Goal: Transaction & Acquisition: Book appointment/travel/reservation

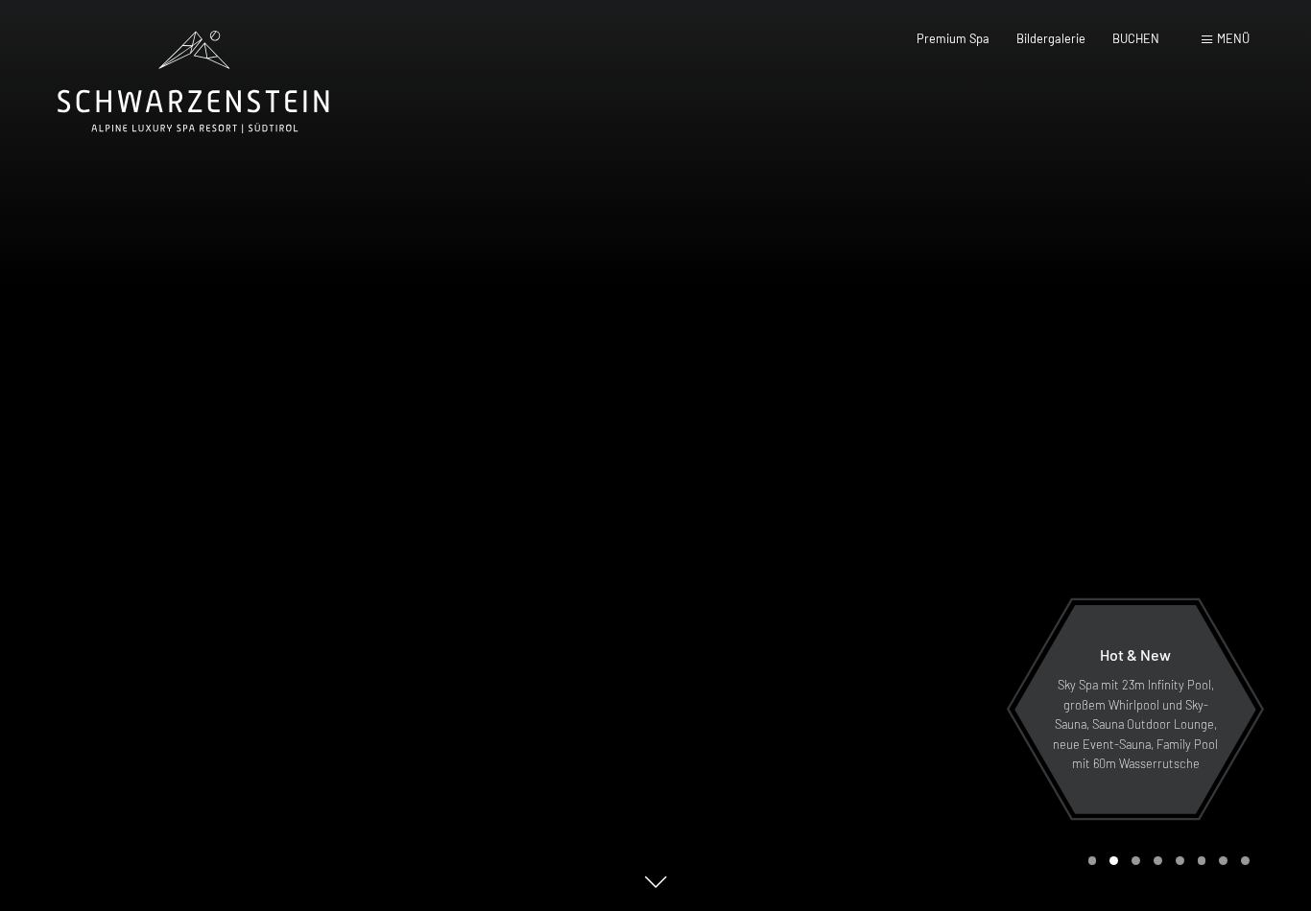
click at [1148, 38] on span "BUCHEN" at bounding box center [1135, 38] width 47 height 15
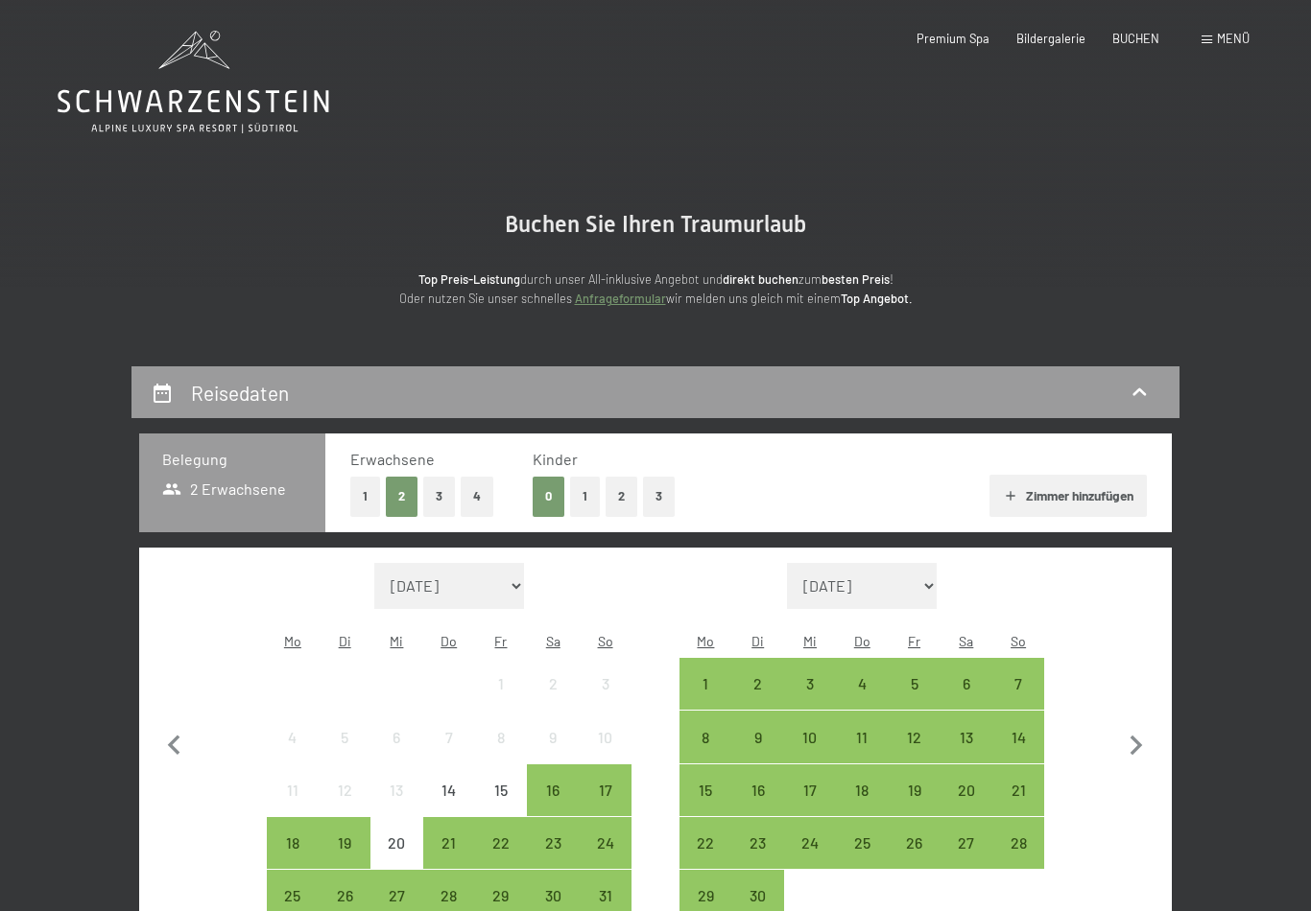
click at [1133, 734] on icon "button" at bounding box center [1136, 746] width 40 height 40
select select "2025-09-01"
select select "2025-10-01"
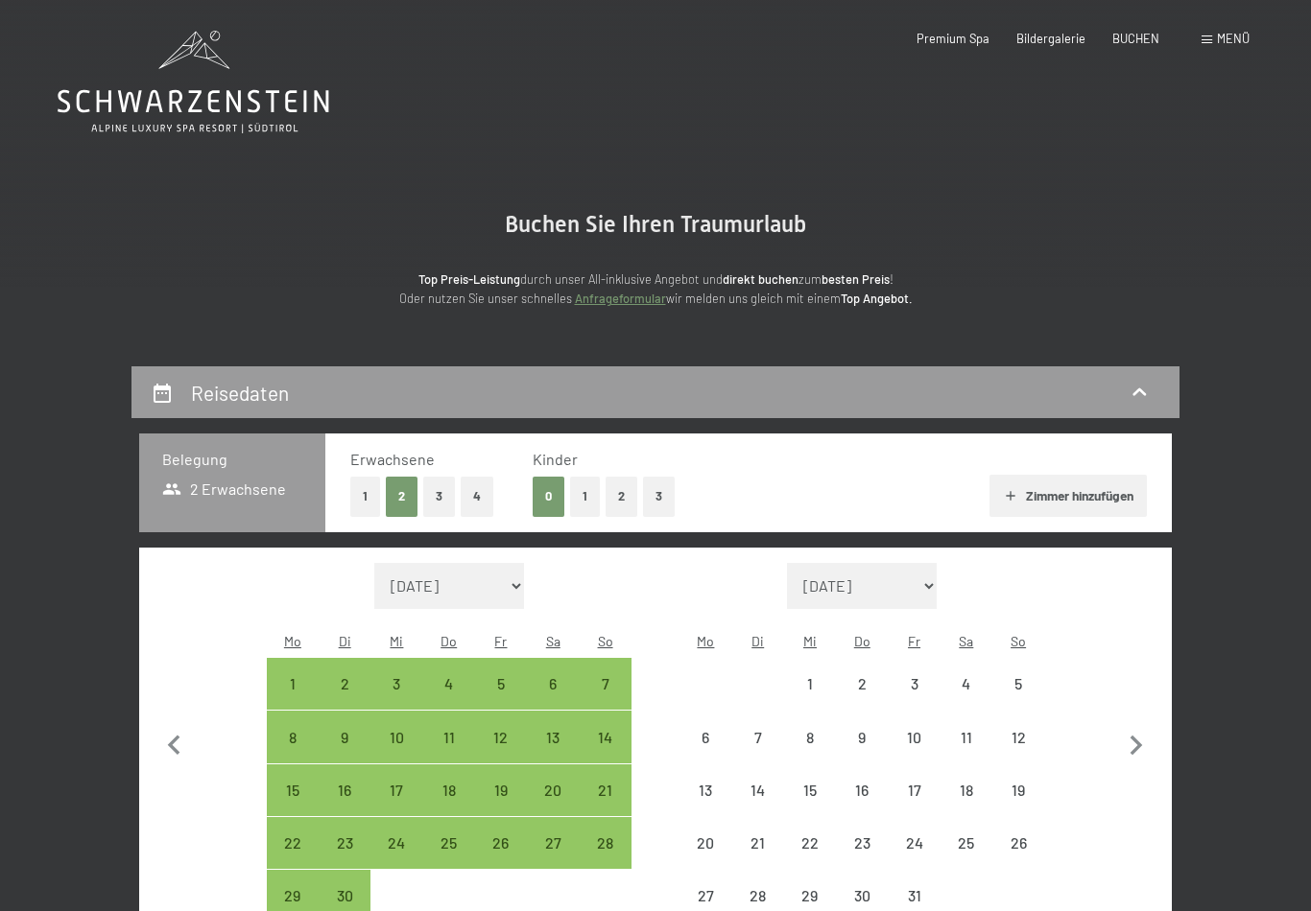
select select "2025-09-01"
select select "2025-10-01"
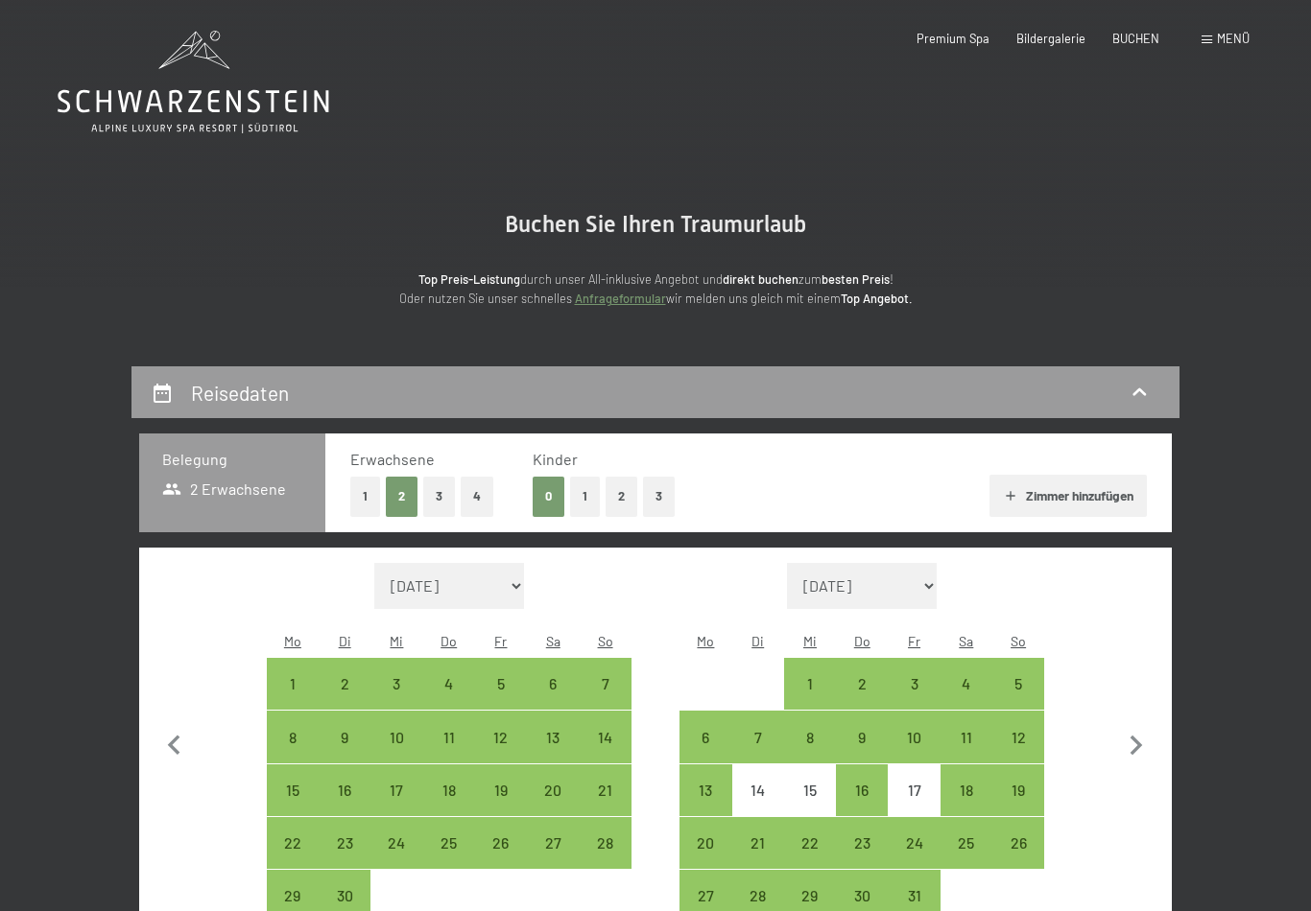
click at [560, 836] on div "27" at bounding box center [553, 860] width 48 height 48
select select "[DATE]"
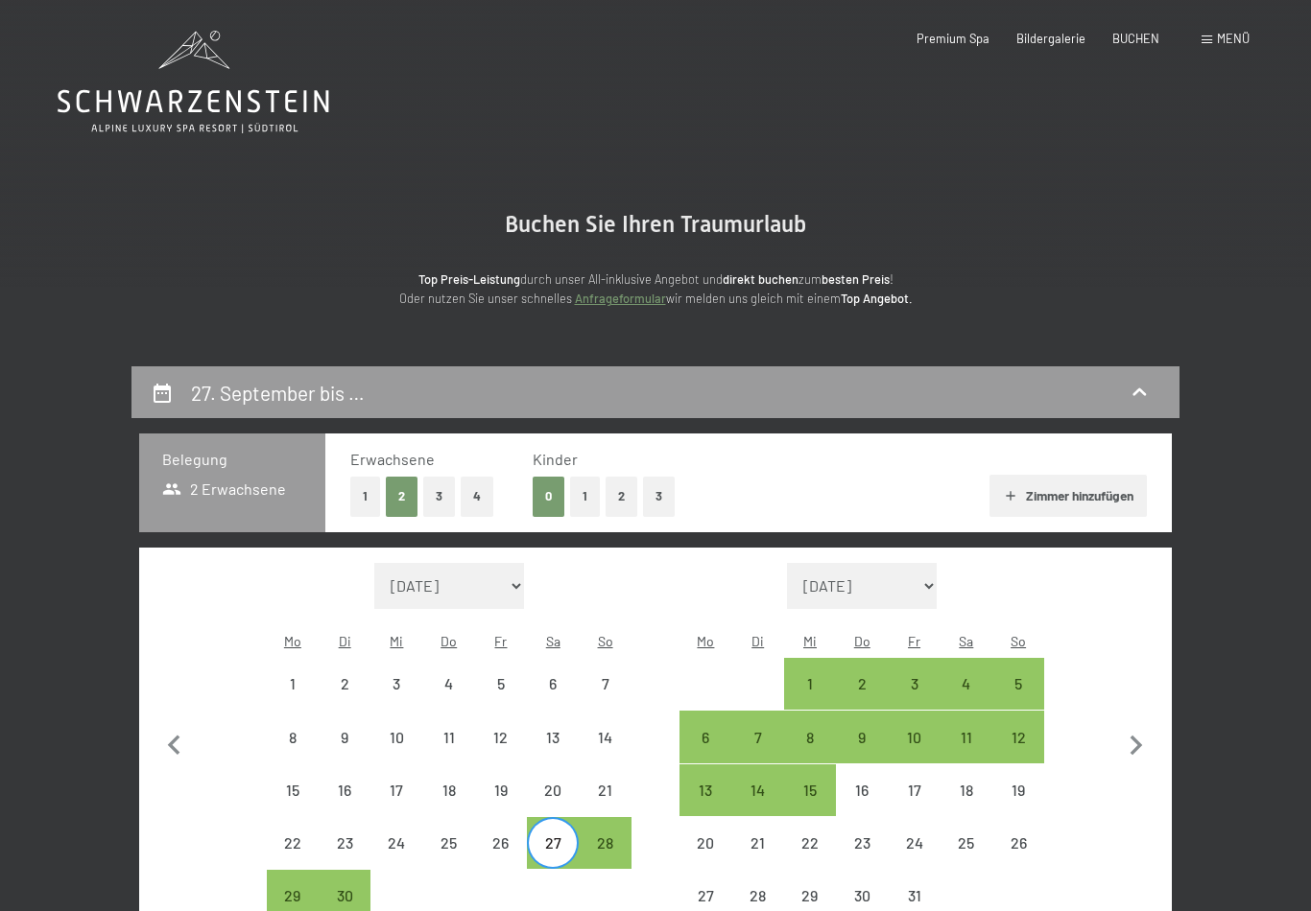
click at [966, 676] on div "4" at bounding box center [966, 700] width 48 height 48
select select "[DATE]"
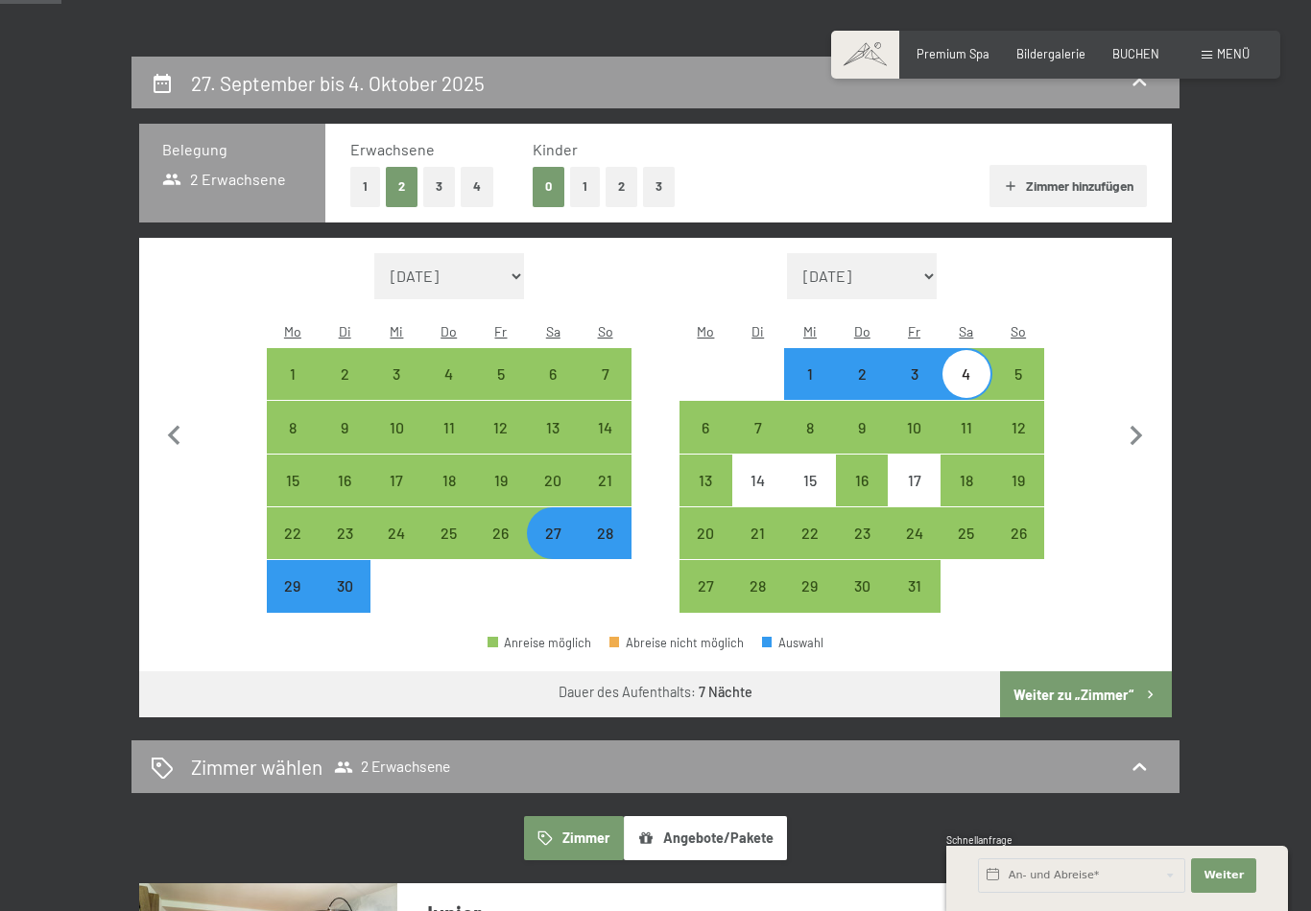
click at [1130, 672] on button "Weiter zu „Zimmer“" at bounding box center [1086, 695] width 172 height 46
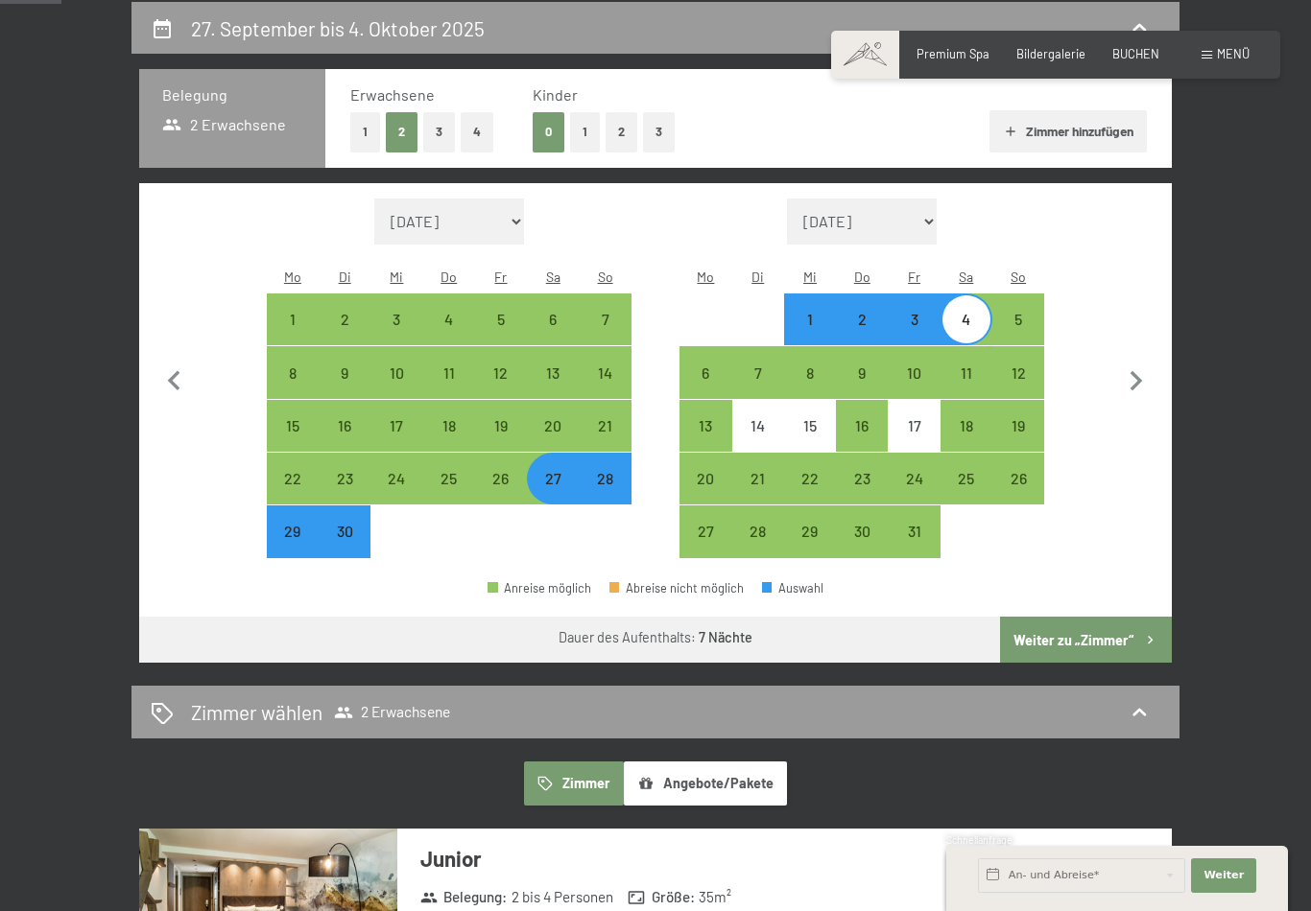
select select "[DATE]"
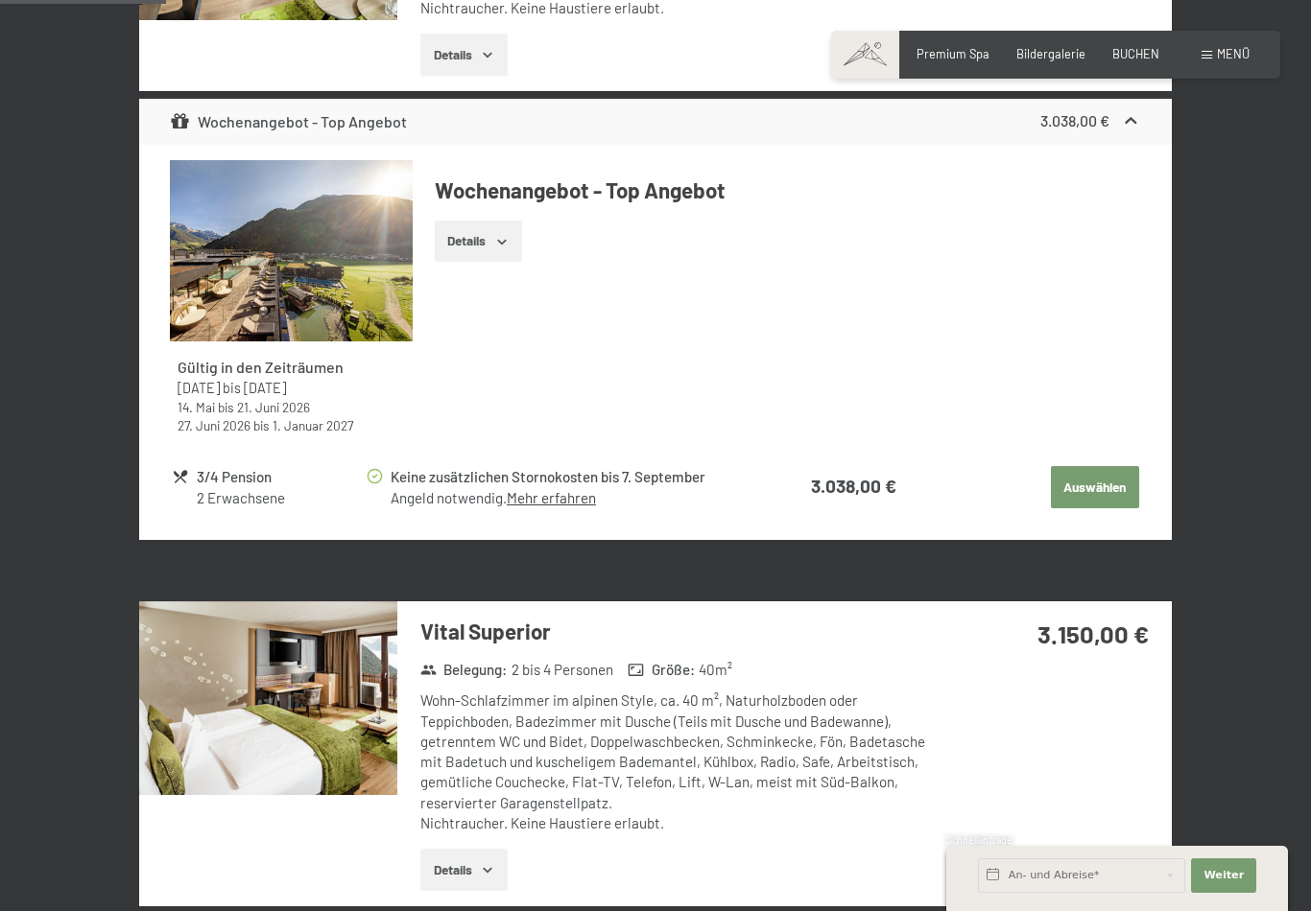
scroll to position [759, 0]
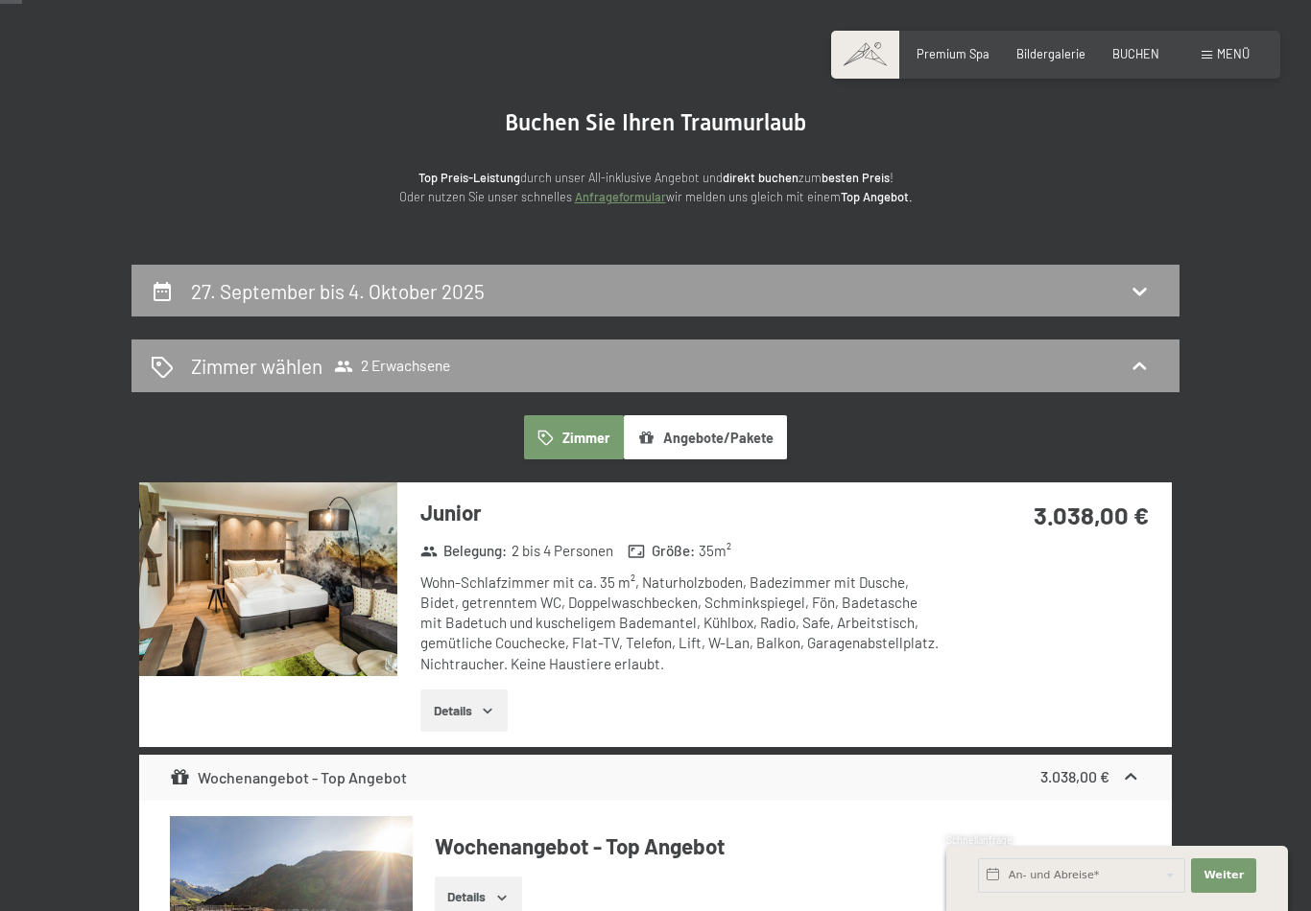
click at [1149, 290] on icon at bounding box center [1138, 290] width 23 height 23
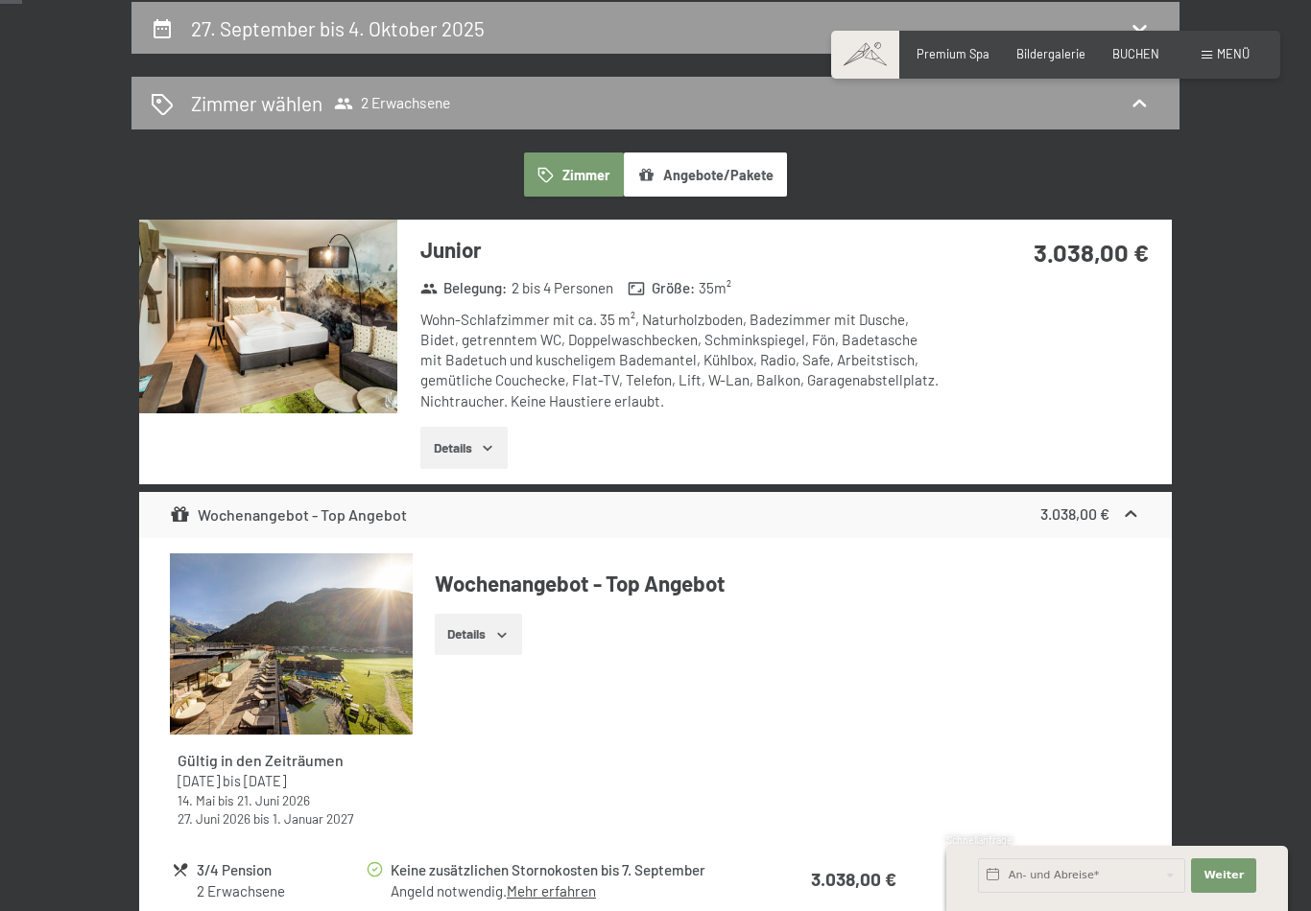
select select "[DATE]"
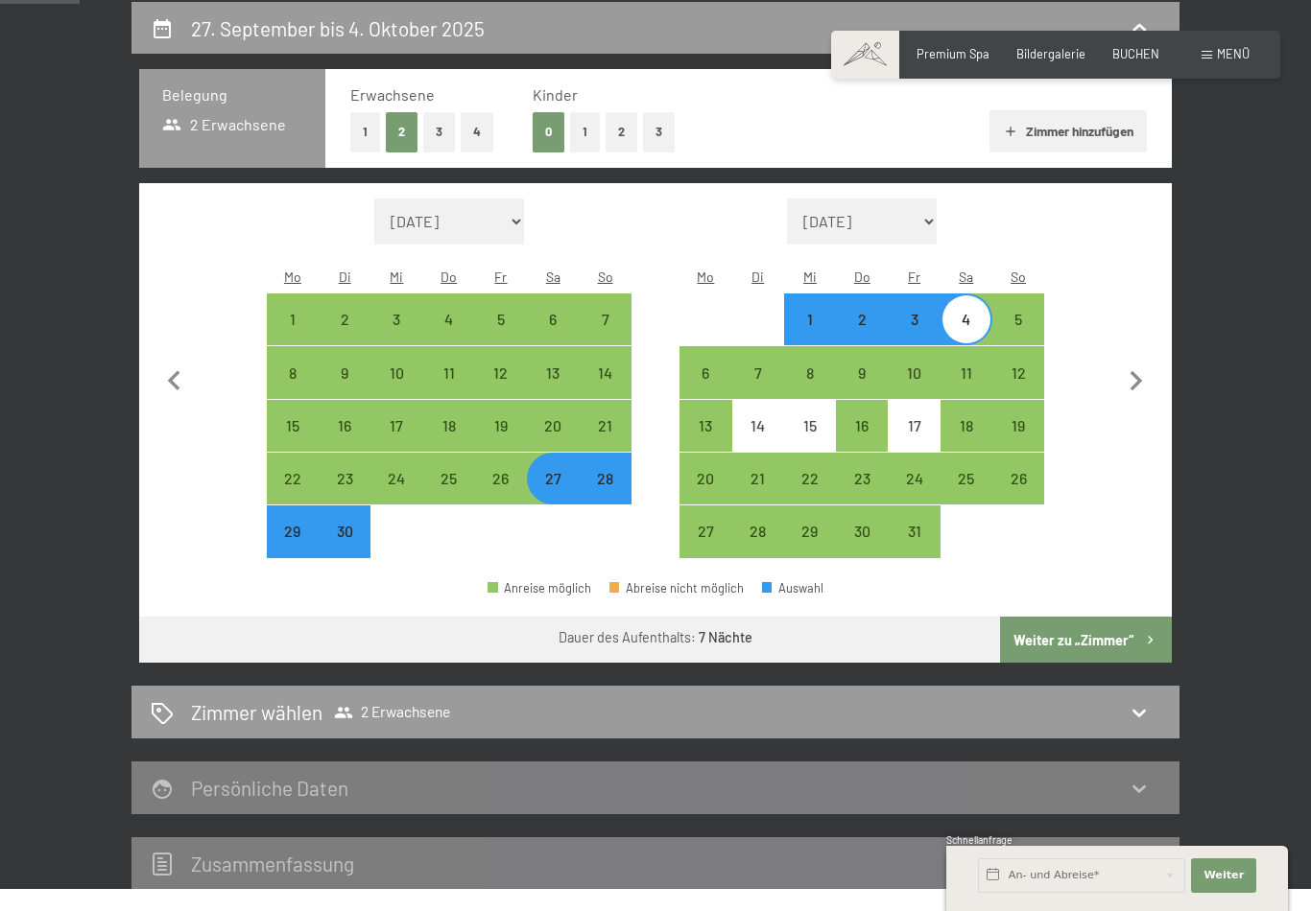
click at [543, 471] on div "27" at bounding box center [553, 495] width 48 height 48
select select "[DATE]"
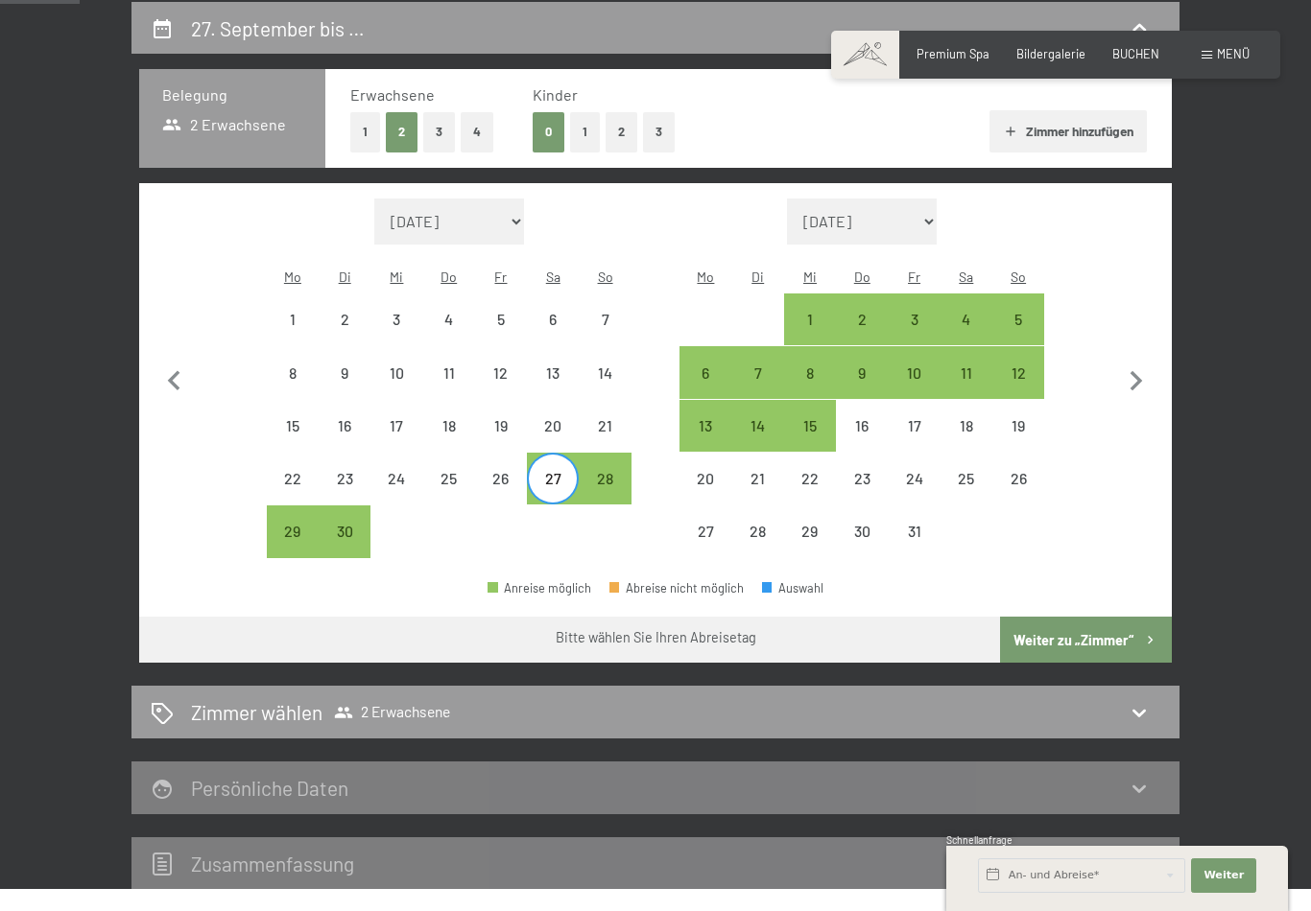
click at [914, 312] on div "3" at bounding box center [913, 336] width 48 height 48
select select "[DATE]"
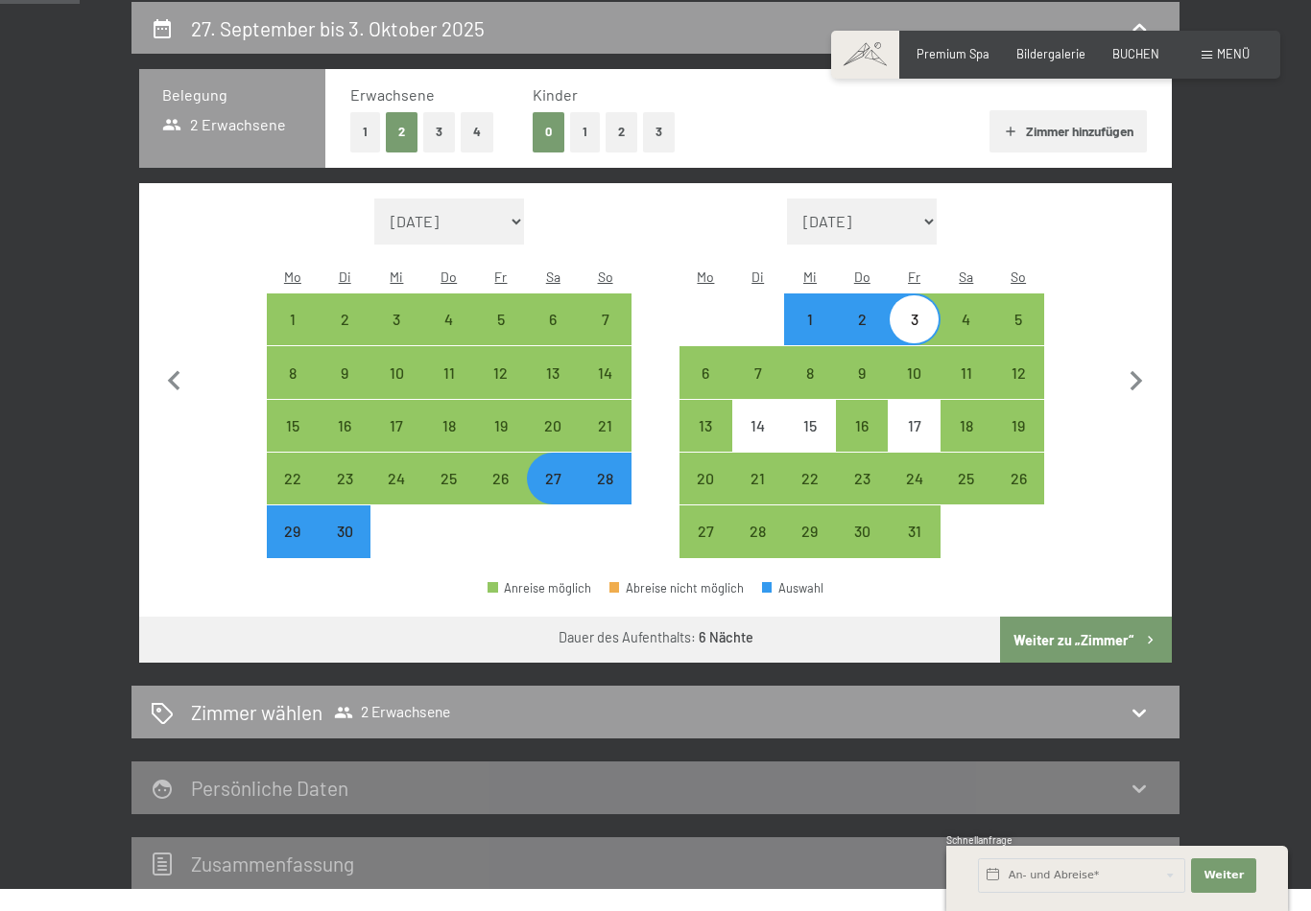
click at [1107, 619] on button "Weiter zu „Zimmer“" at bounding box center [1086, 640] width 172 height 46
select select "[DATE]"
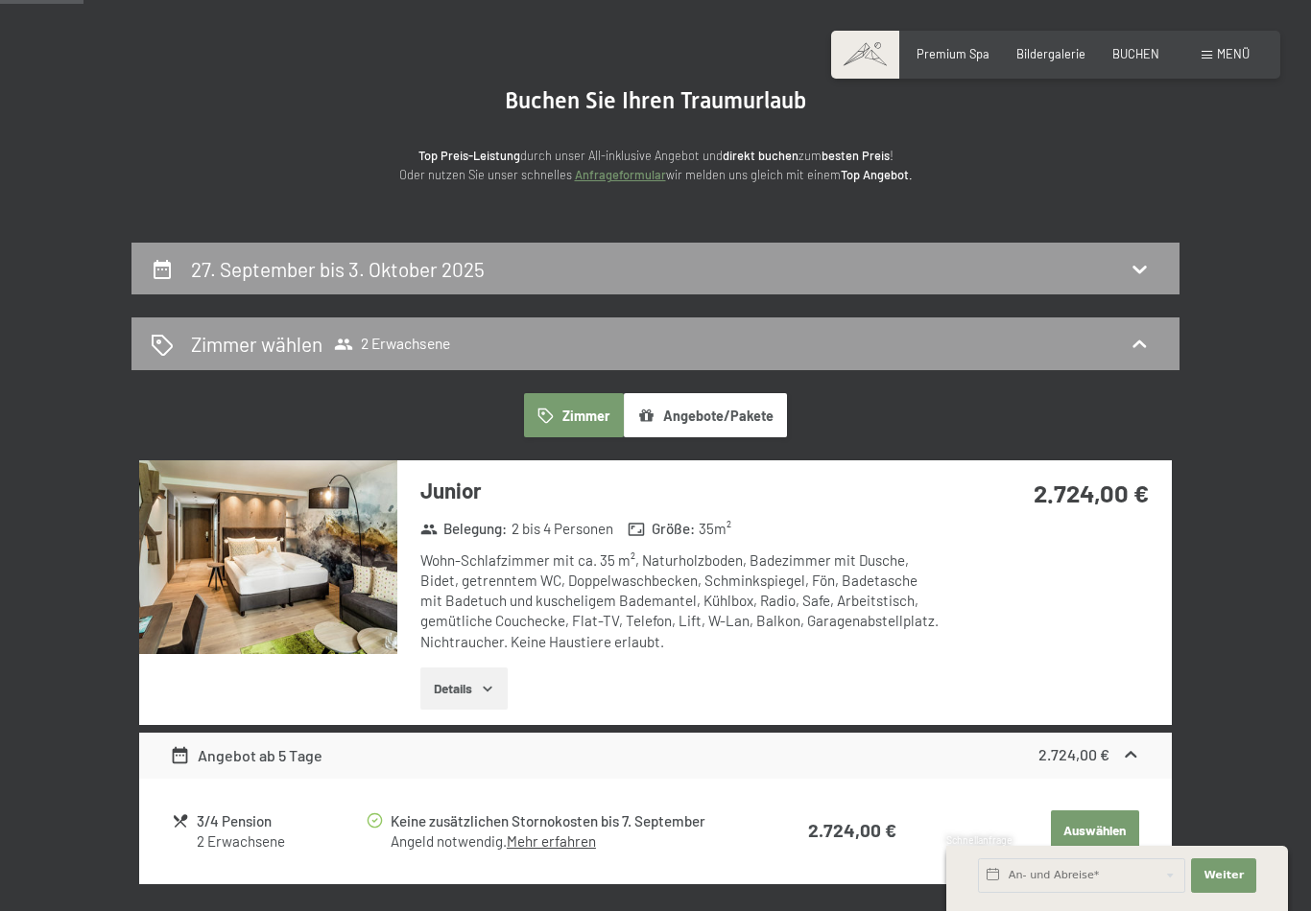
scroll to position [0, 0]
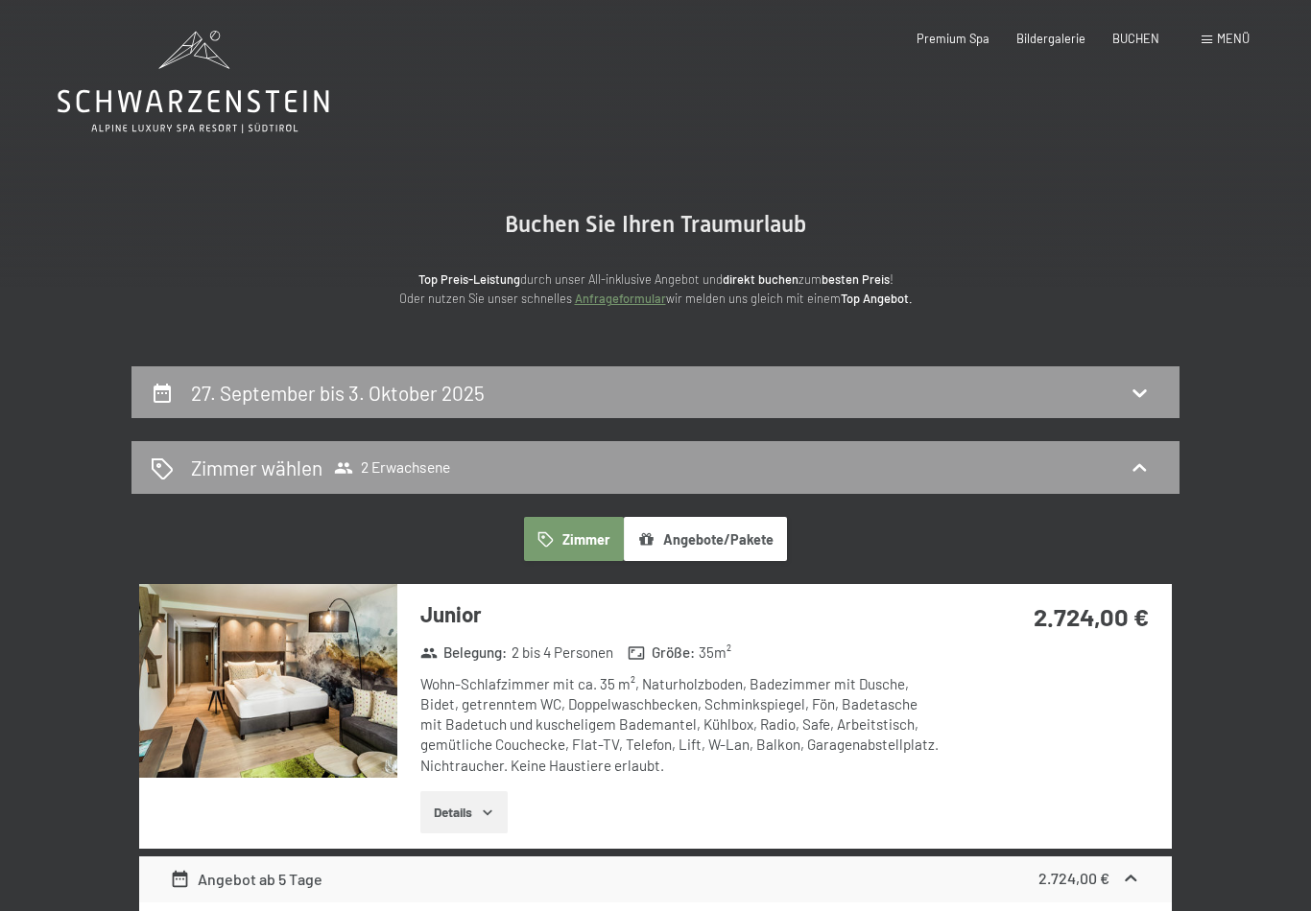
click at [1234, 33] on span "Menü" at bounding box center [1233, 38] width 33 height 15
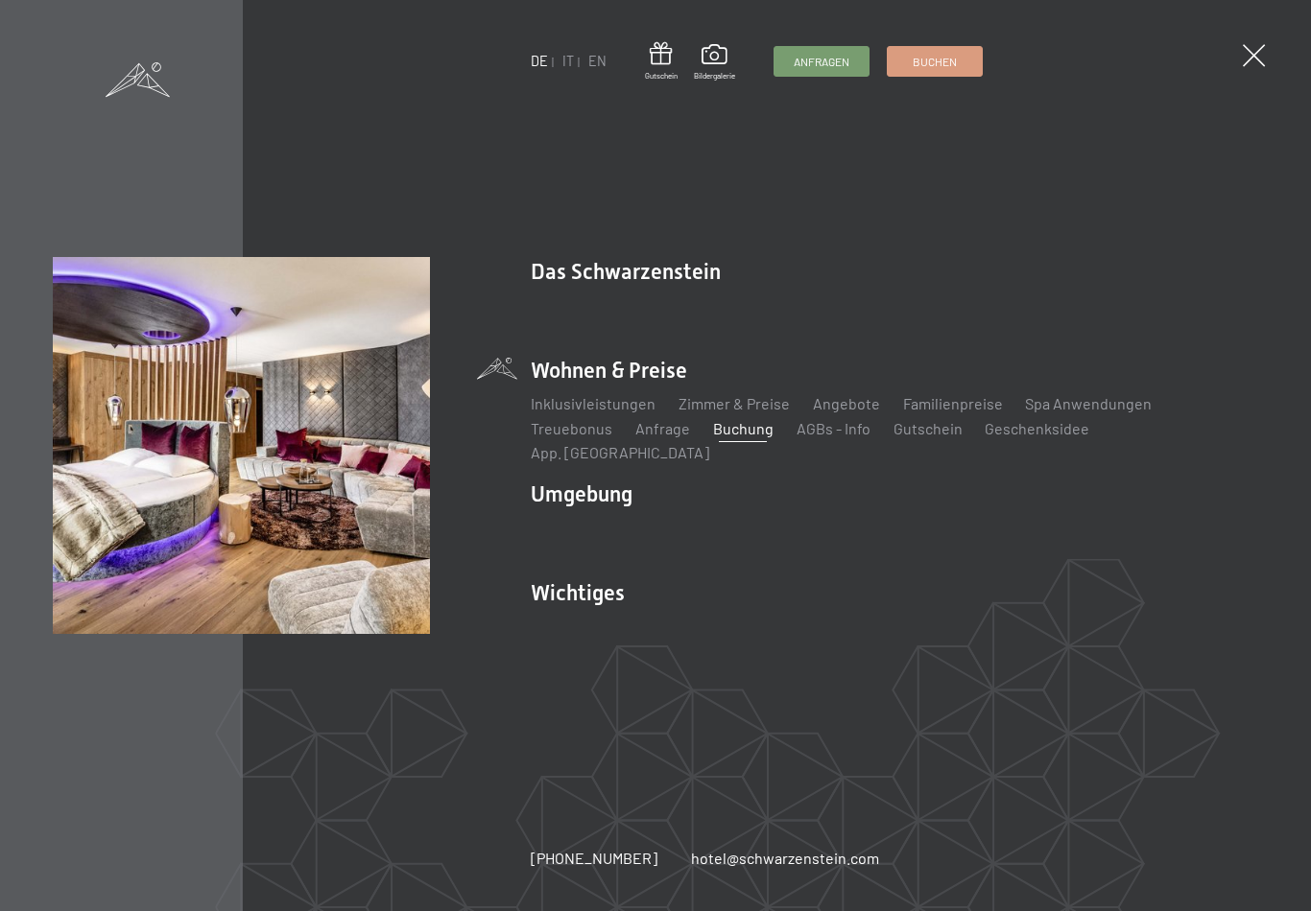
click at [754, 406] on link "Zimmer & Preise" at bounding box center [732, 403] width 111 height 18
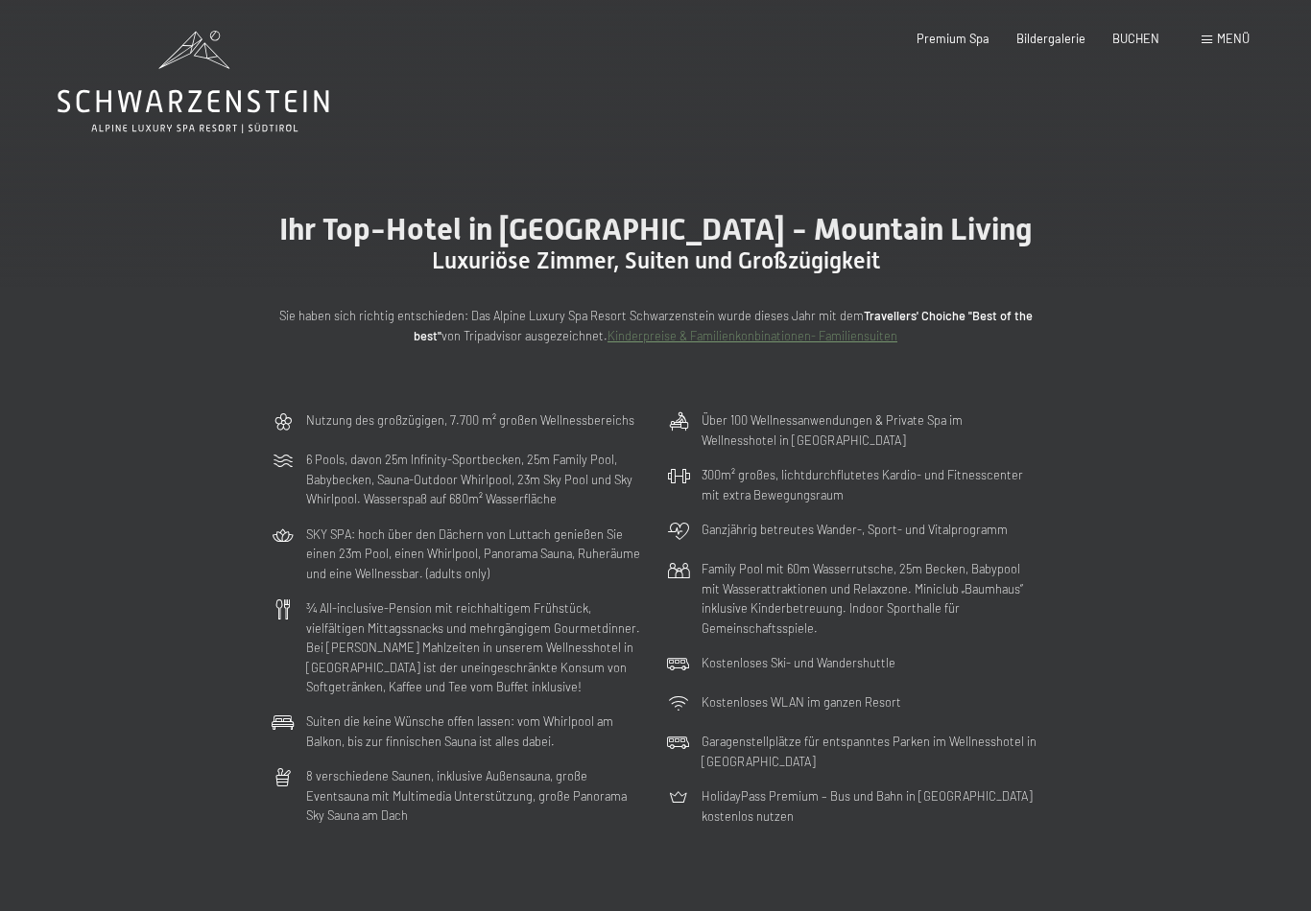
click at [1225, 39] on span "Menü" at bounding box center [1233, 38] width 33 height 15
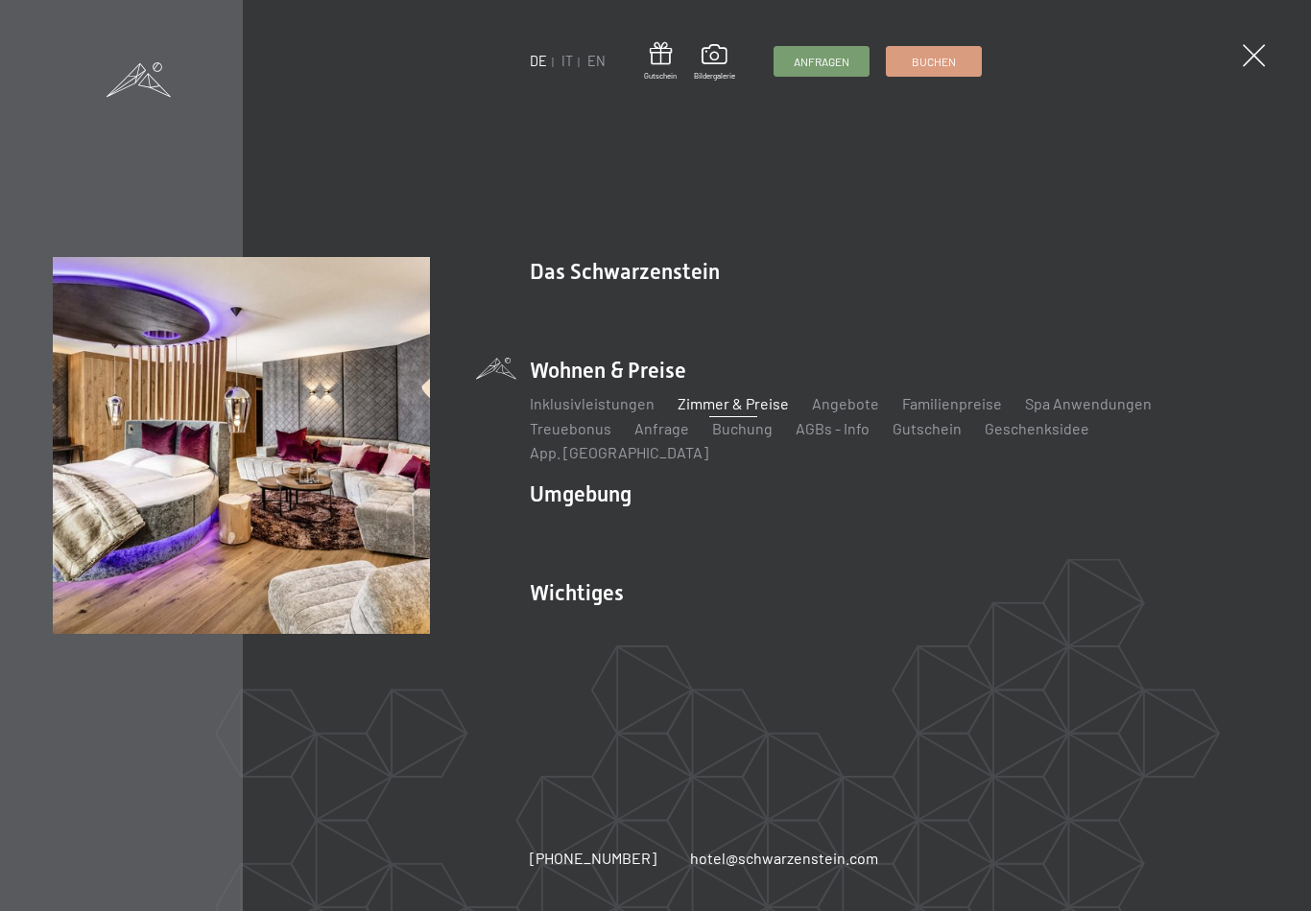
click at [862, 413] on link "Angebote" at bounding box center [845, 403] width 67 height 18
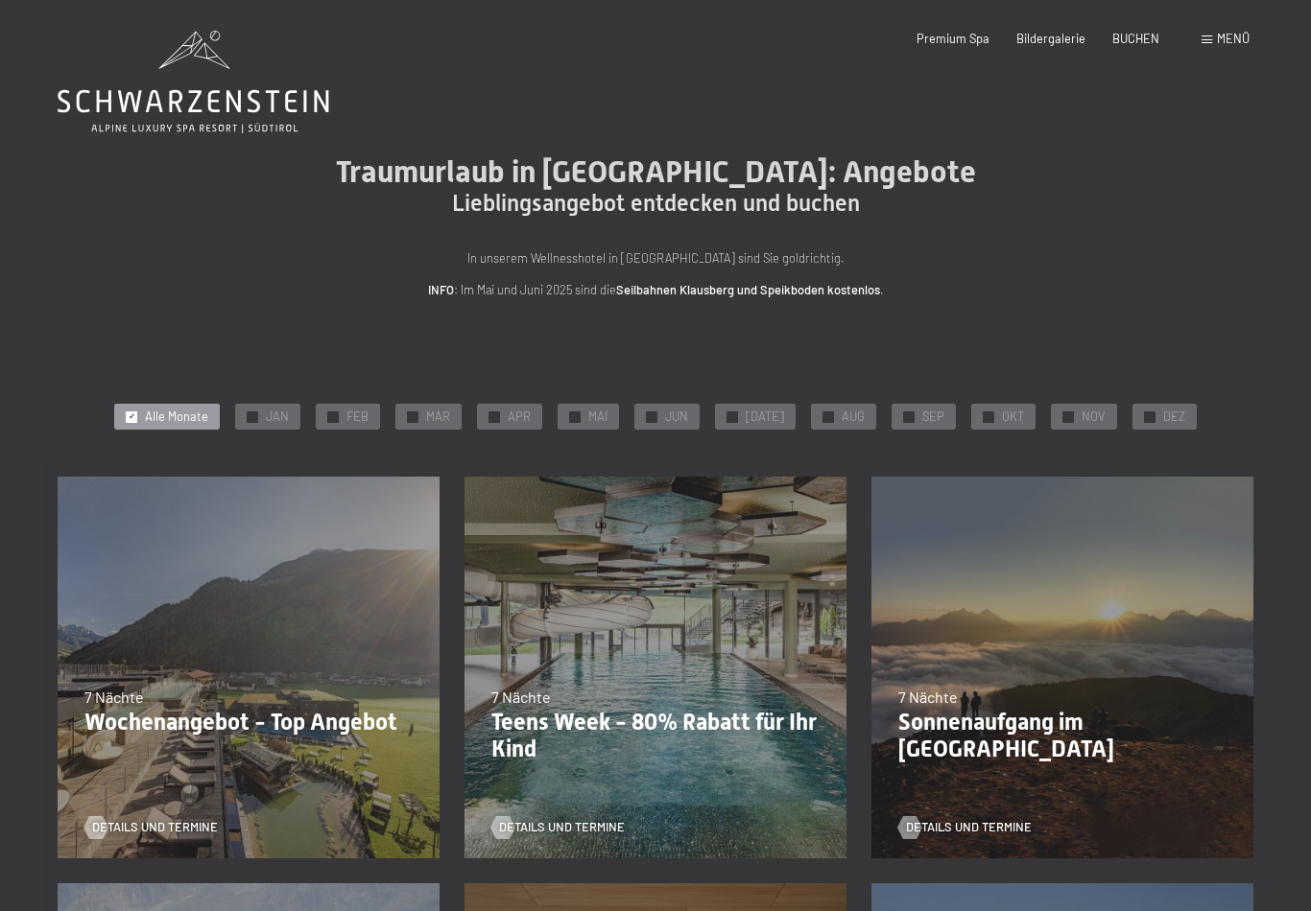
click at [927, 409] on span "SEP" at bounding box center [933, 417] width 22 height 17
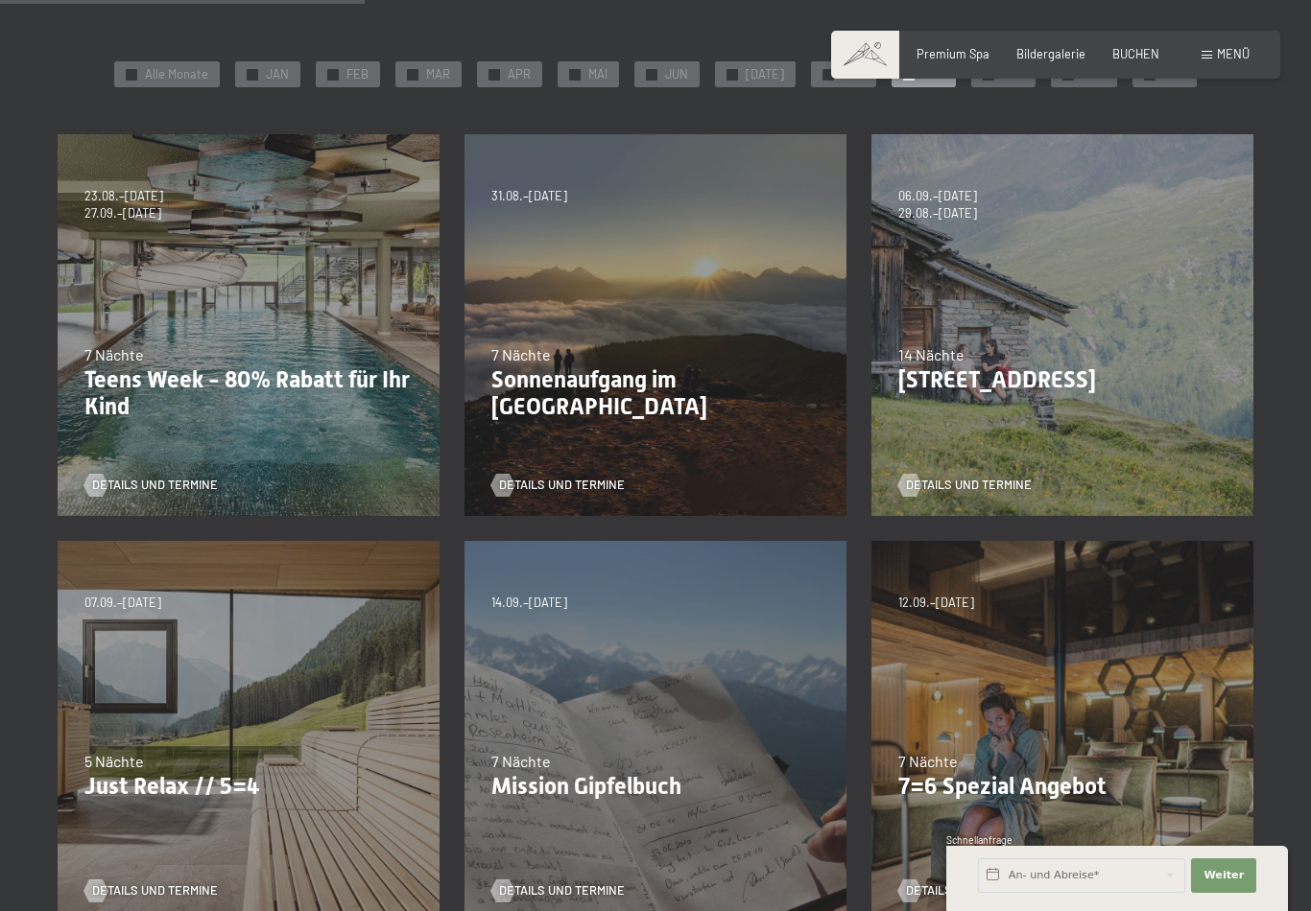
scroll to position [399, 0]
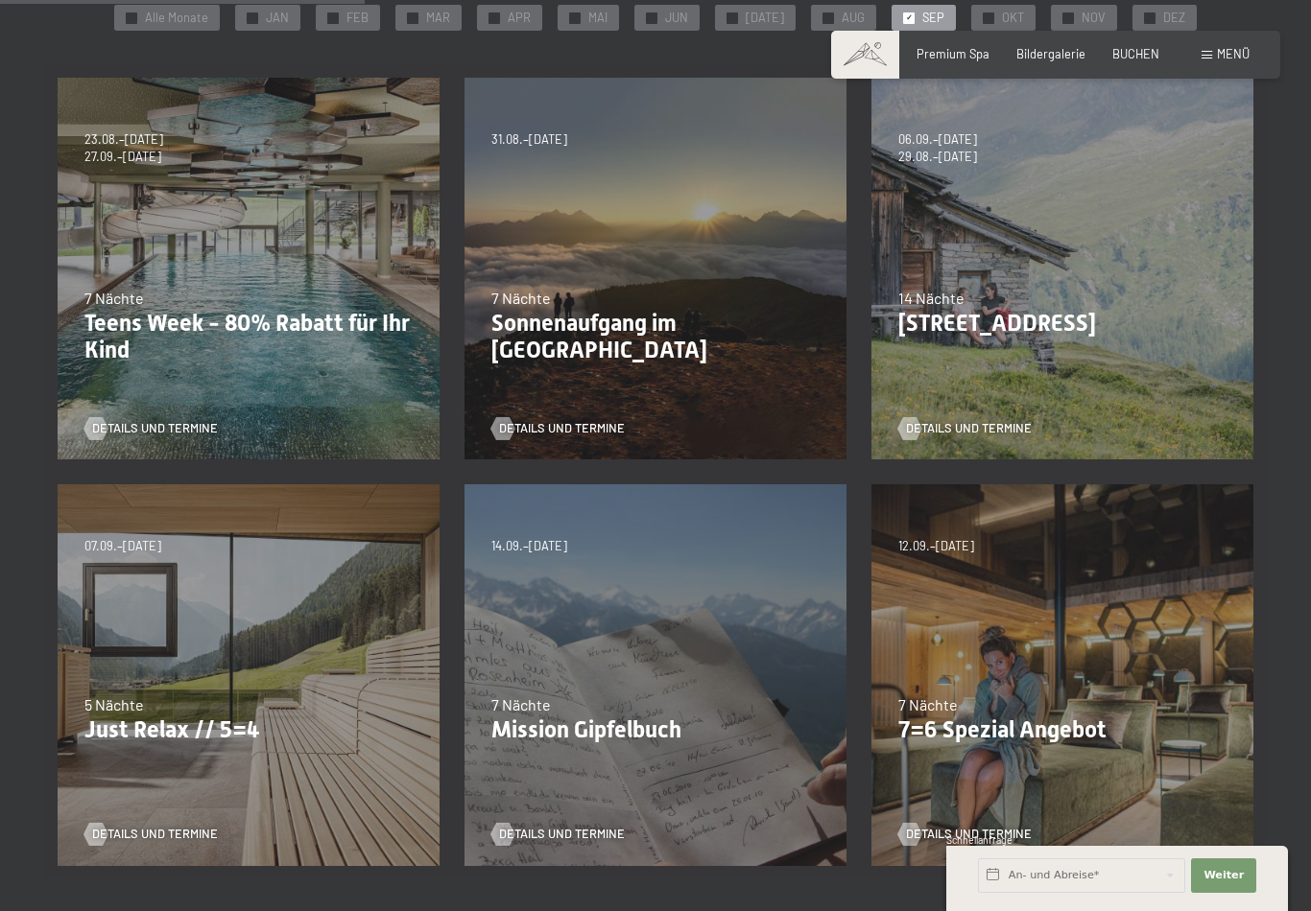
click at [316, 833] on div "Details und Termine" at bounding box center [242, 823] width 317 height 40
click at [205, 840] on span "Details und Termine" at bounding box center [155, 834] width 126 height 17
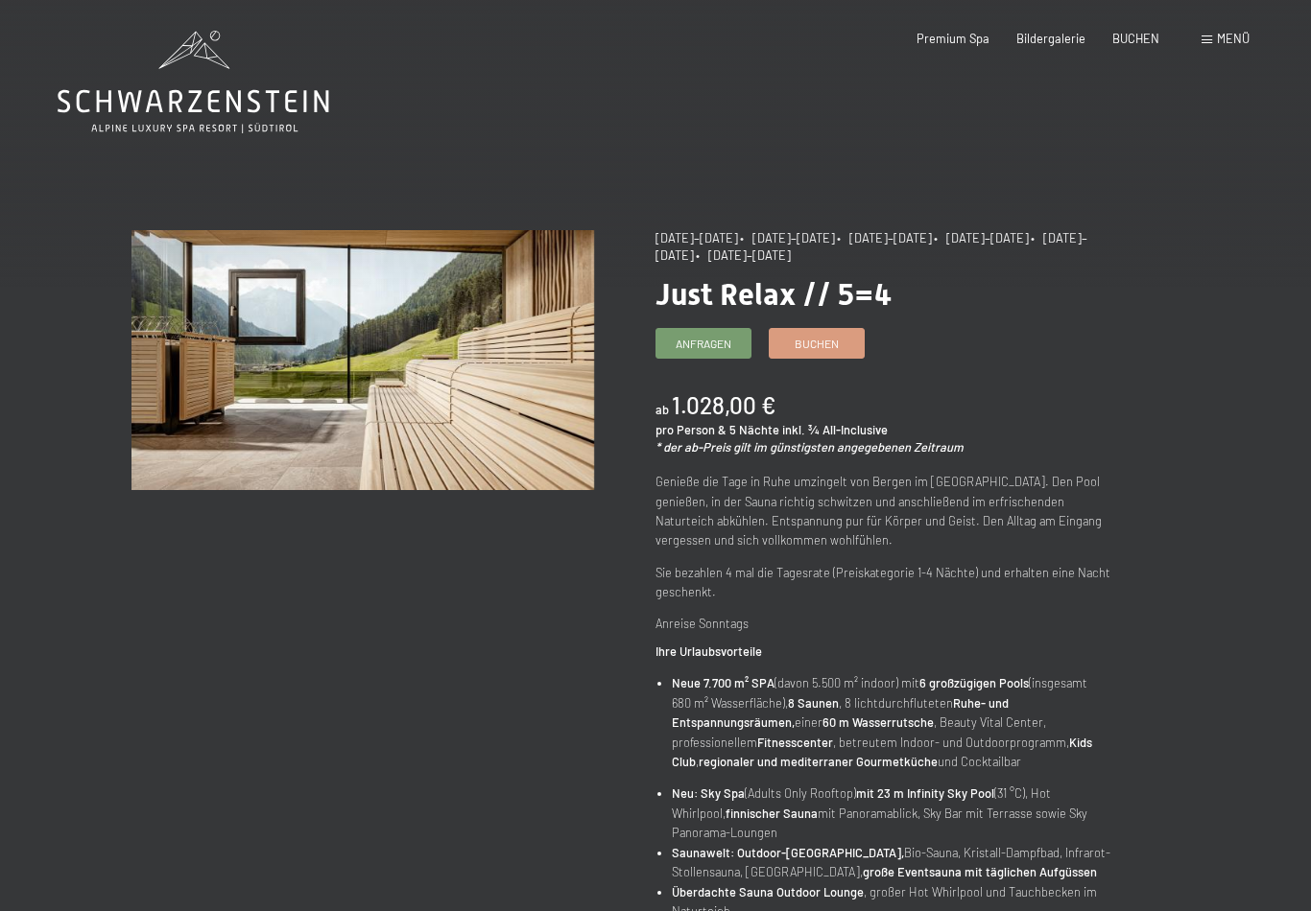
click at [723, 341] on span "Anfragen" at bounding box center [703, 344] width 56 height 16
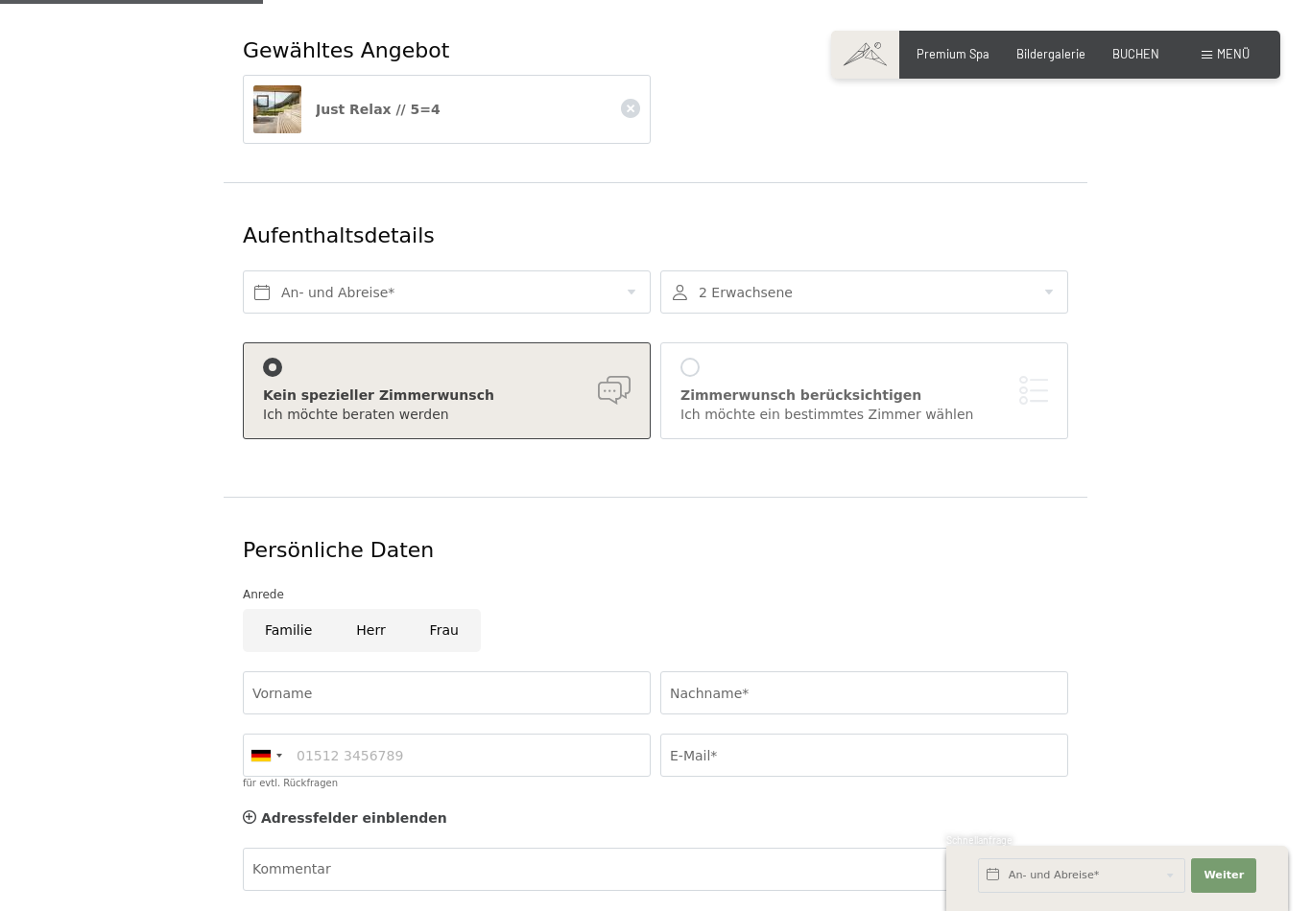
scroll to position [302, 0]
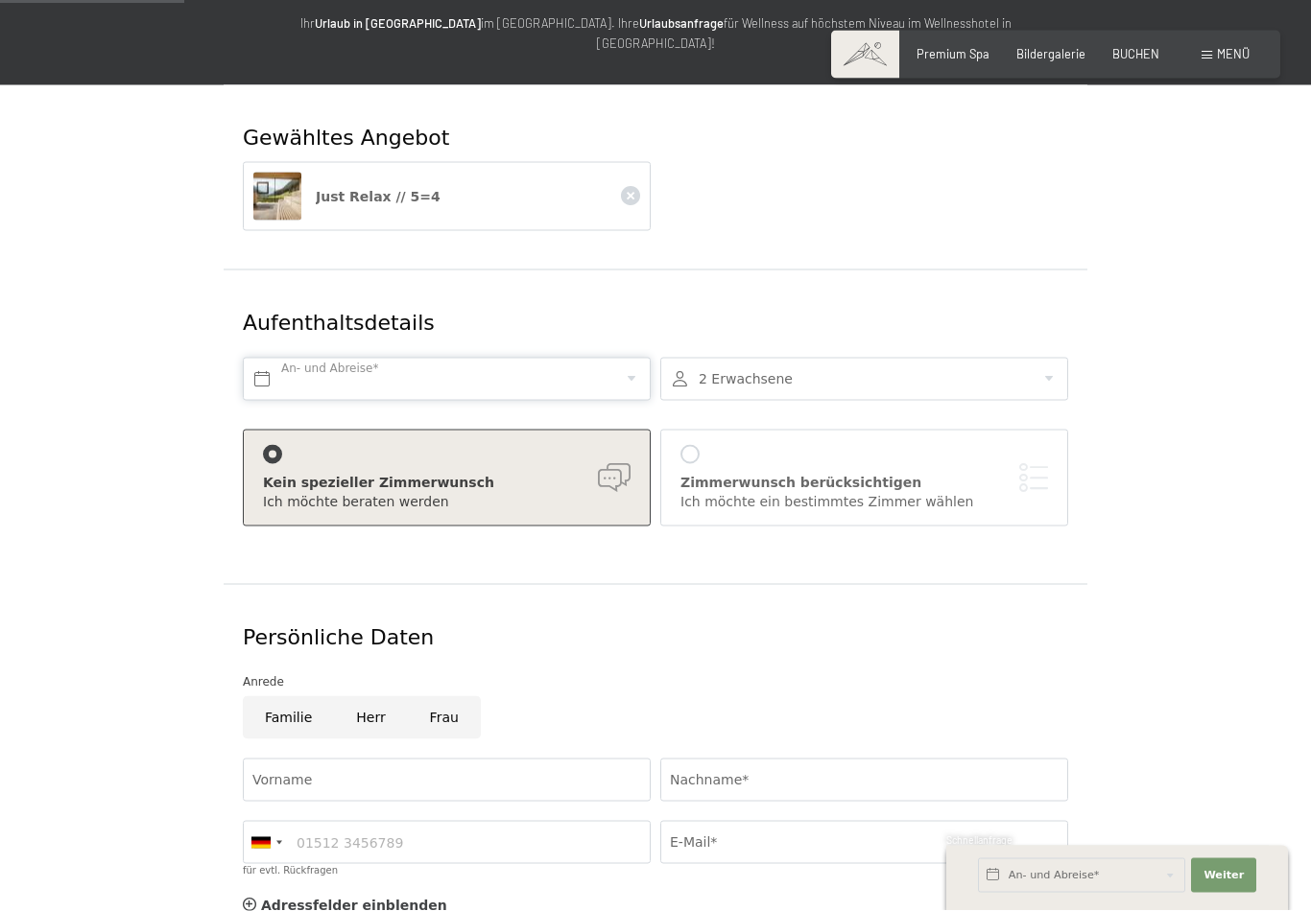
click at [285, 358] on input "text" at bounding box center [447, 379] width 408 height 43
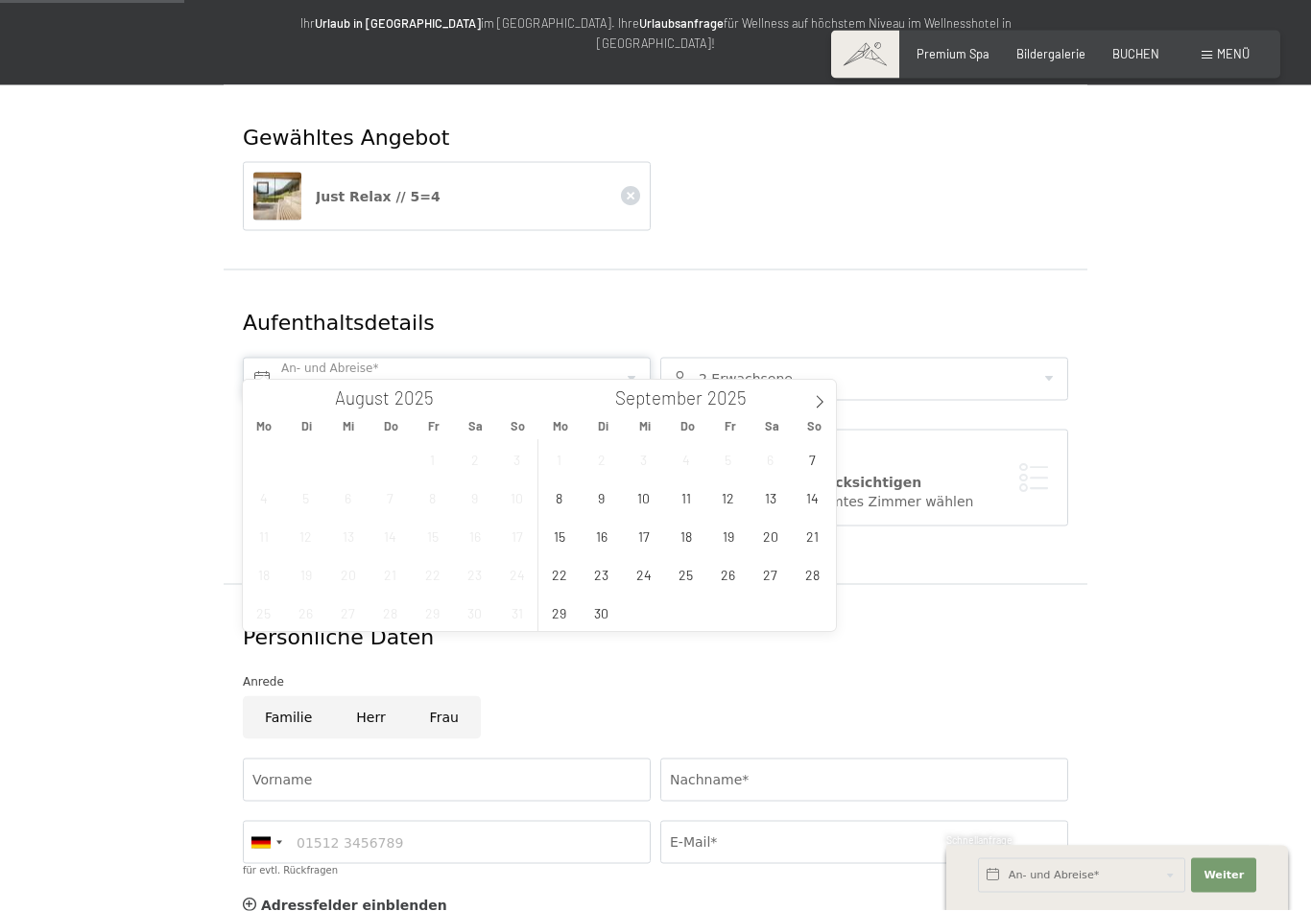
scroll to position [208, 0]
click at [819, 580] on span "28" at bounding box center [811, 573] width 37 height 37
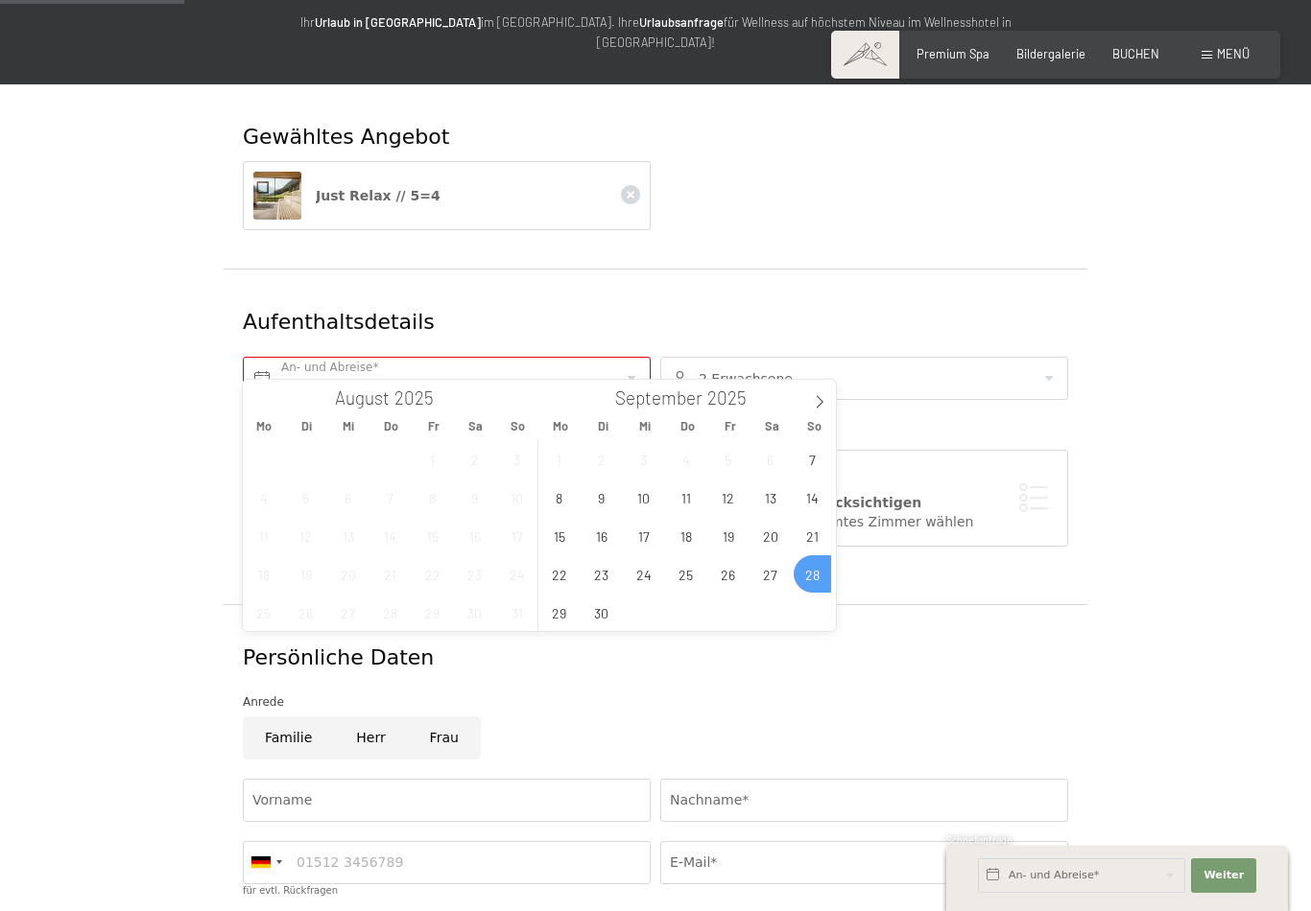
click at [825, 410] on span at bounding box center [819, 396] width 33 height 33
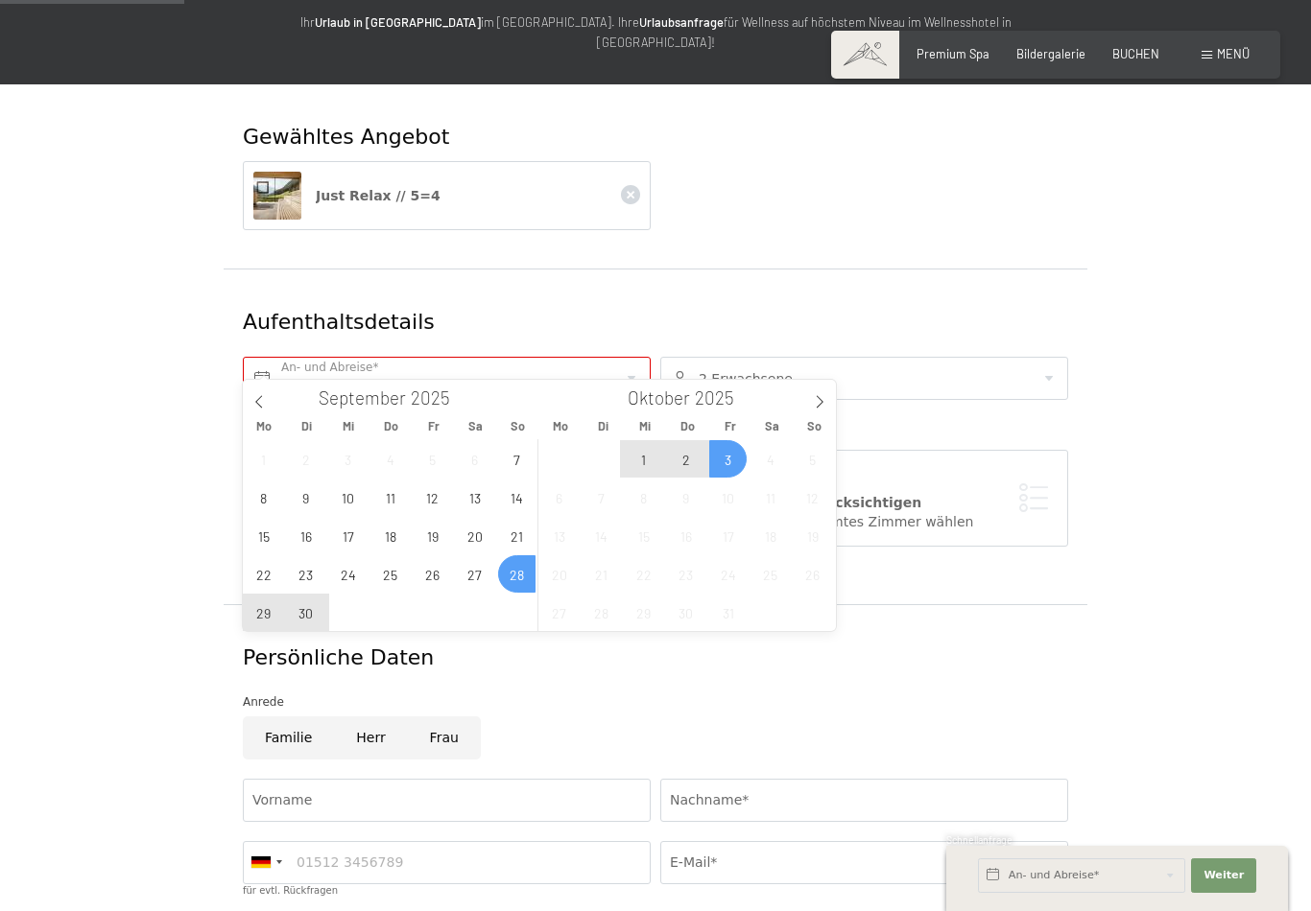
click at [730, 463] on span "3" at bounding box center [727, 458] width 37 height 37
type input "So. 28.09.2025 - Fr. 03.10.2025"
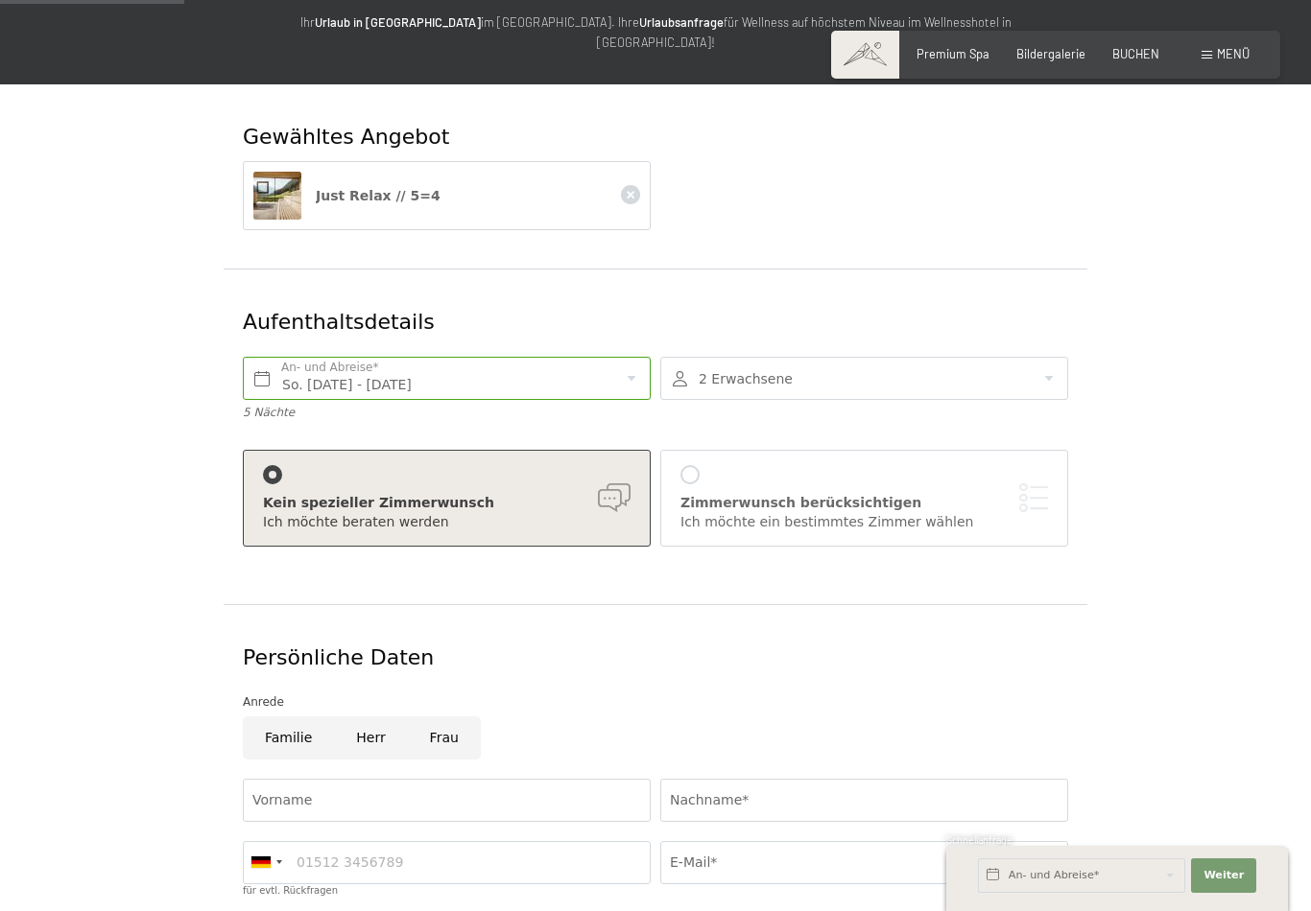
click at [621, 494] on div "Kein spezieller Zimmerwunsch" at bounding box center [446, 503] width 367 height 19
click at [936, 494] on div "Zimmerwunsch berücksichtigen" at bounding box center [863, 503] width 367 height 19
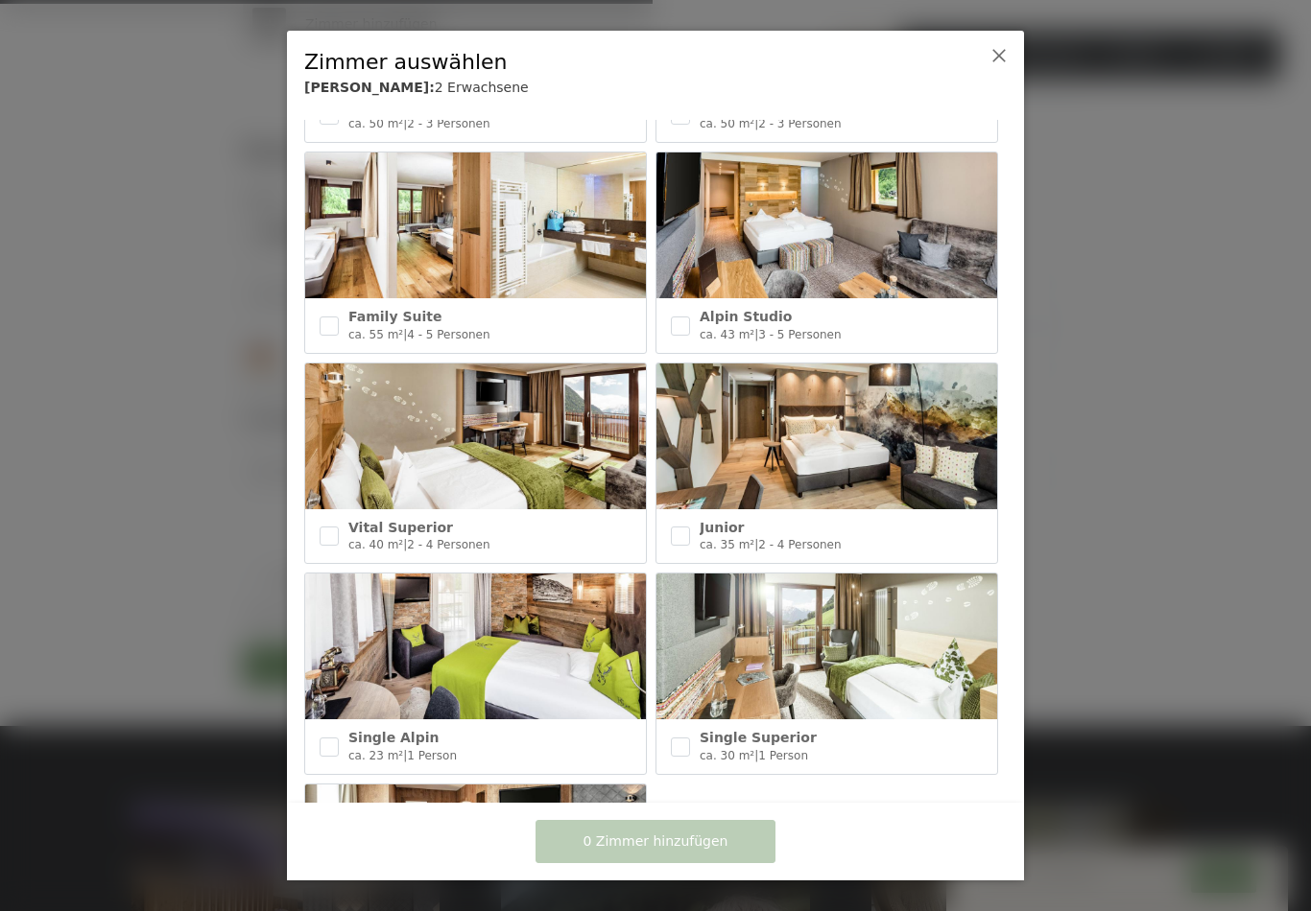
scroll to position [627, 0]
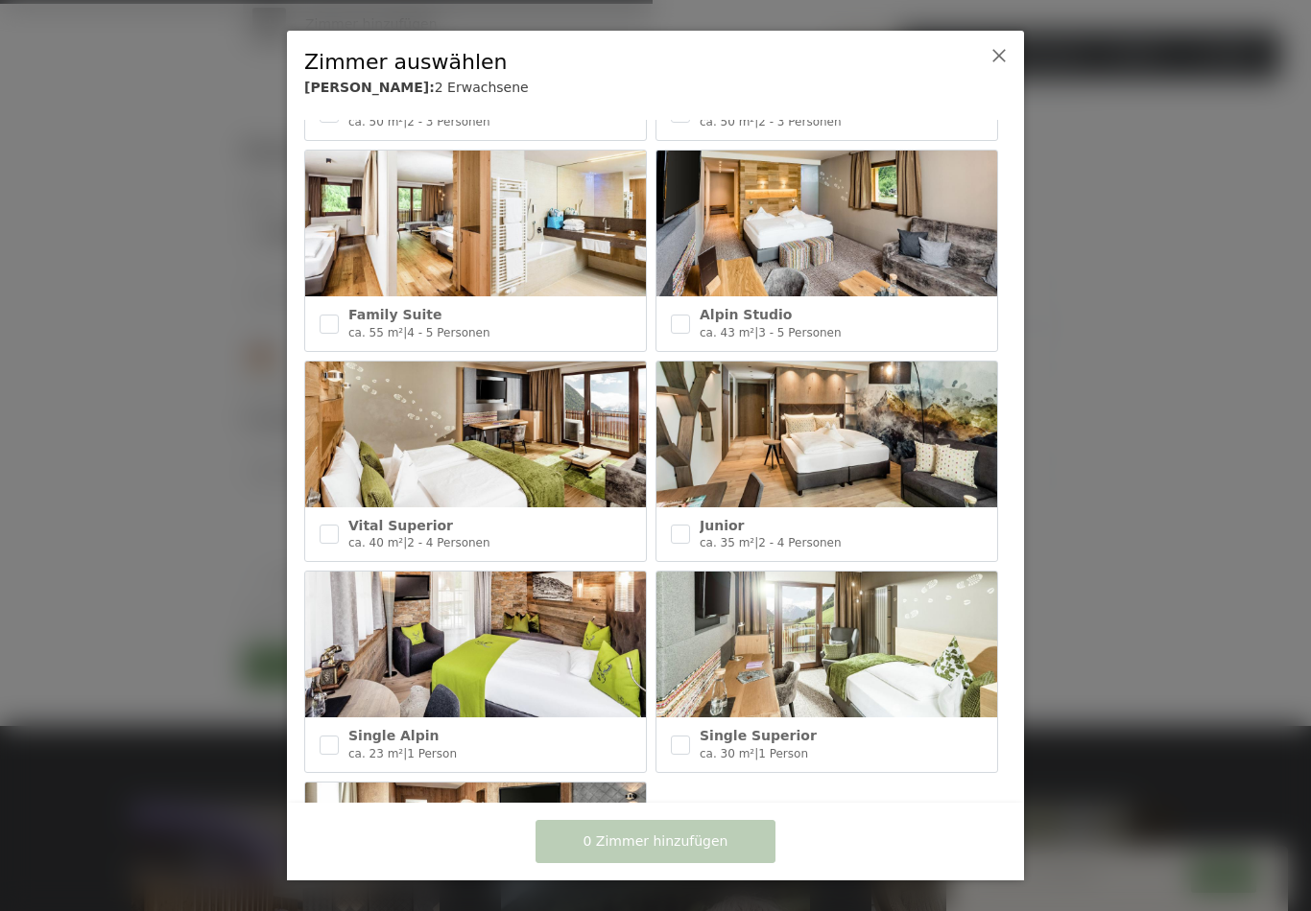
click at [319, 525] on input "checkbox" at bounding box center [328, 534] width 19 height 19
checkbox input "true"
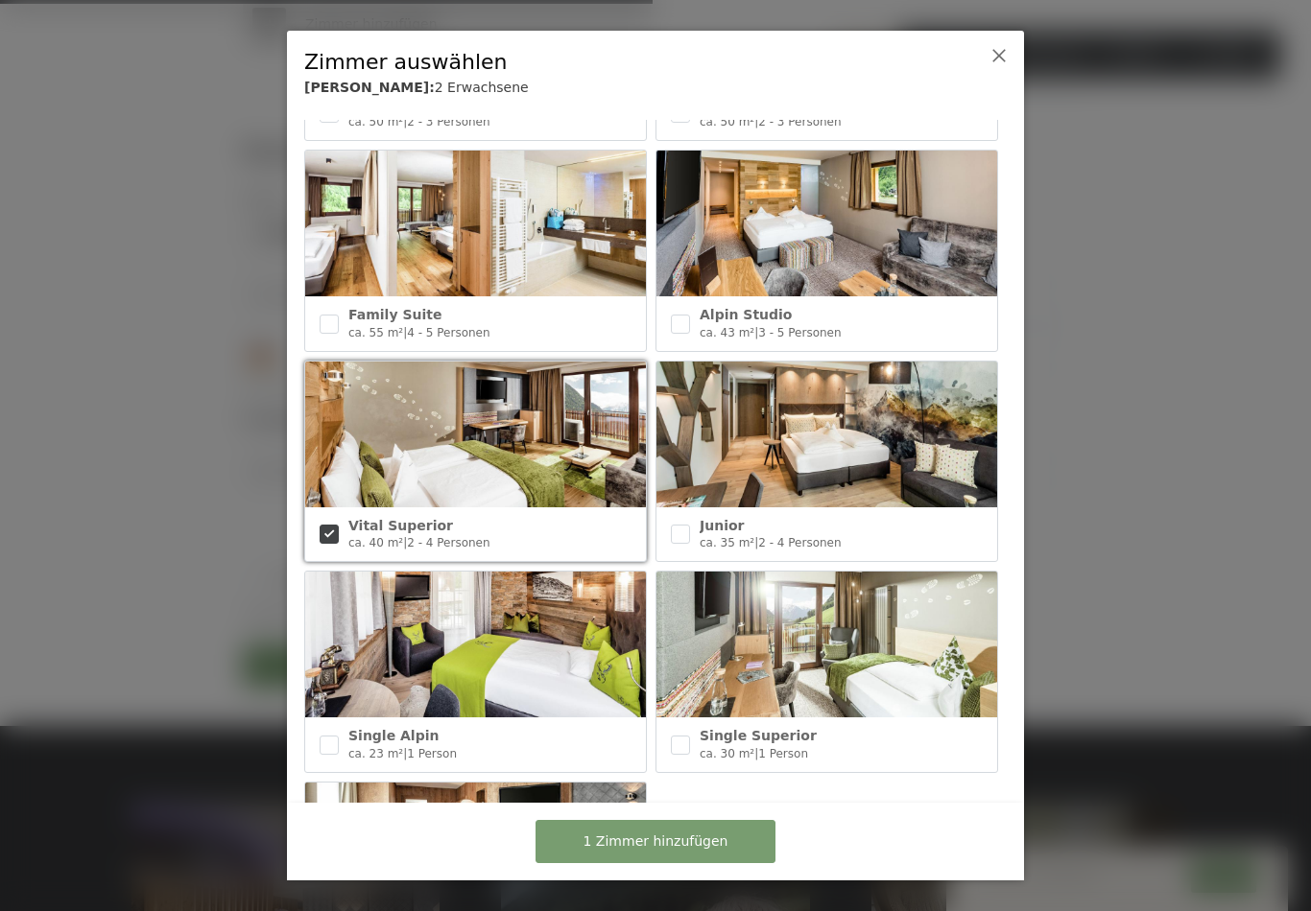
click at [723, 863] on button "1 Zimmer hinzufügen" at bounding box center [655, 841] width 240 height 43
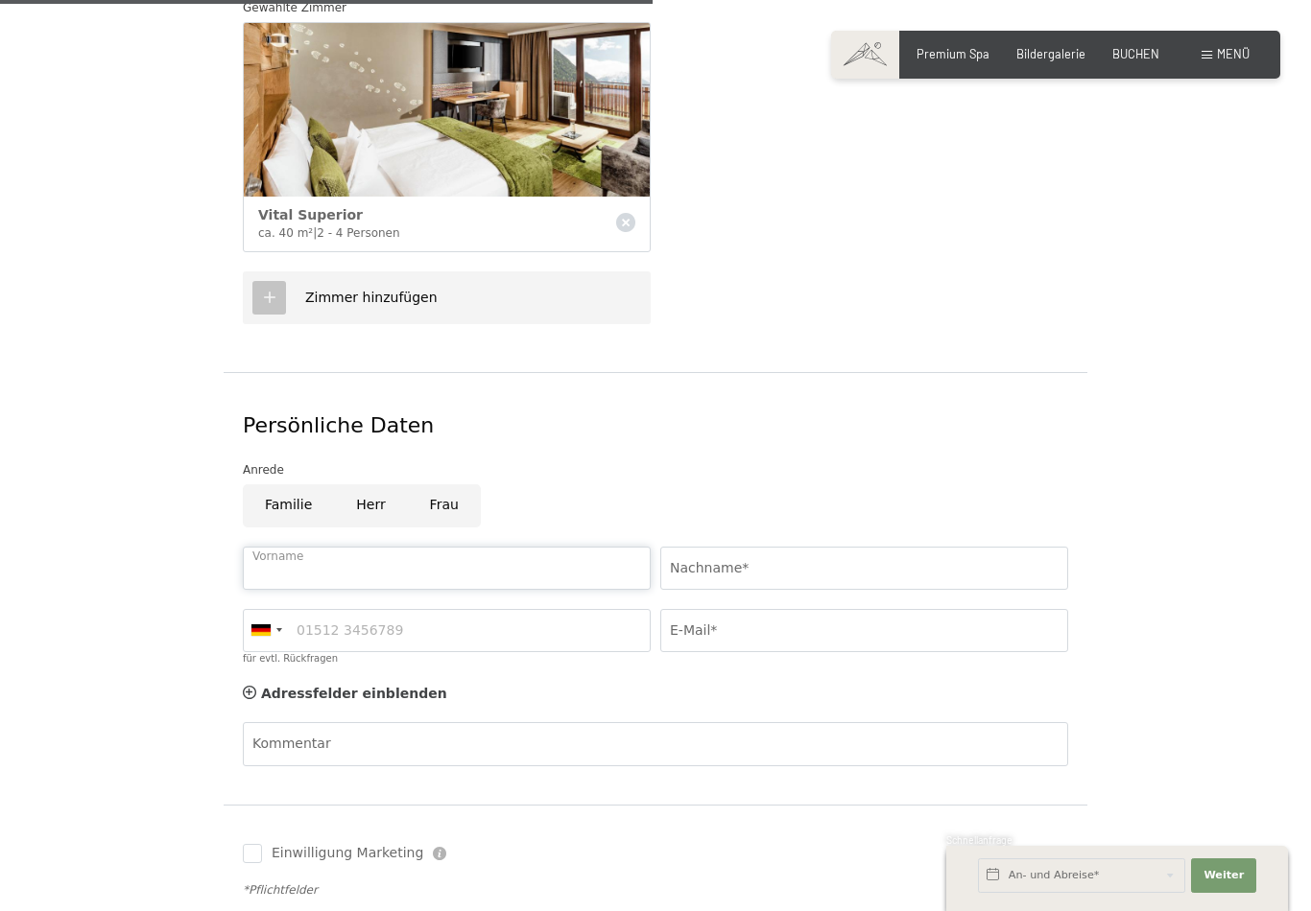
click at [261, 547] on input "Vorname" at bounding box center [447, 568] width 408 height 43
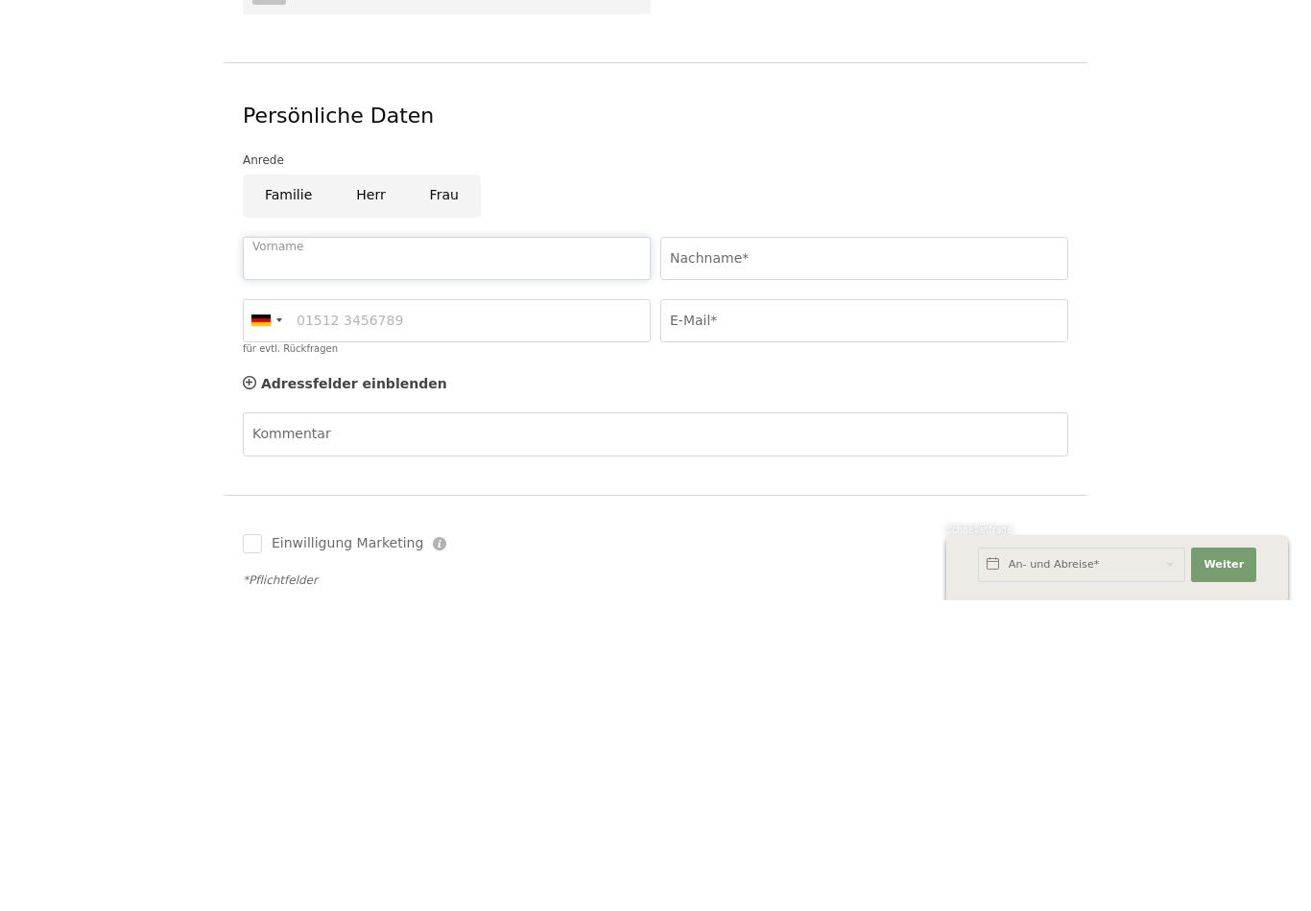
type input "Mathias"
type input "Baiker"
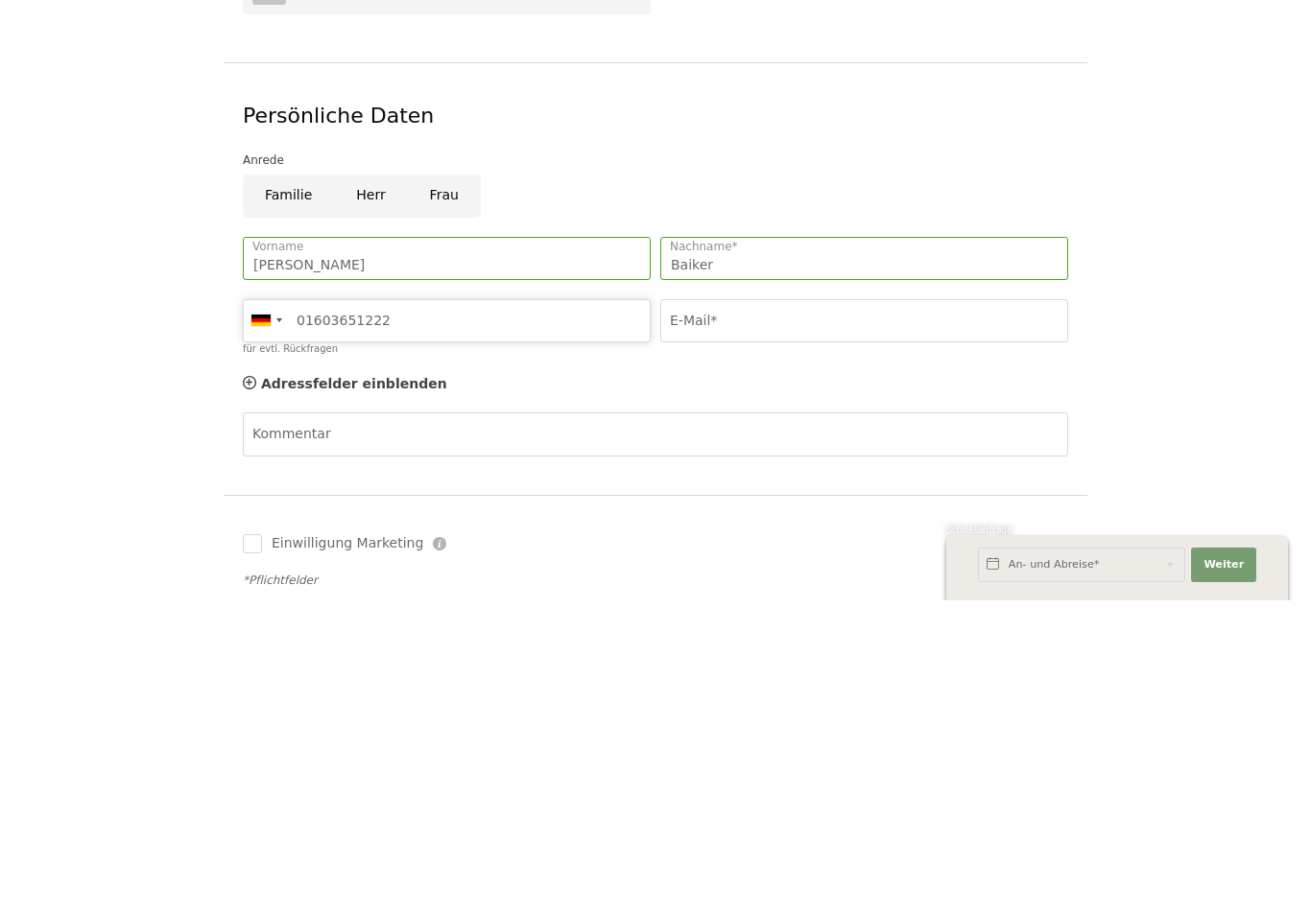
type input "01603651222"
click at [868, 610] on input "E-Mail*" at bounding box center [864, 631] width 408 height 43
type input "mathias.baiker@kemmler.de"
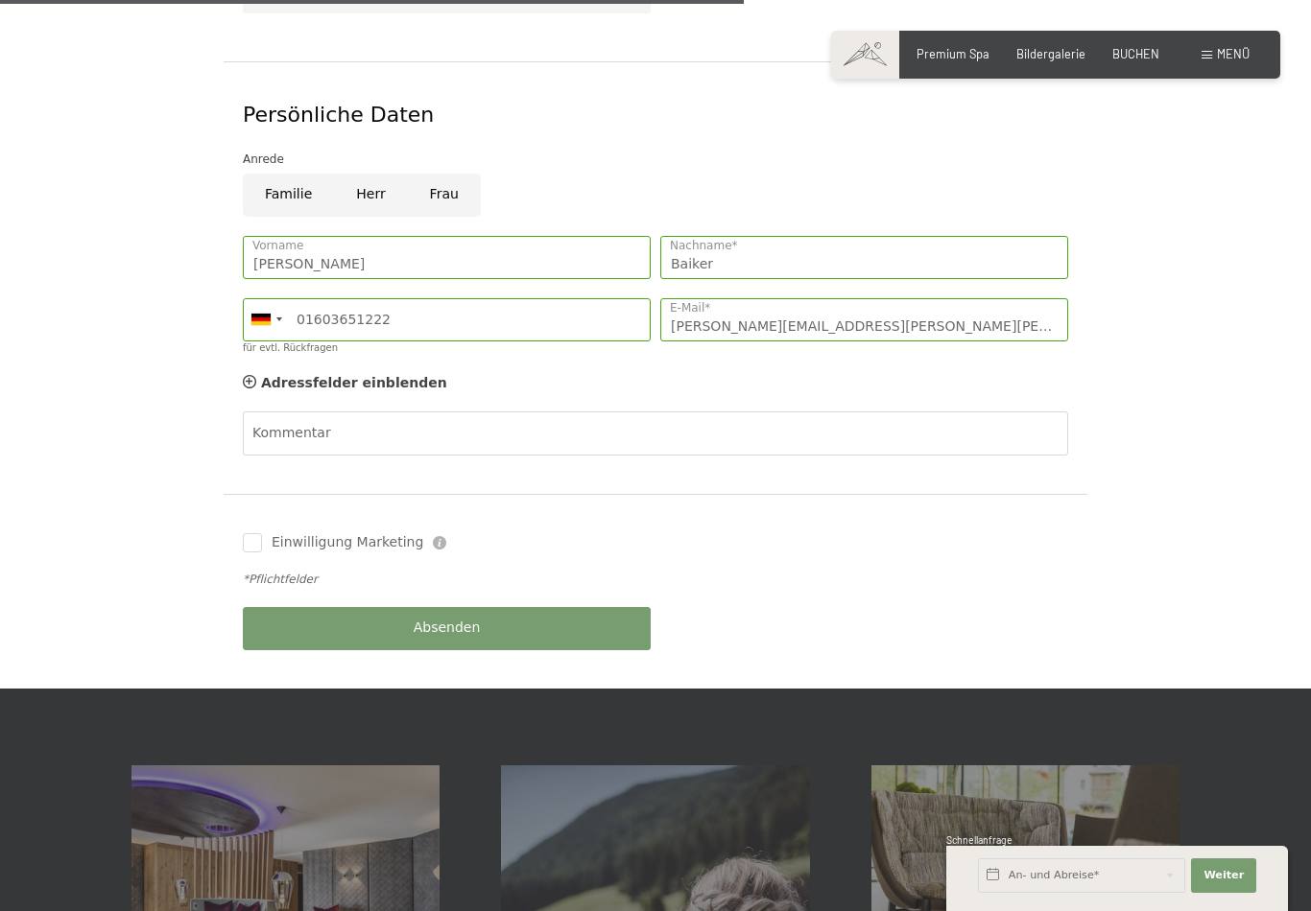
click at [368, 174] on input "Herr" at bounding box center [370, 195] width 73 height 43
radio input "true"
click at [591, 607] on button "Absenden" at bounding box center [447, 628] width 408 height 43
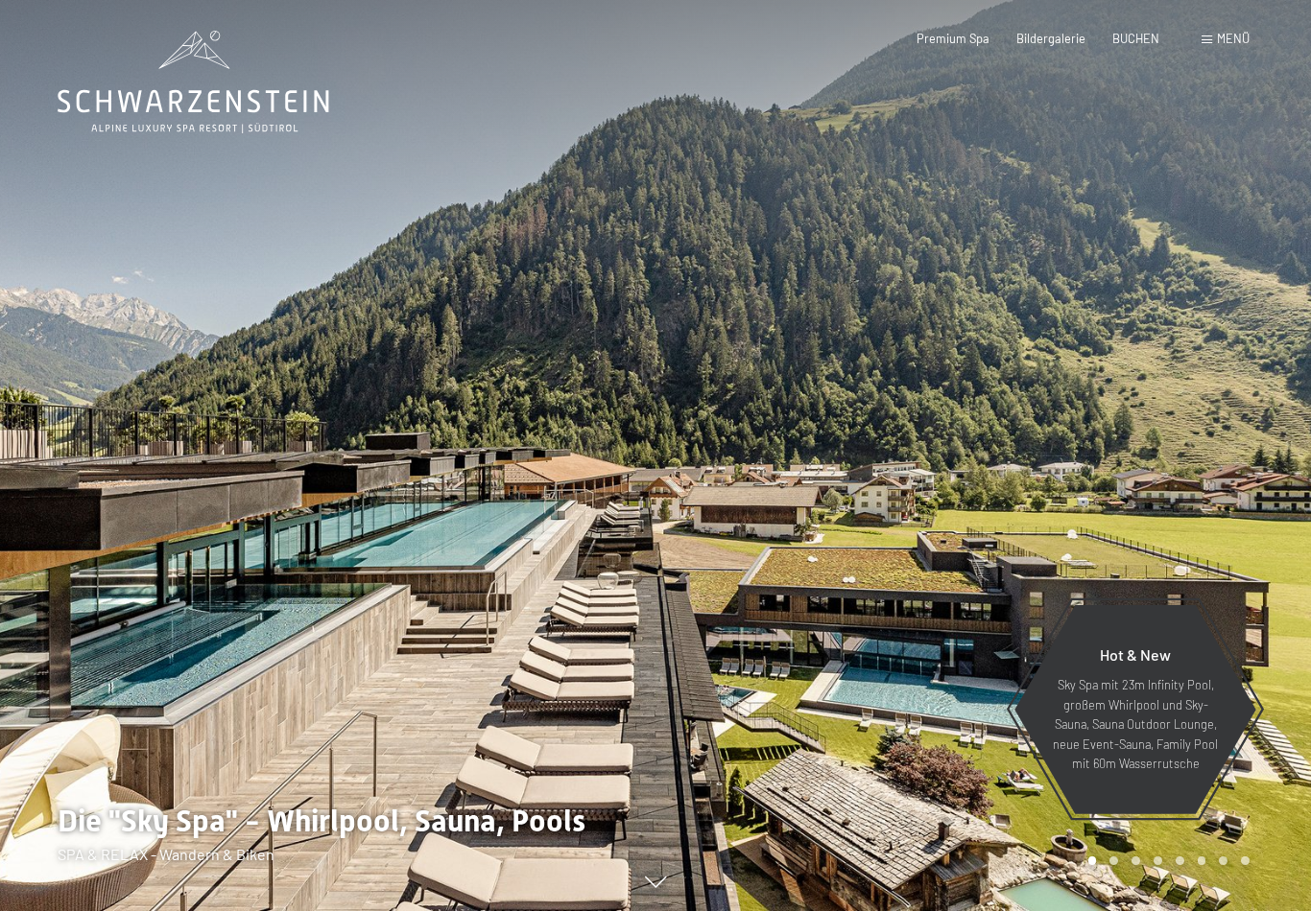
click at [1225, 45] on span "Menü" at bounding box center [1233, 38] width 33 height 15
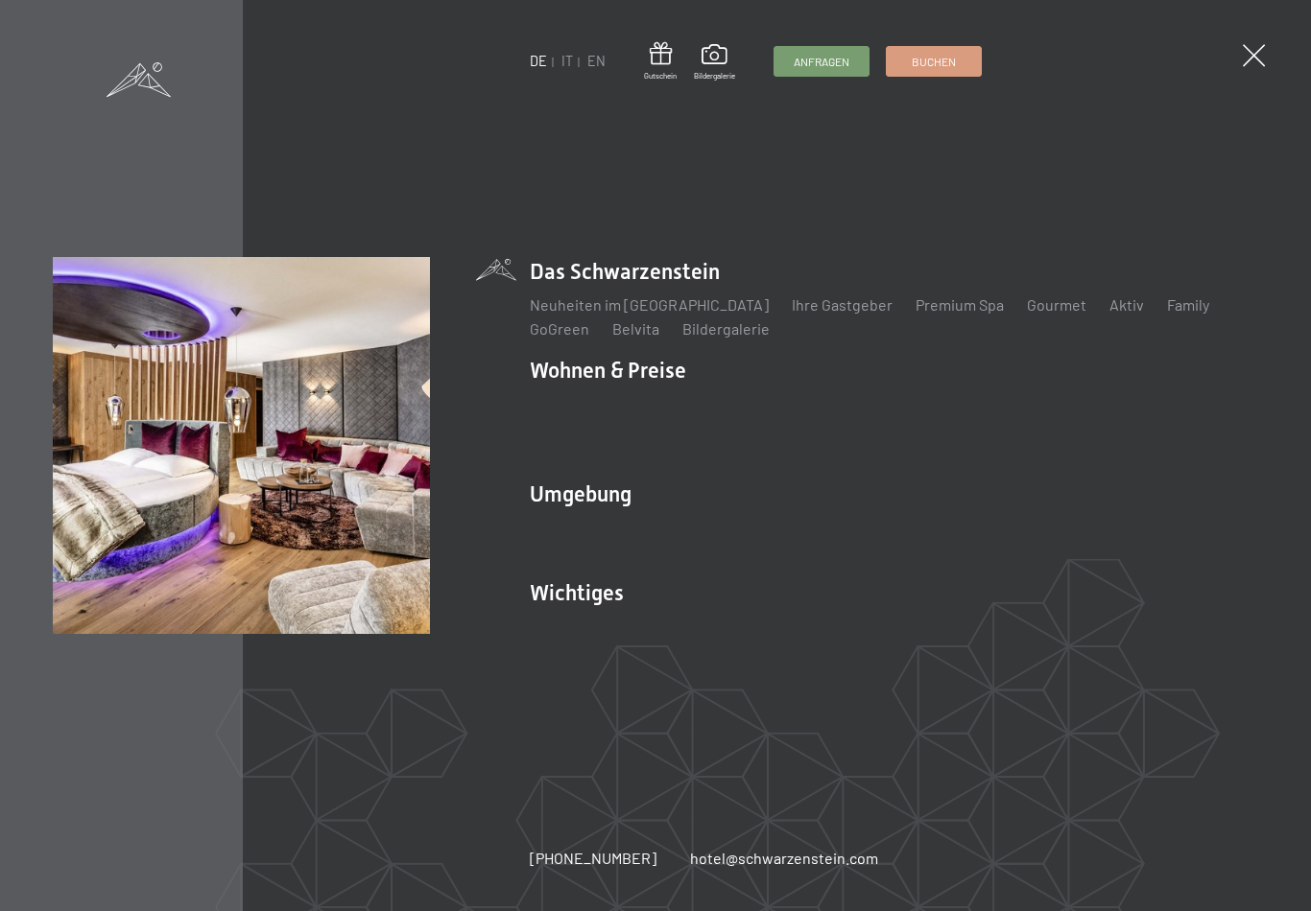
click at [848, 413] on link "Angebote" at bounding box center [845, 403] width 67 height 18
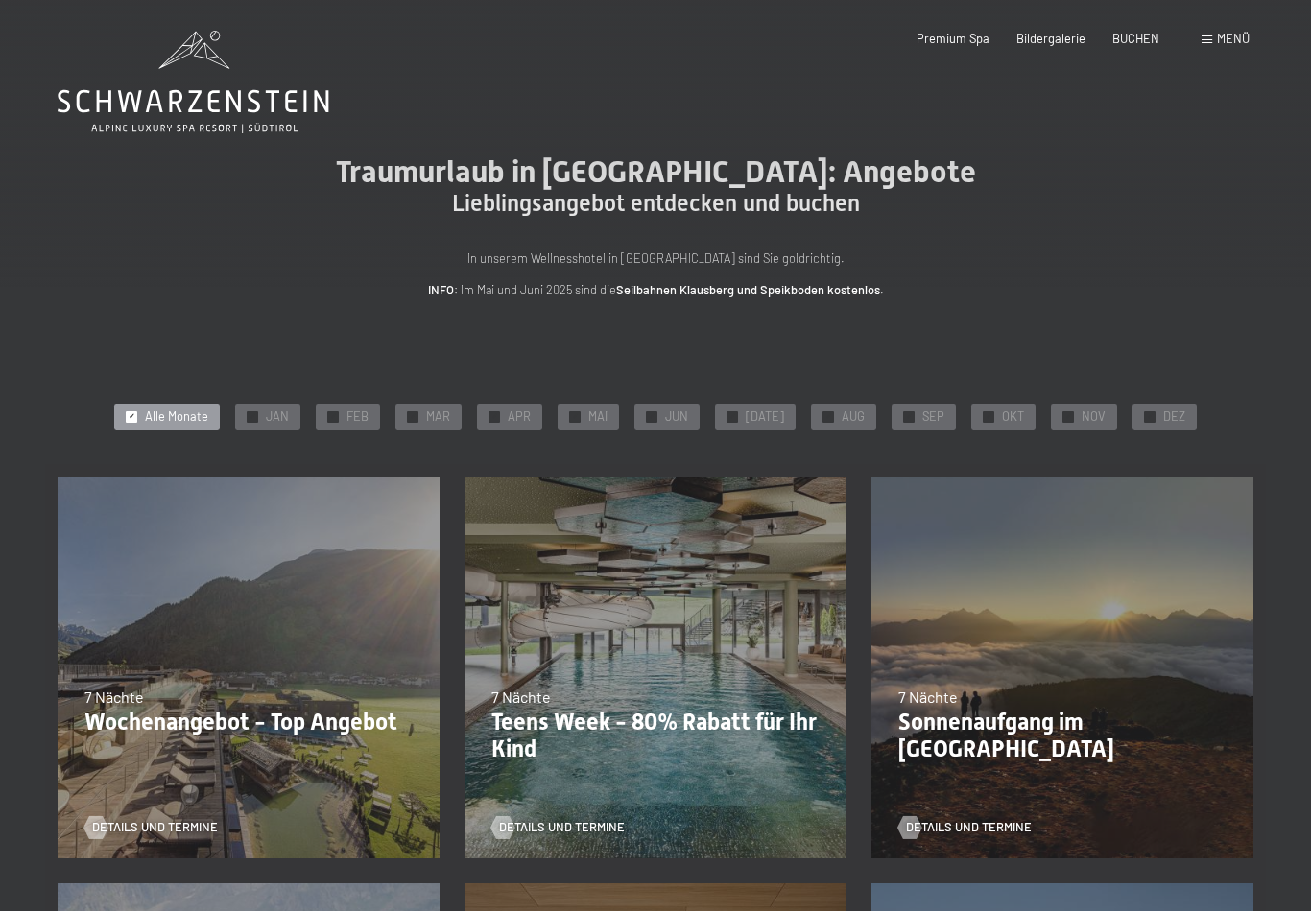
click at [924, 419] on span "SEP" at bounding box center [933, 417] width 22 height 17
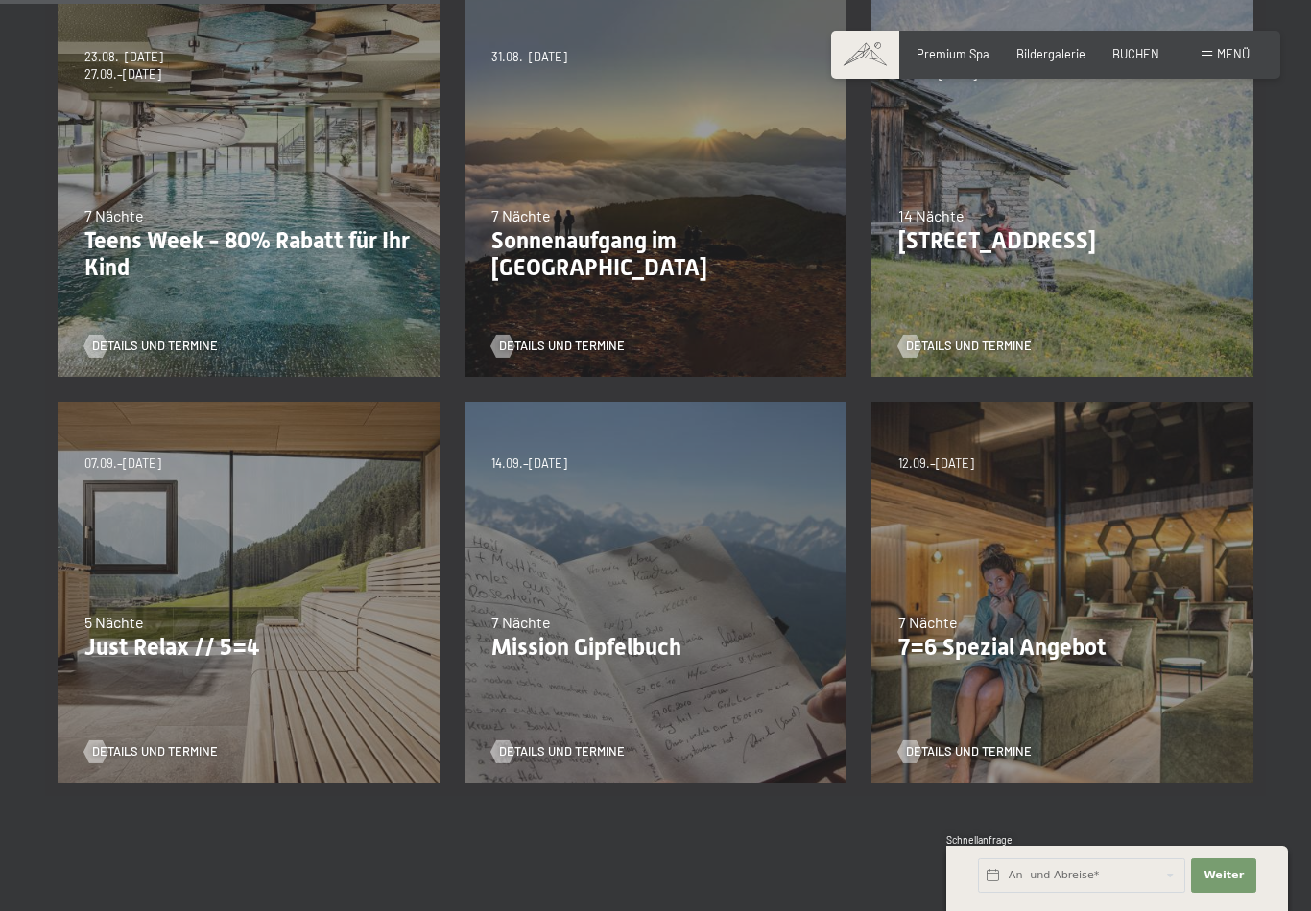
click at [152, 746] on span "Details und Termine" at bounding box center [155, 752] width 126 height 17
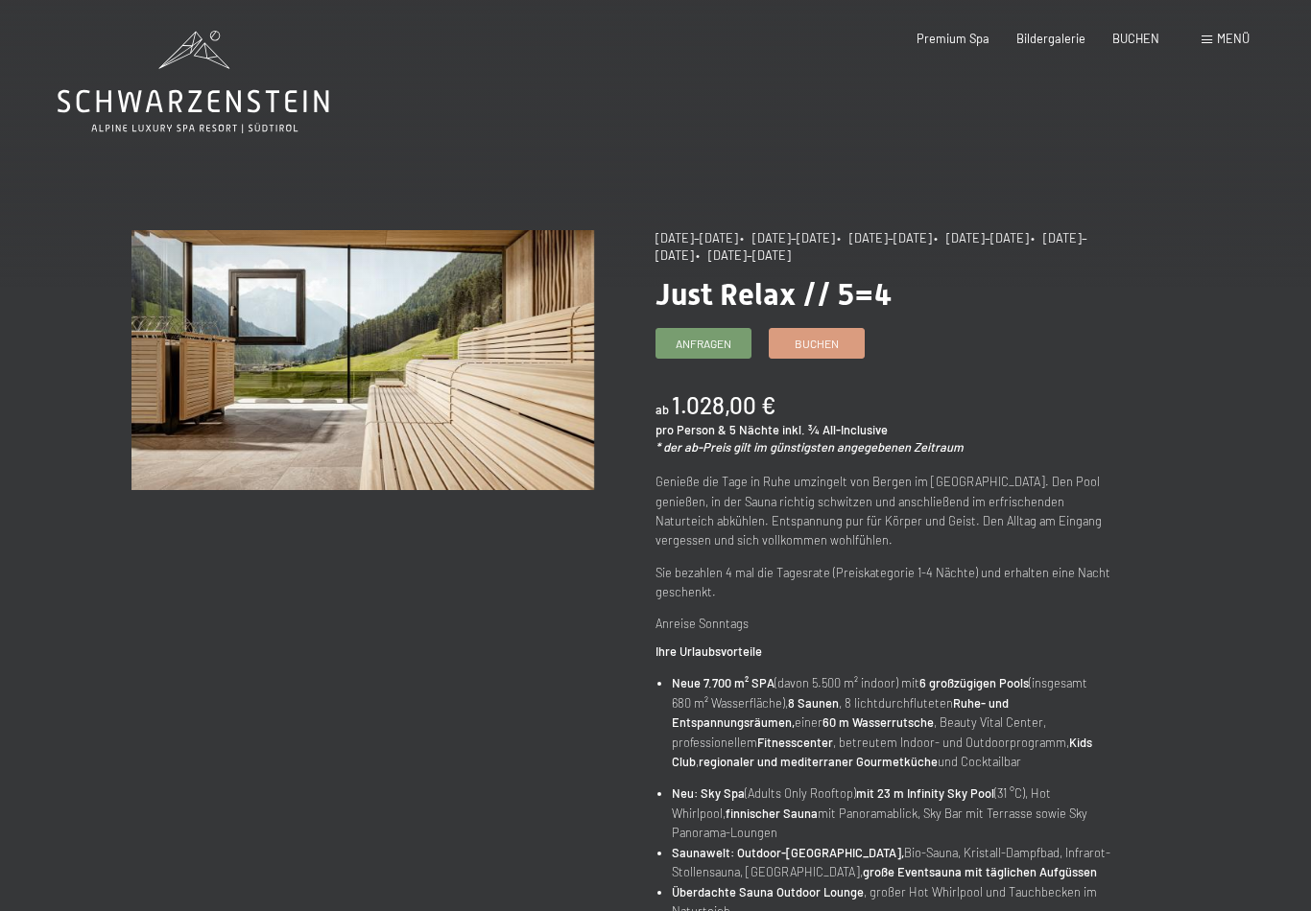
click at [838, 342] on span "Buchen" at bounding box center [816, 344] width 44 height 16
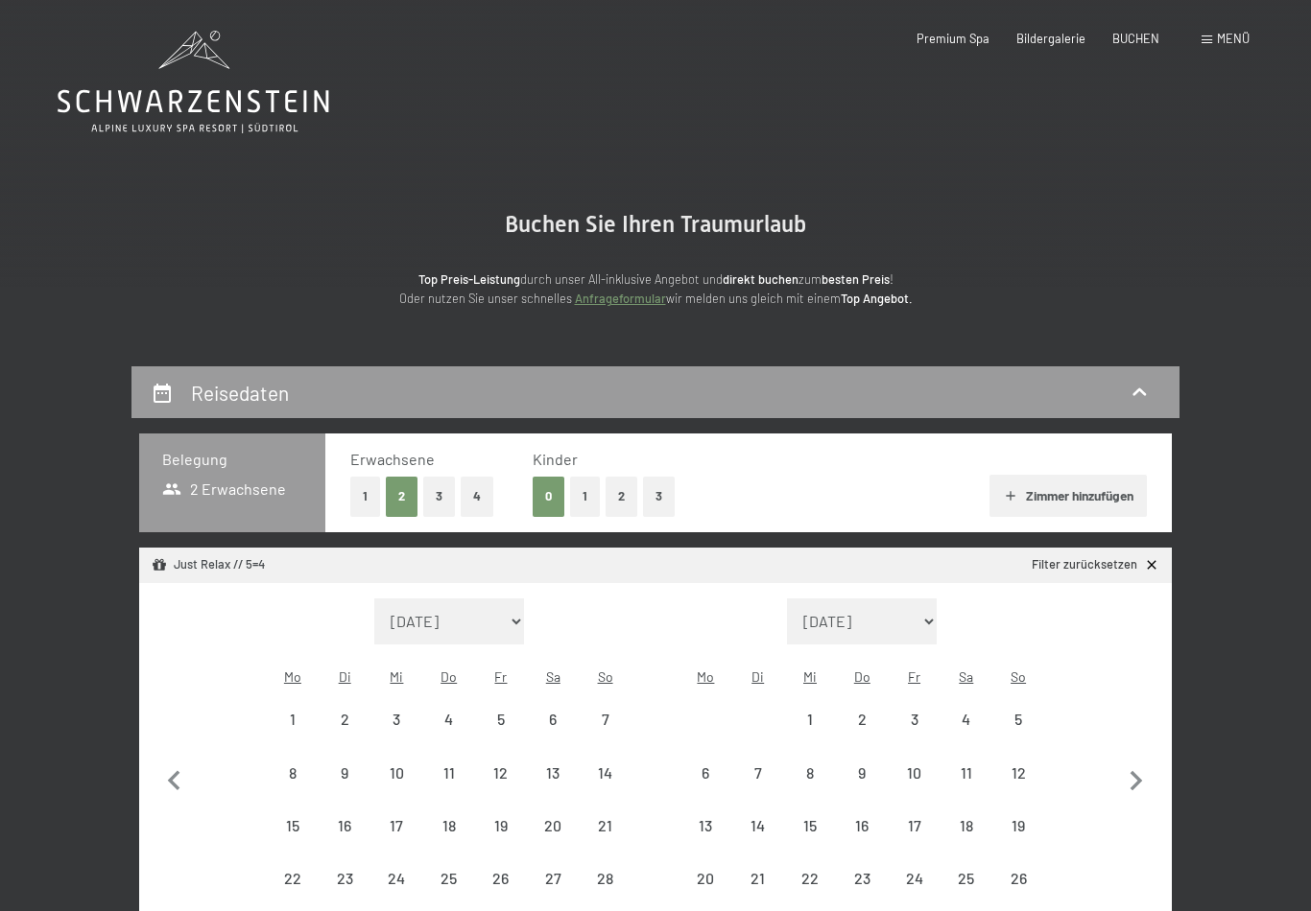
select select "[DATE]"
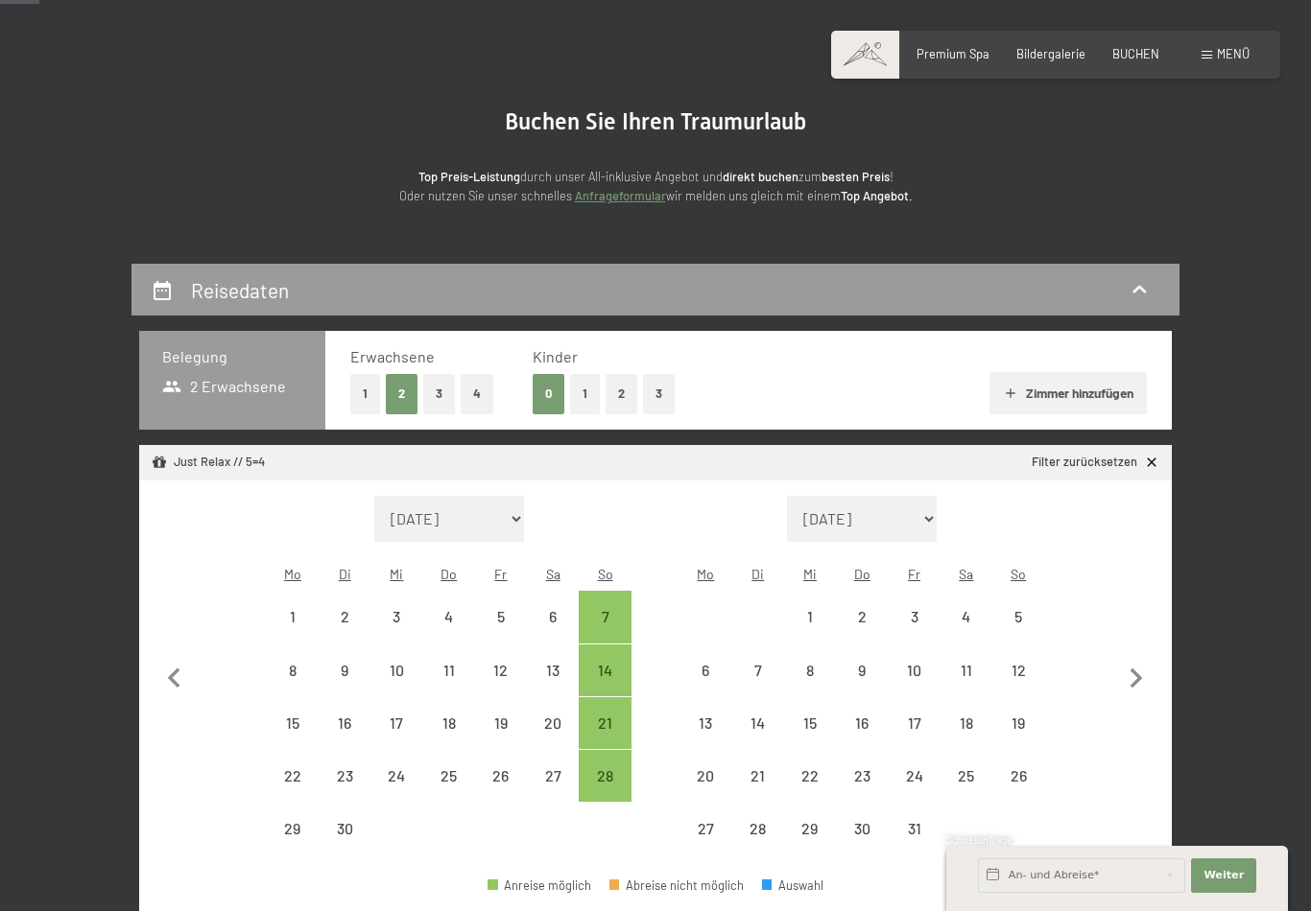
scroll to position [260, 0]
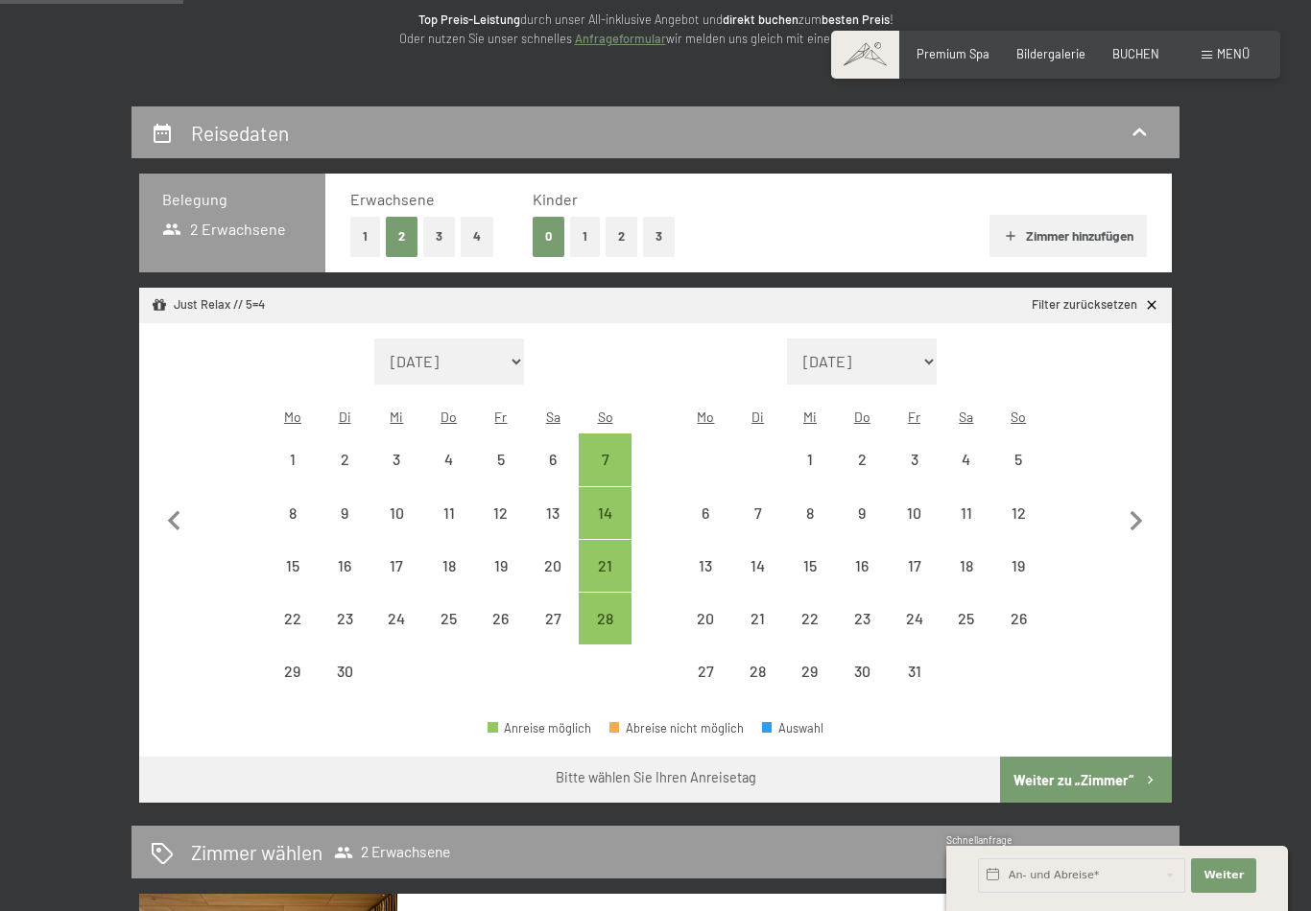
click at [609, 611] on div "28" at bounding box center [604, 635] width 48 height 48
select select "[DATE]"
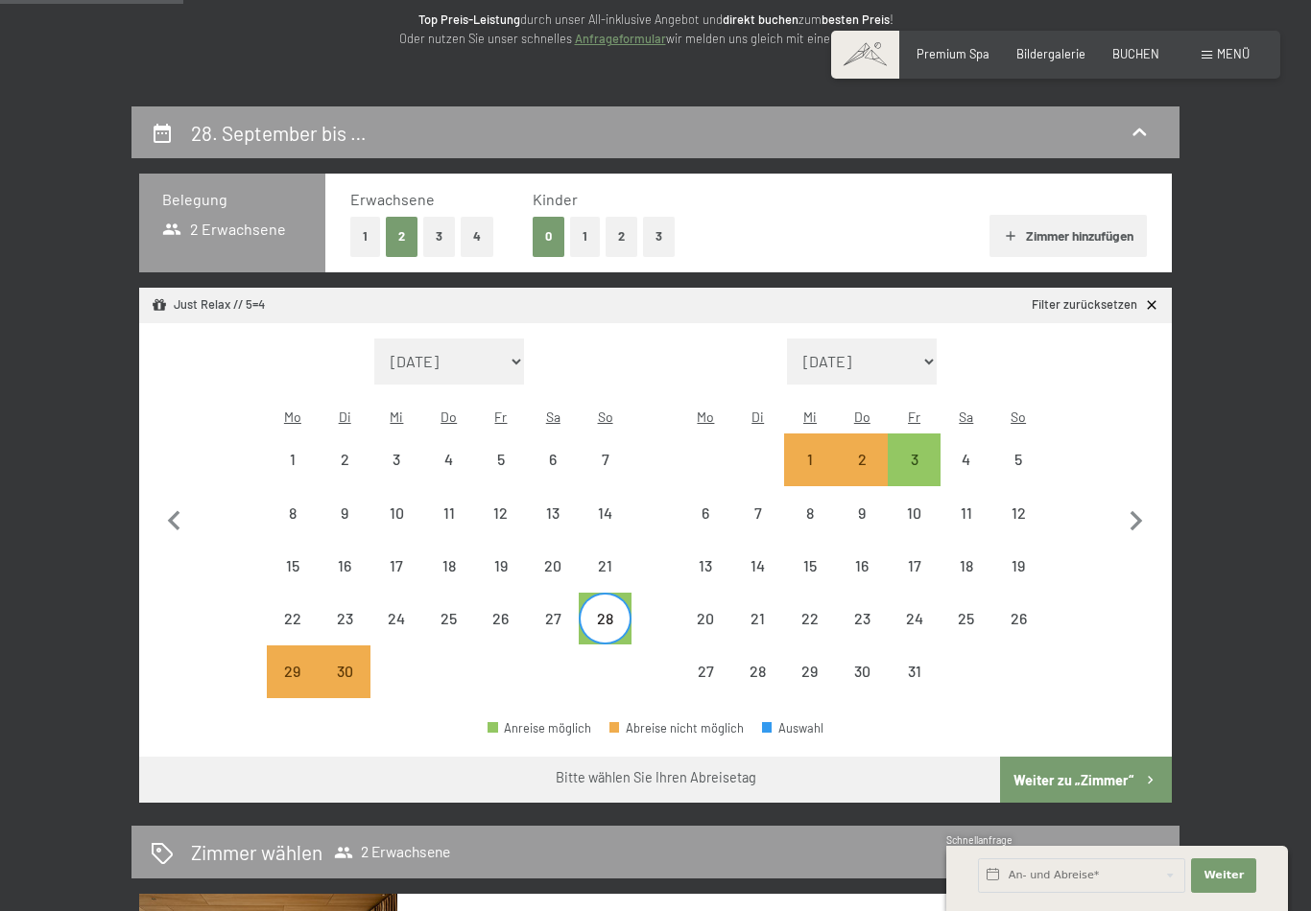
click at [1067, 757] on button "Weiter zu „Zimmer“" at bounding box center [1086, 780] width 172 height 46
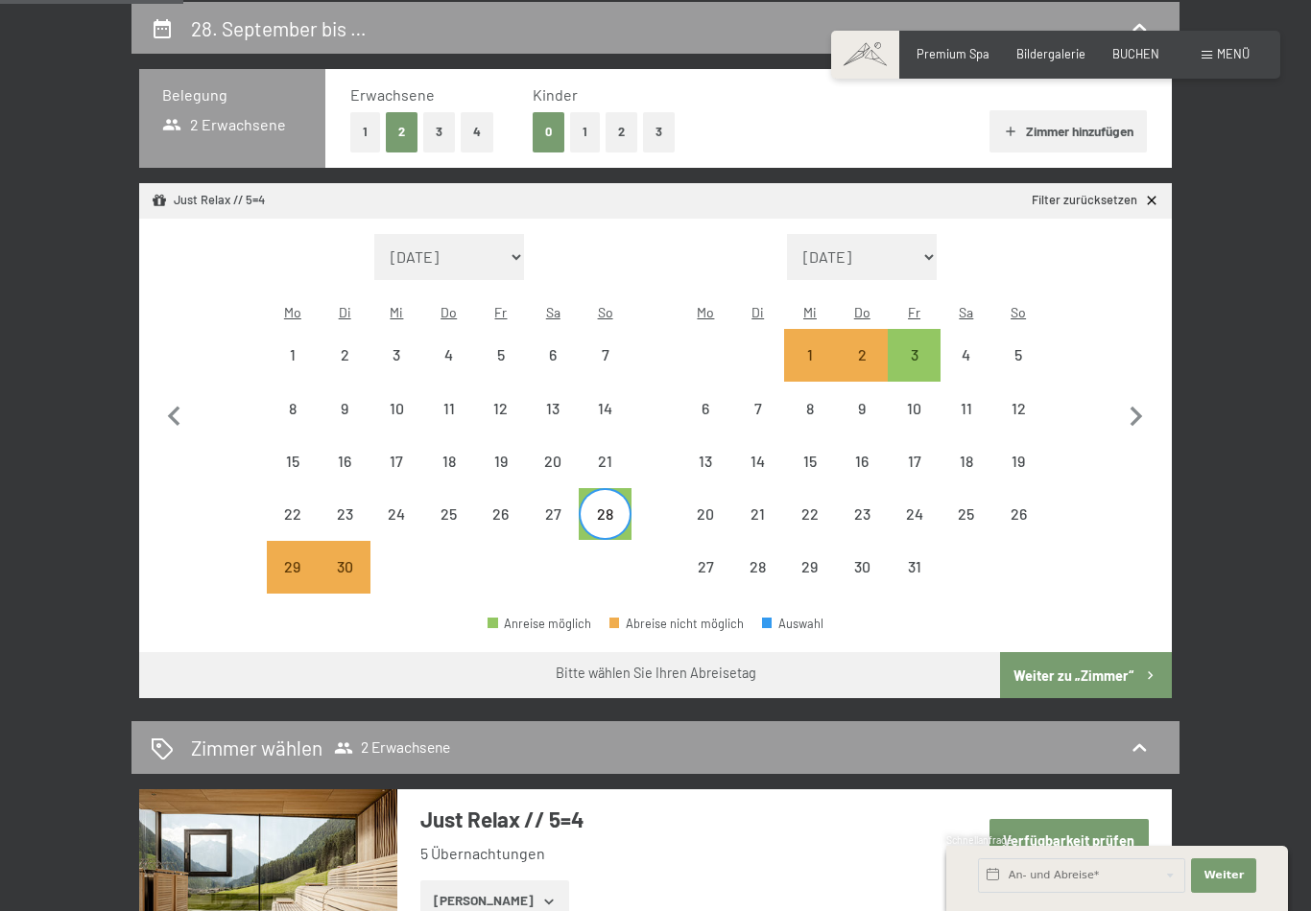
select select "[DATE]"
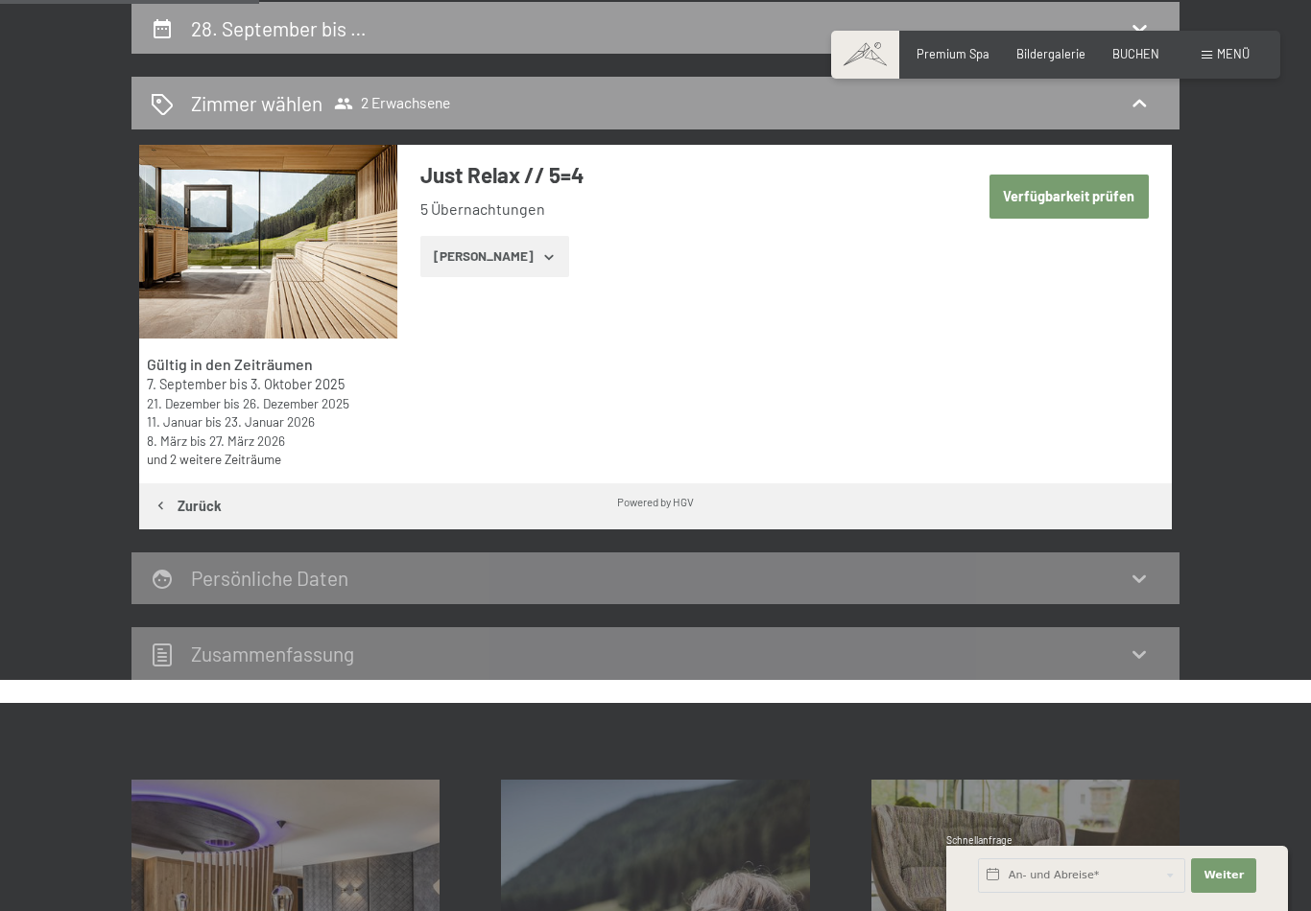
click at [1110, 195] on button "Verfügbarkeit prüfen" at bounding box center [1068, 197] width 159 height 44
select select "[DATE]"
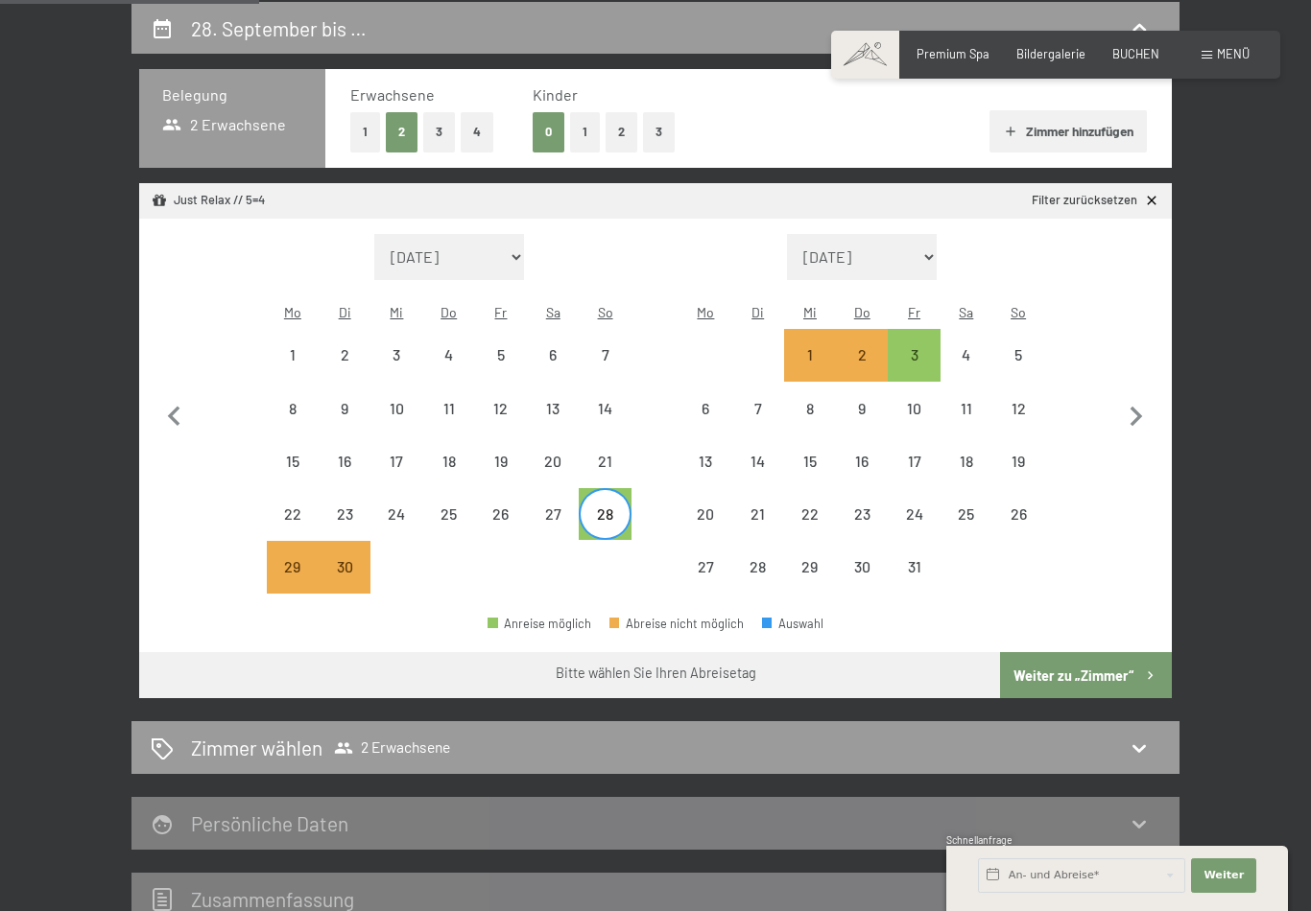
click at [1097, 652] on button "Weiter zu „Zimmer“" at bounding box center [1086, 675] width 172 height 46
select select "[DATE]"
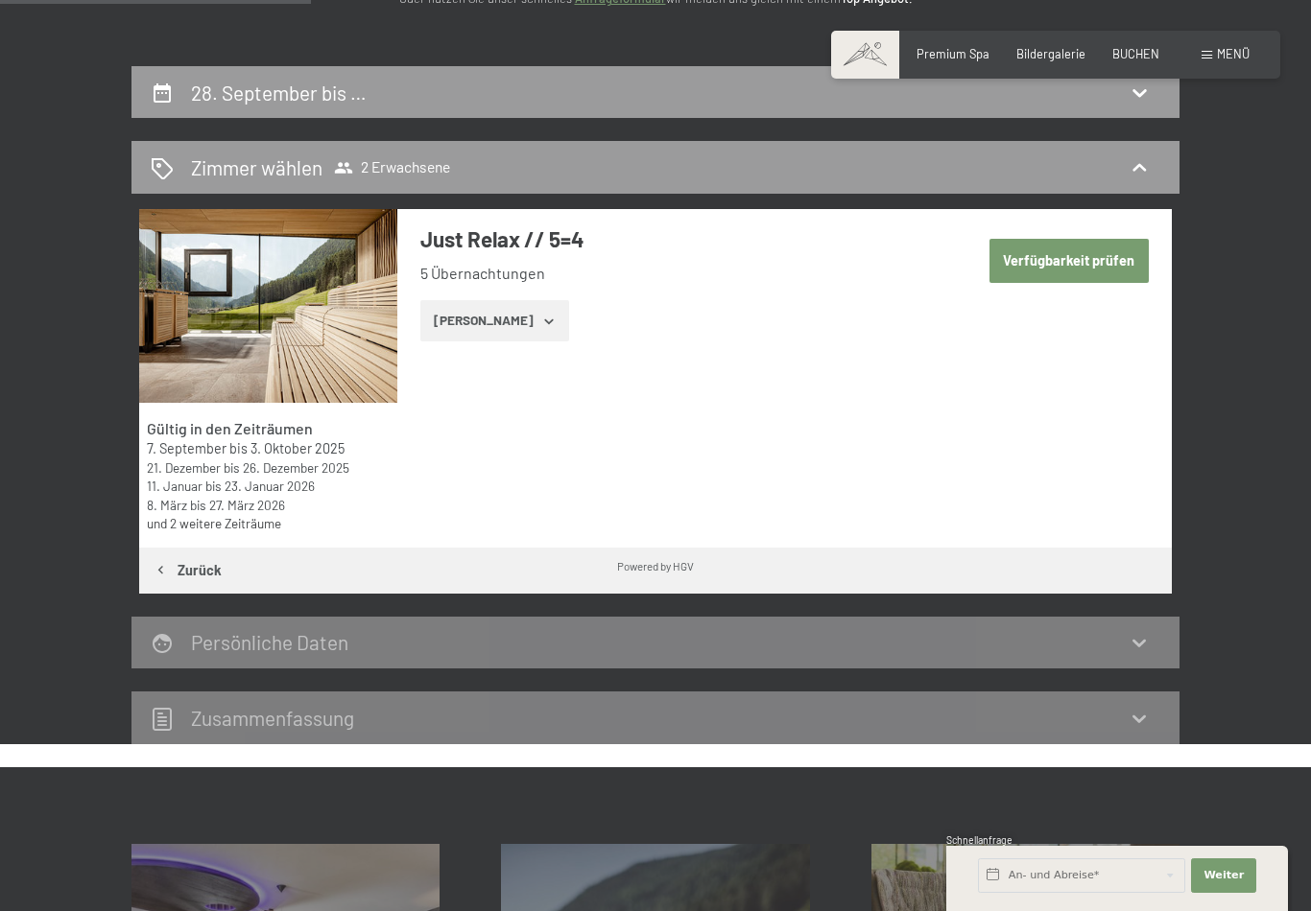
scroll to position [297, 0]
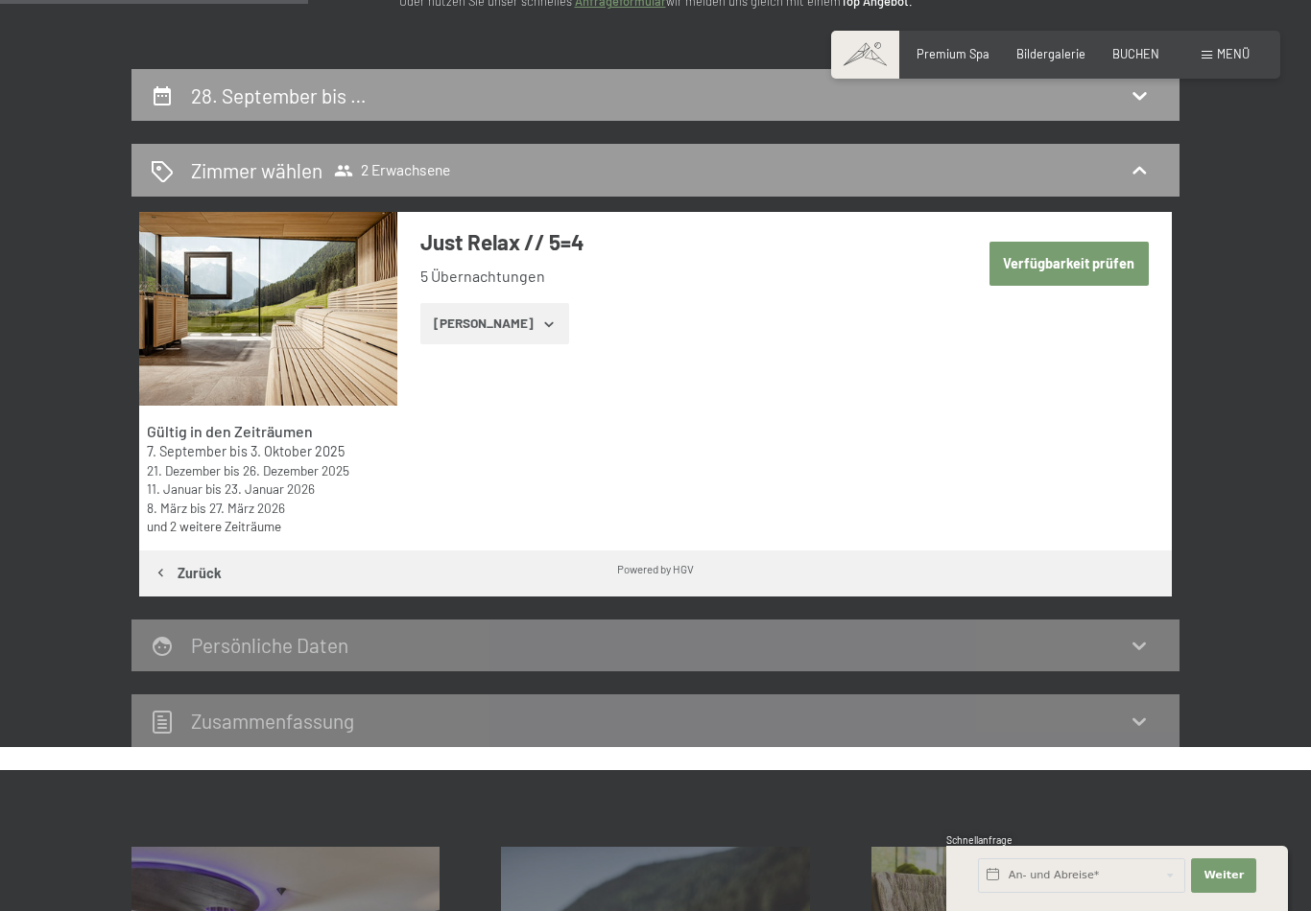
click at [544, 321] on icon "button" at bounding box center [548, 323] width 9 height 5
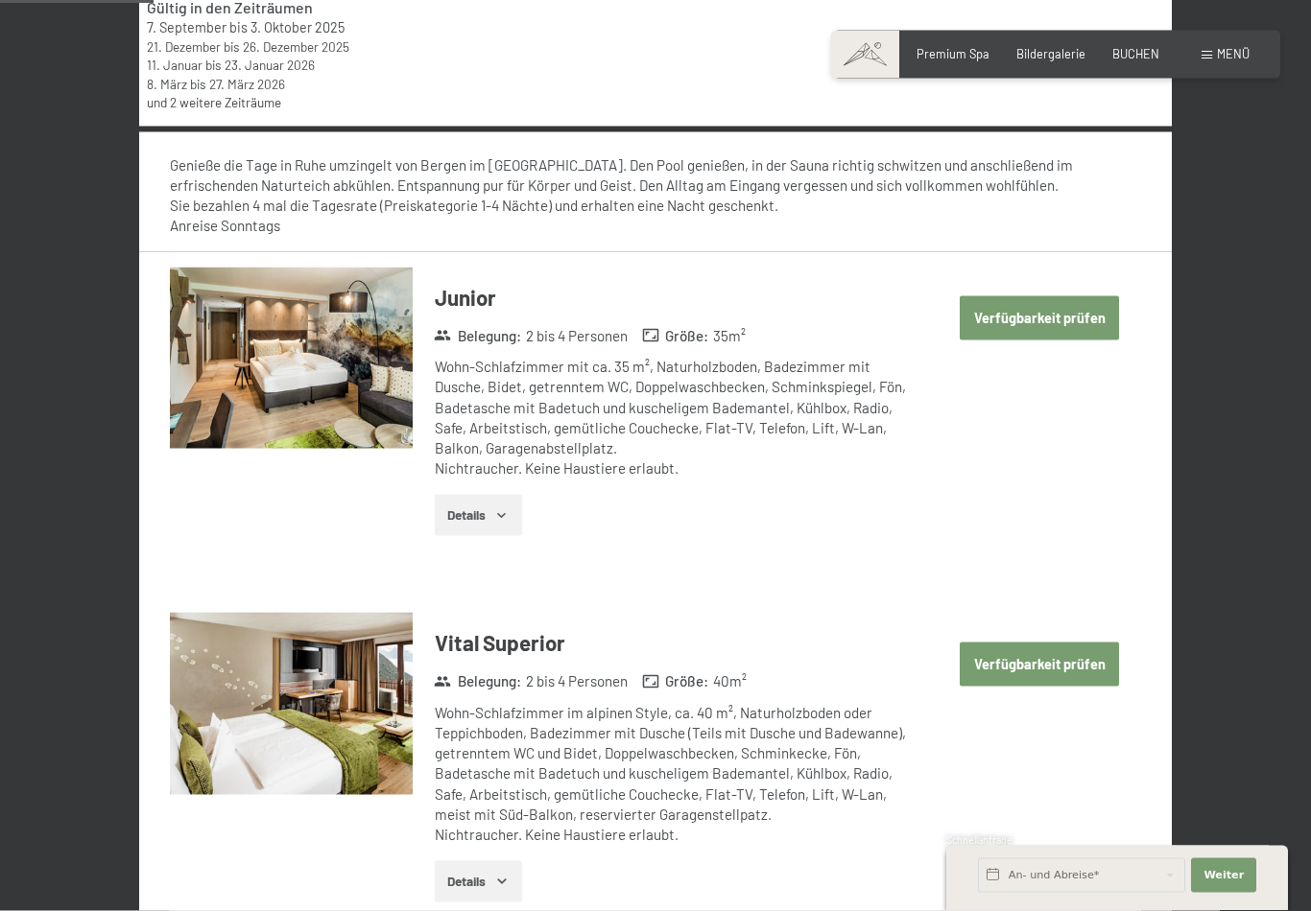
scroll to position [722, 0]
click at [1078, 654] on button "Verfügbarkeit prüfen" at bounding box center [1038, 664] width 159 height 44
select select "[DATE]"
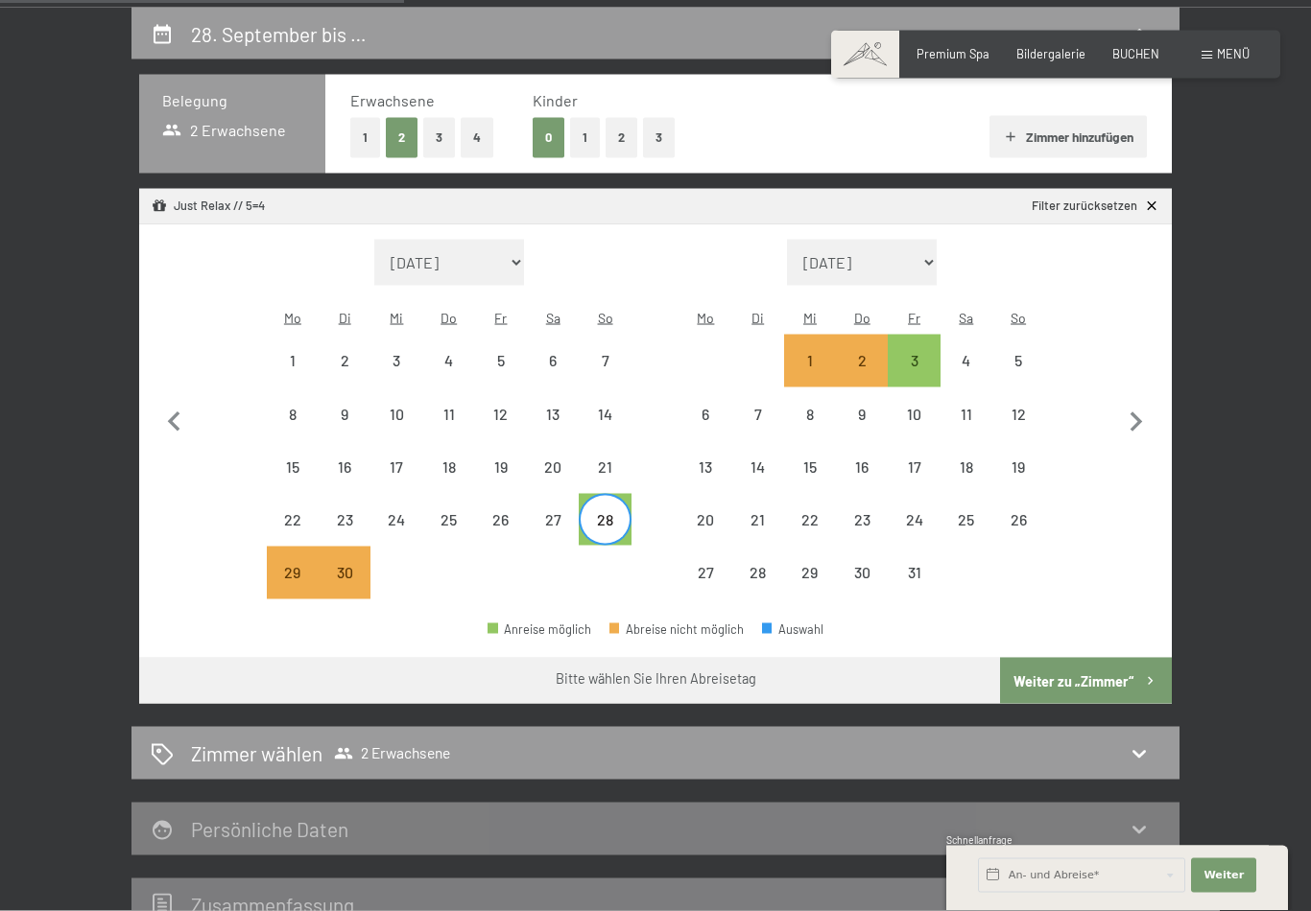
scroll to position [457, 0]
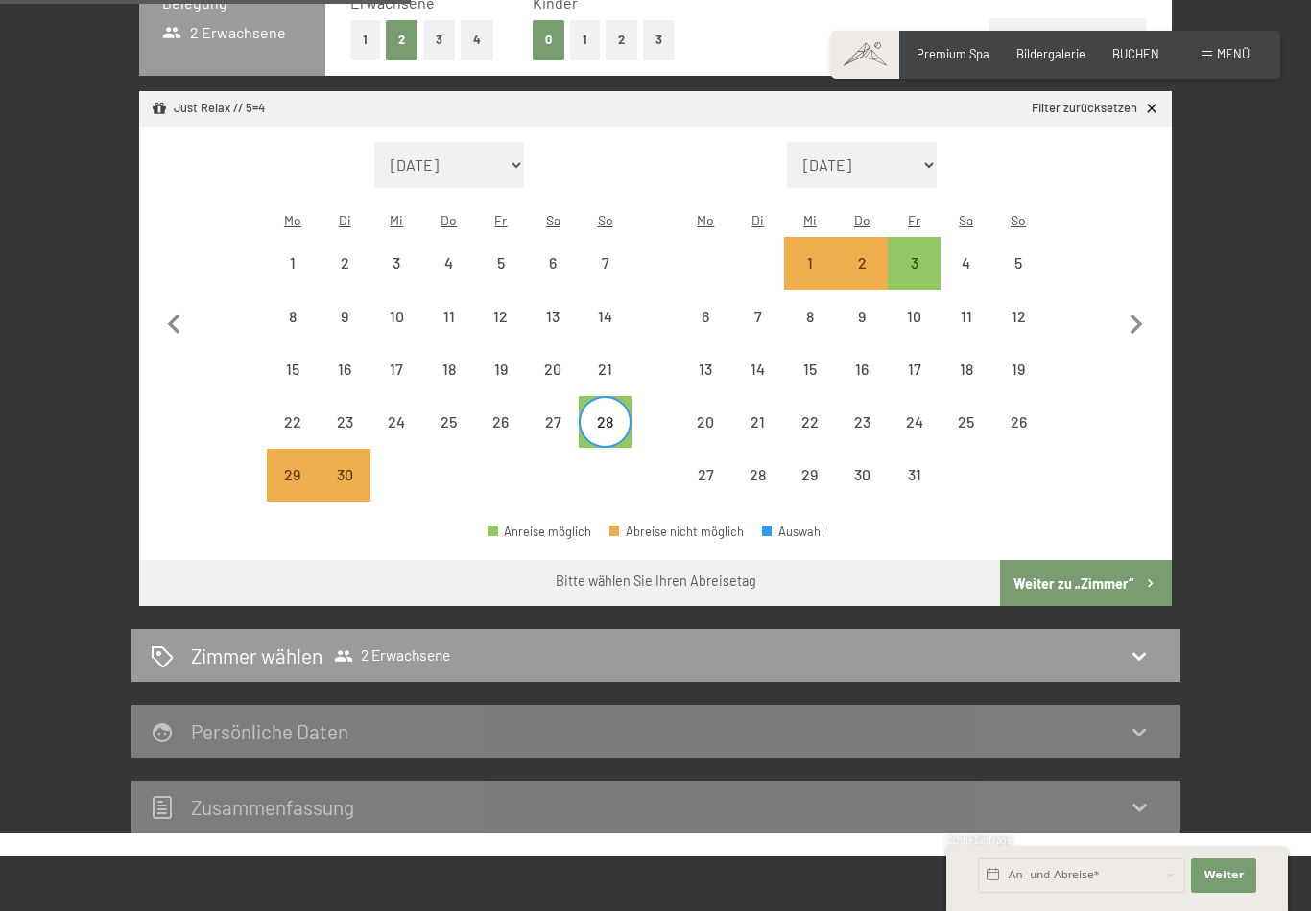
click at [1113, 560] on button "Weiter zu „Zimmer“" at bounding box center [1086, 583] width 172 height 46
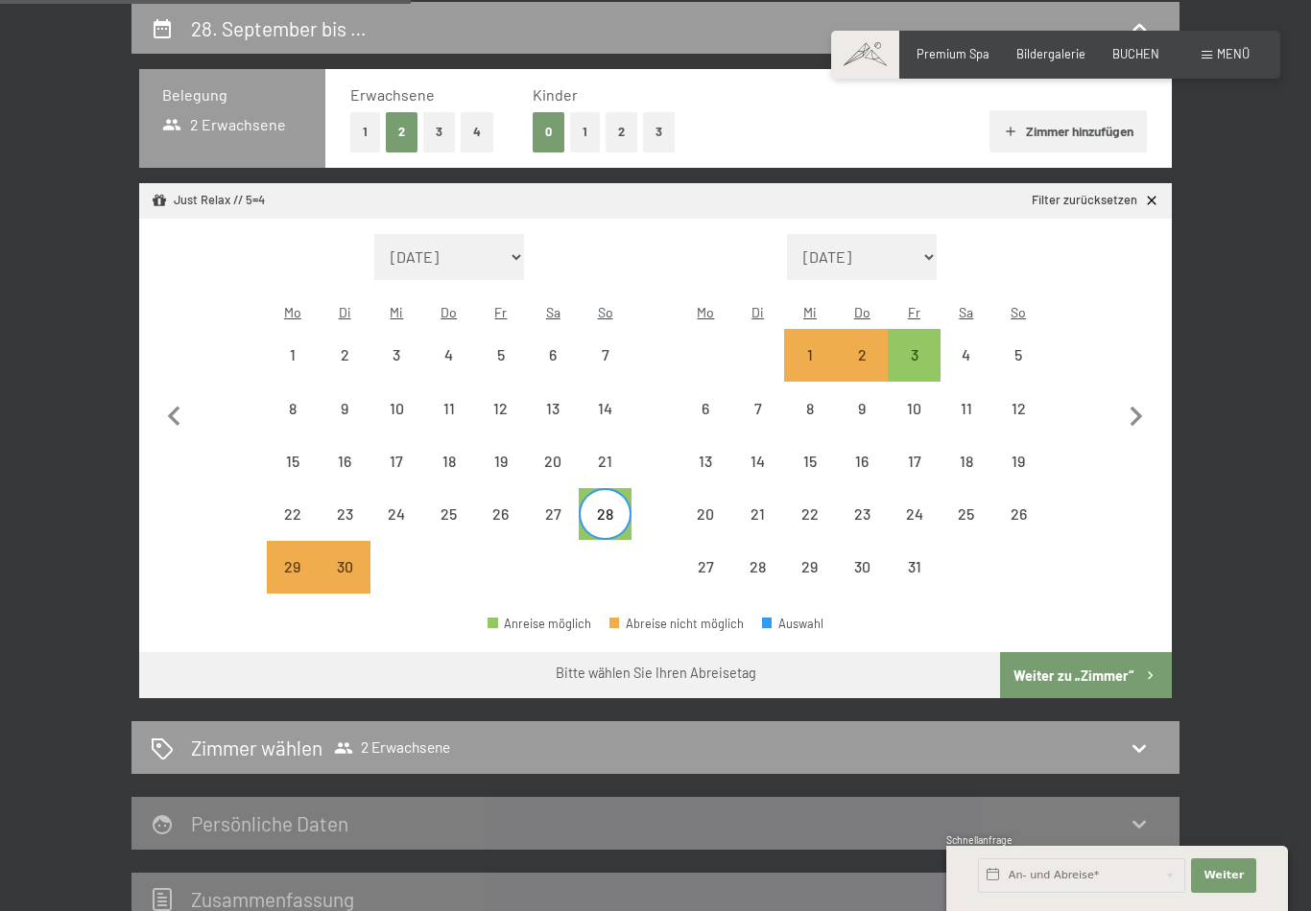
select select "[DATE]"
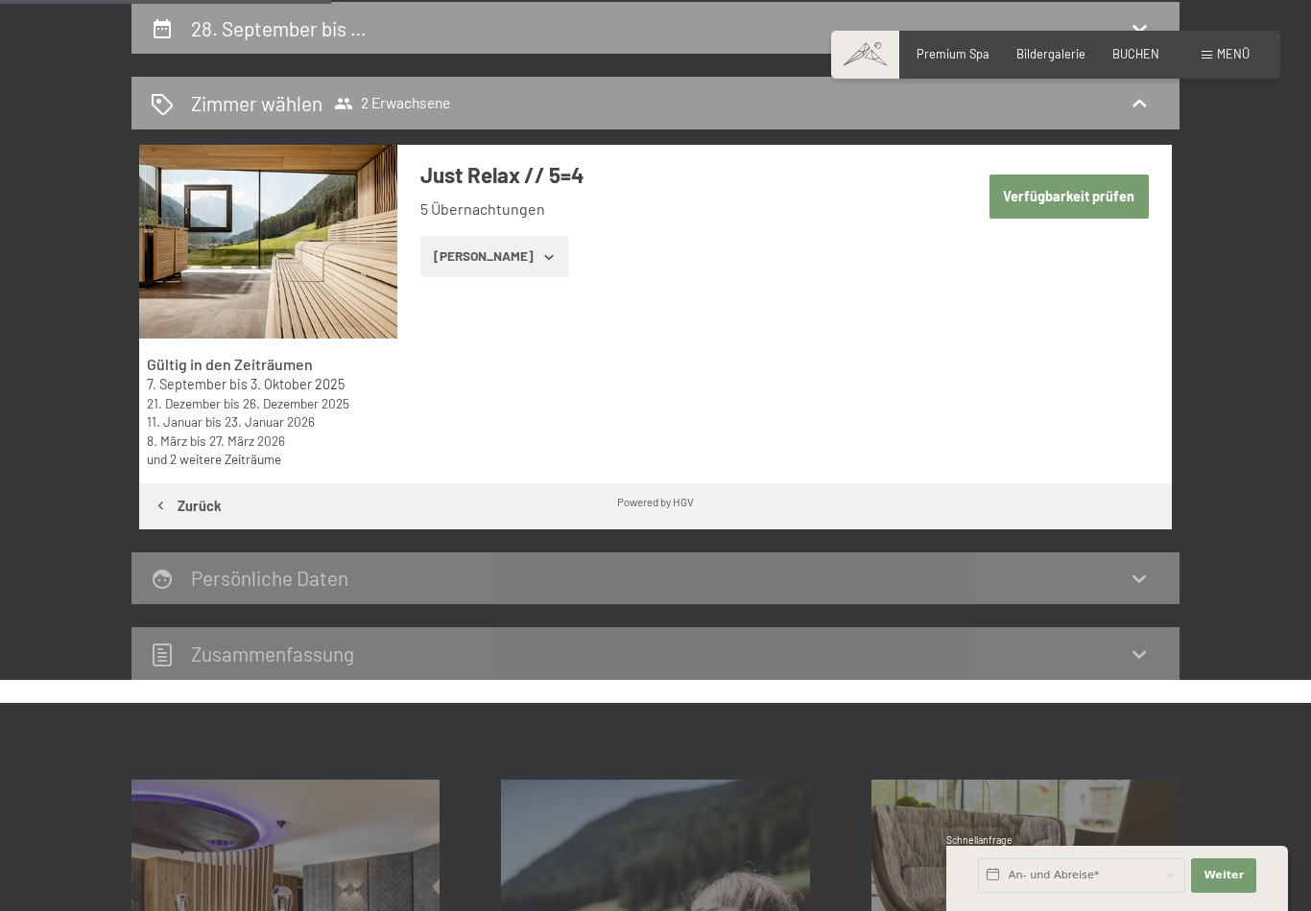
click at [1104, 199] on button "Verfügbarkeit prüfen" at bounding box center [1068, 197] width 159 height 44
select select "[DATE]"
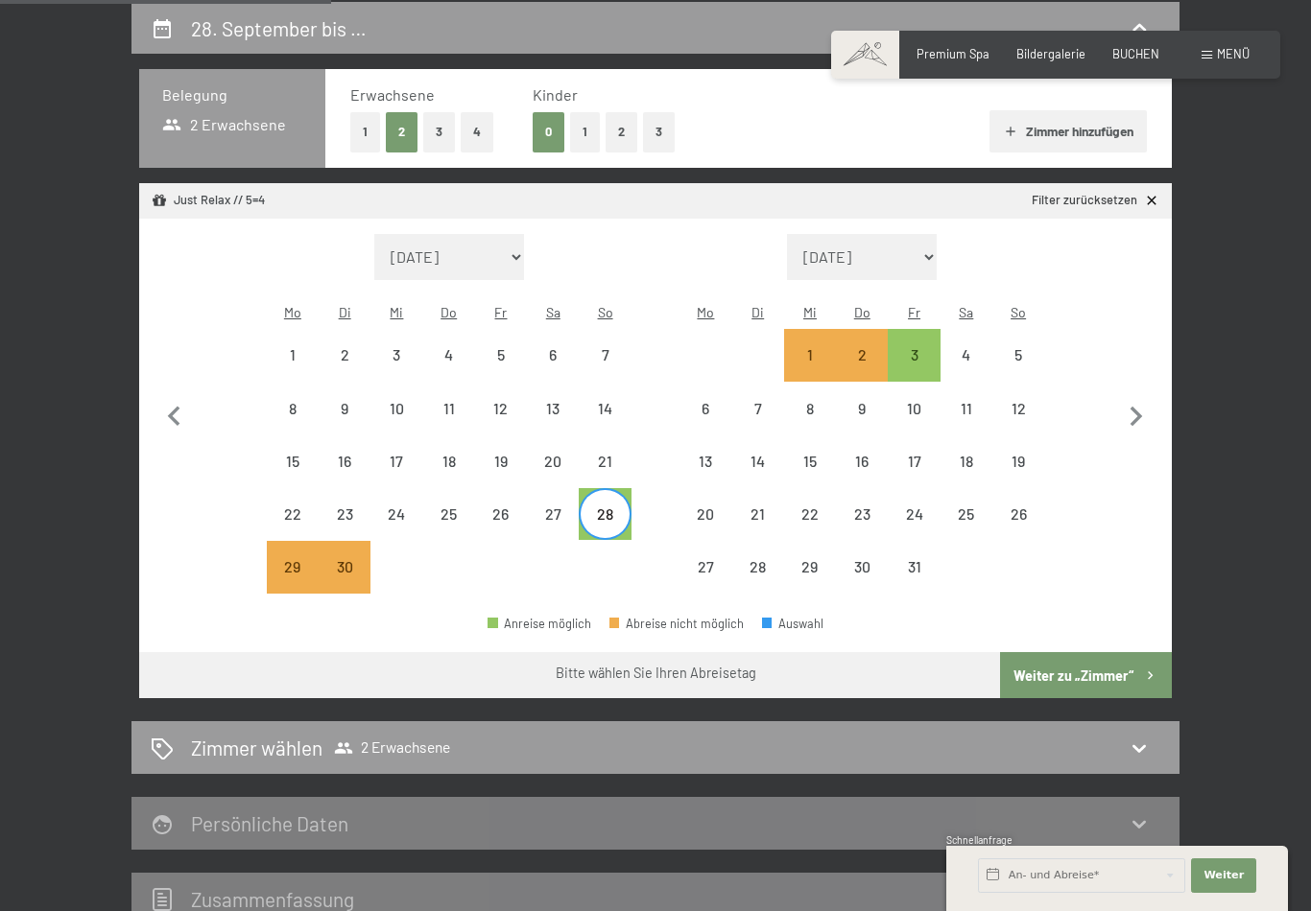
click at [1122, 652] on button "Weiter zu „Zimmer“" at bounding box center [1086, 675] width 172 height 46
select select "[DATE]"
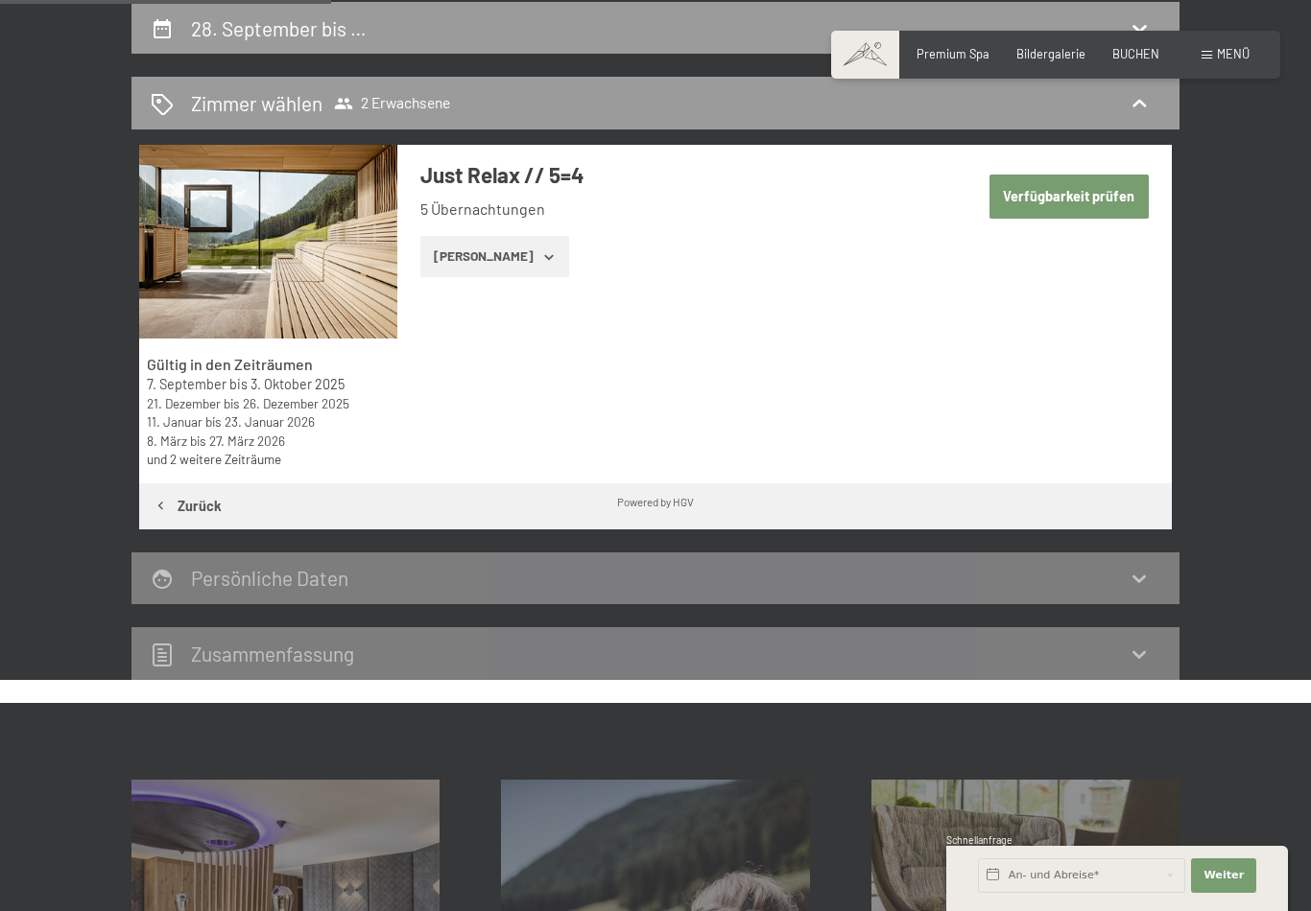
click at [525, 246] on button "[PERSON_NAME]" at bounding box center [494, 257] width 149 height 42
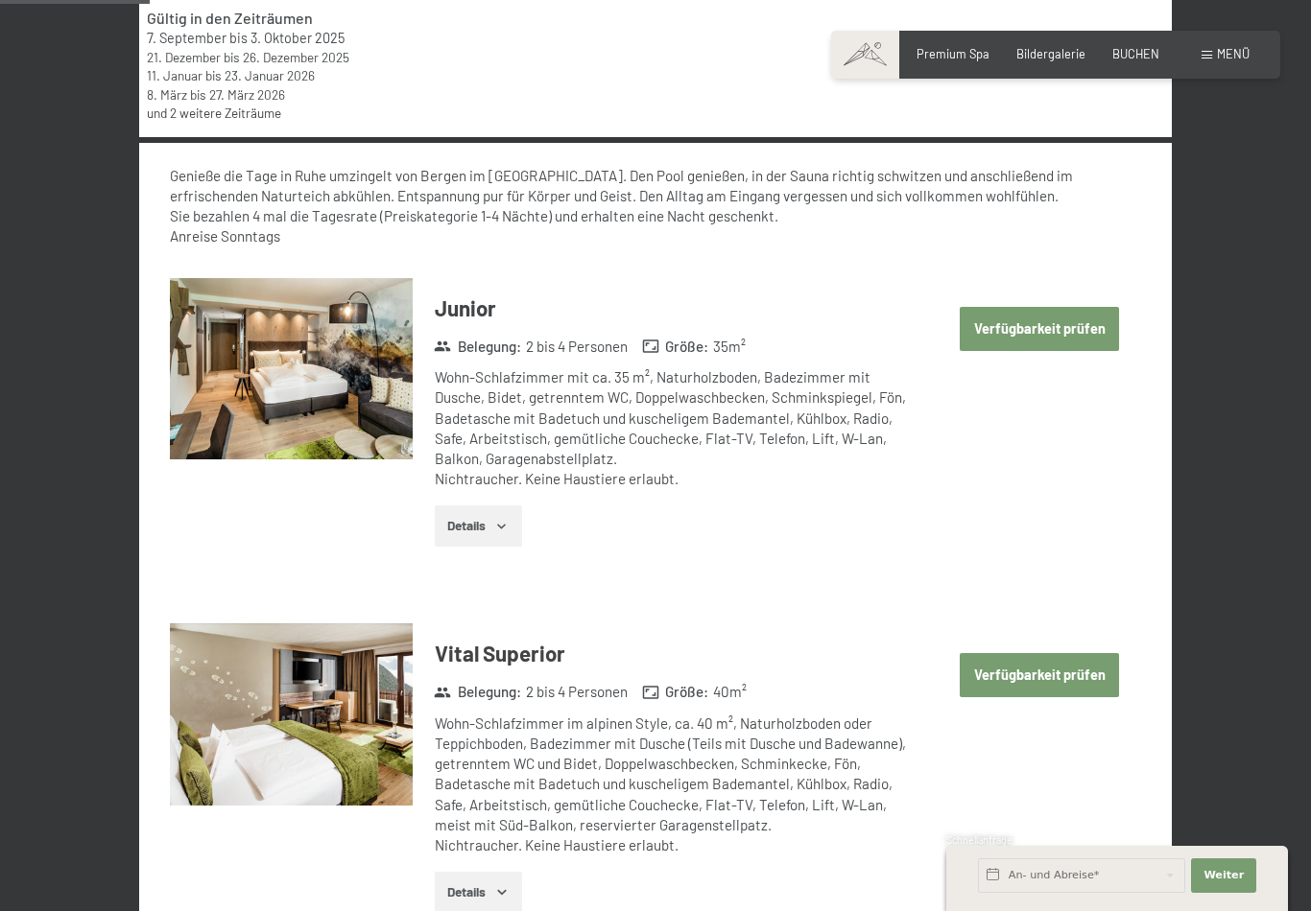
scroll to position [712, 0]
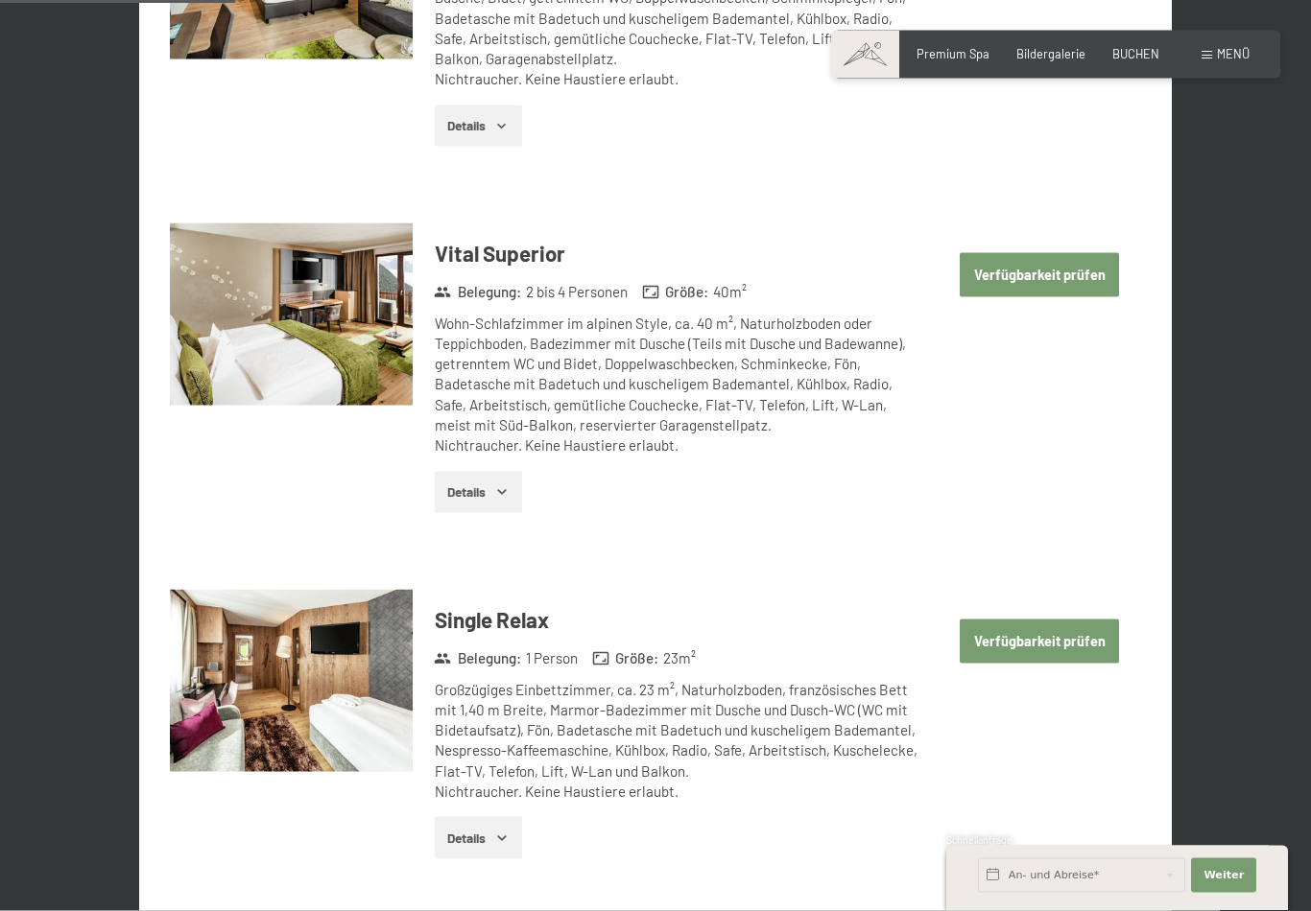
click at [1060, 272] on button "Verfügbarkeit prüfen" at bounding box center [1038, 275] width 159 height 44
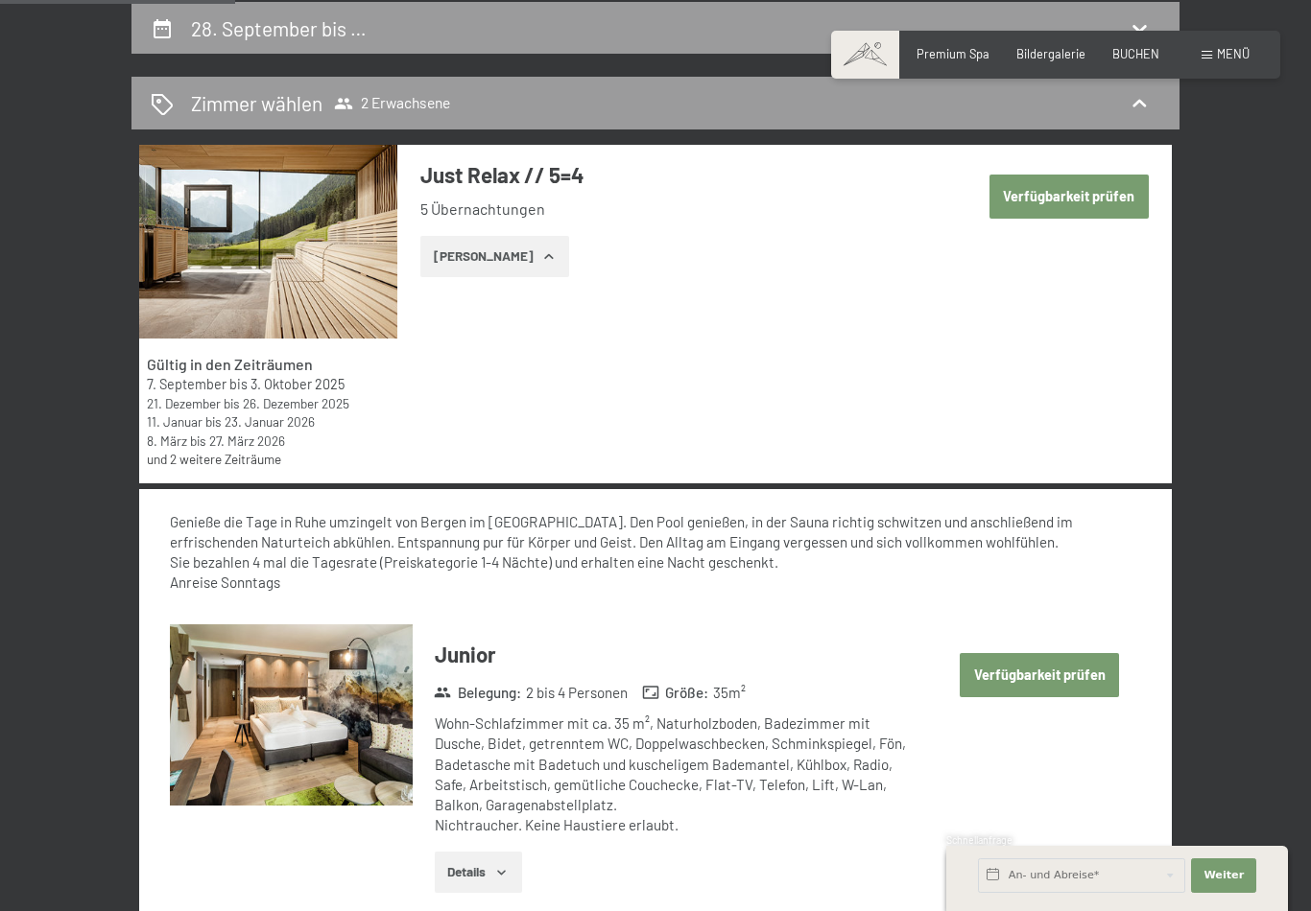
select select "[DATE]"
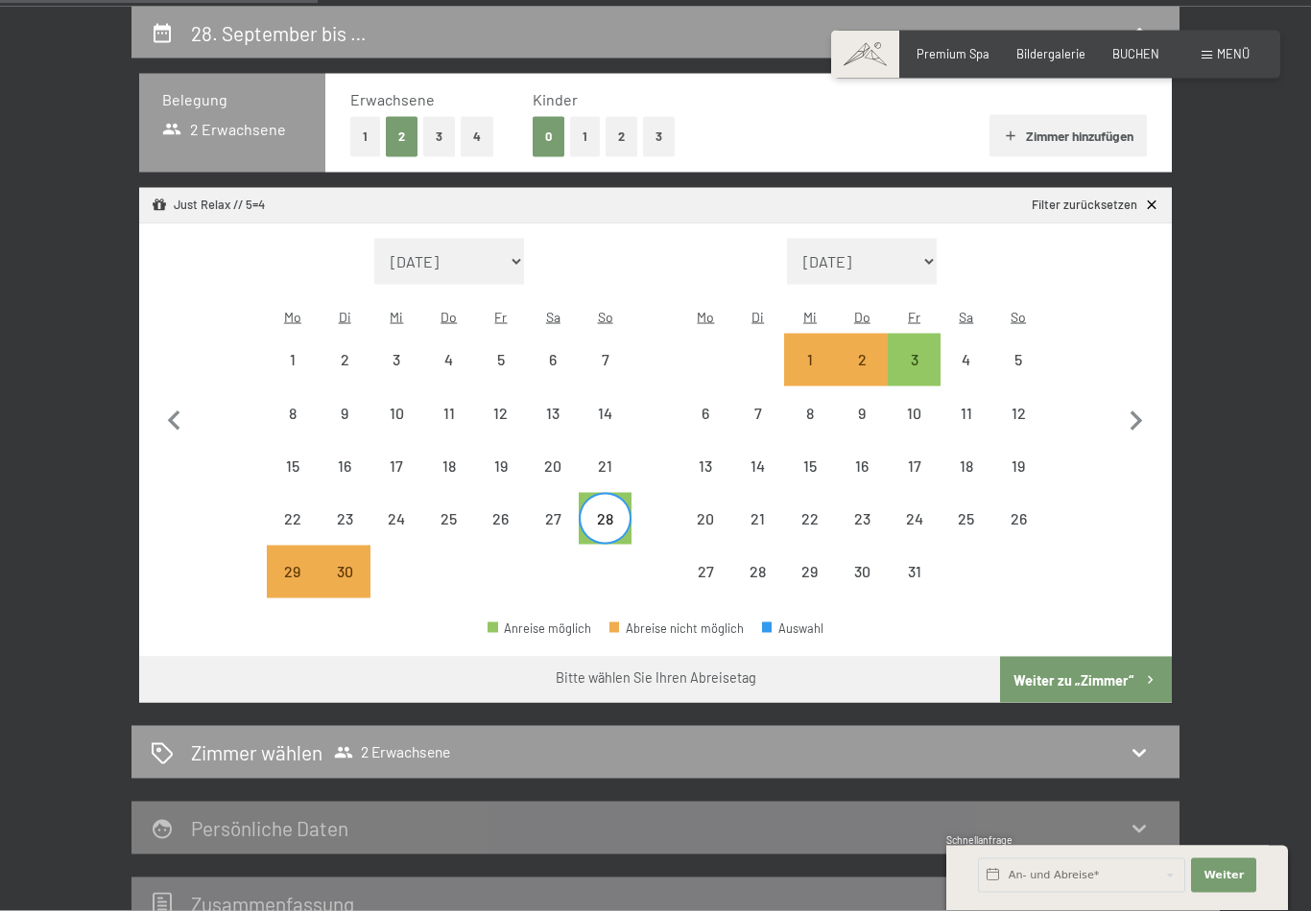
click at [610, 511] on div "28" at bounding box center [604, 535] width 48 height 48
select select "[DATE]"
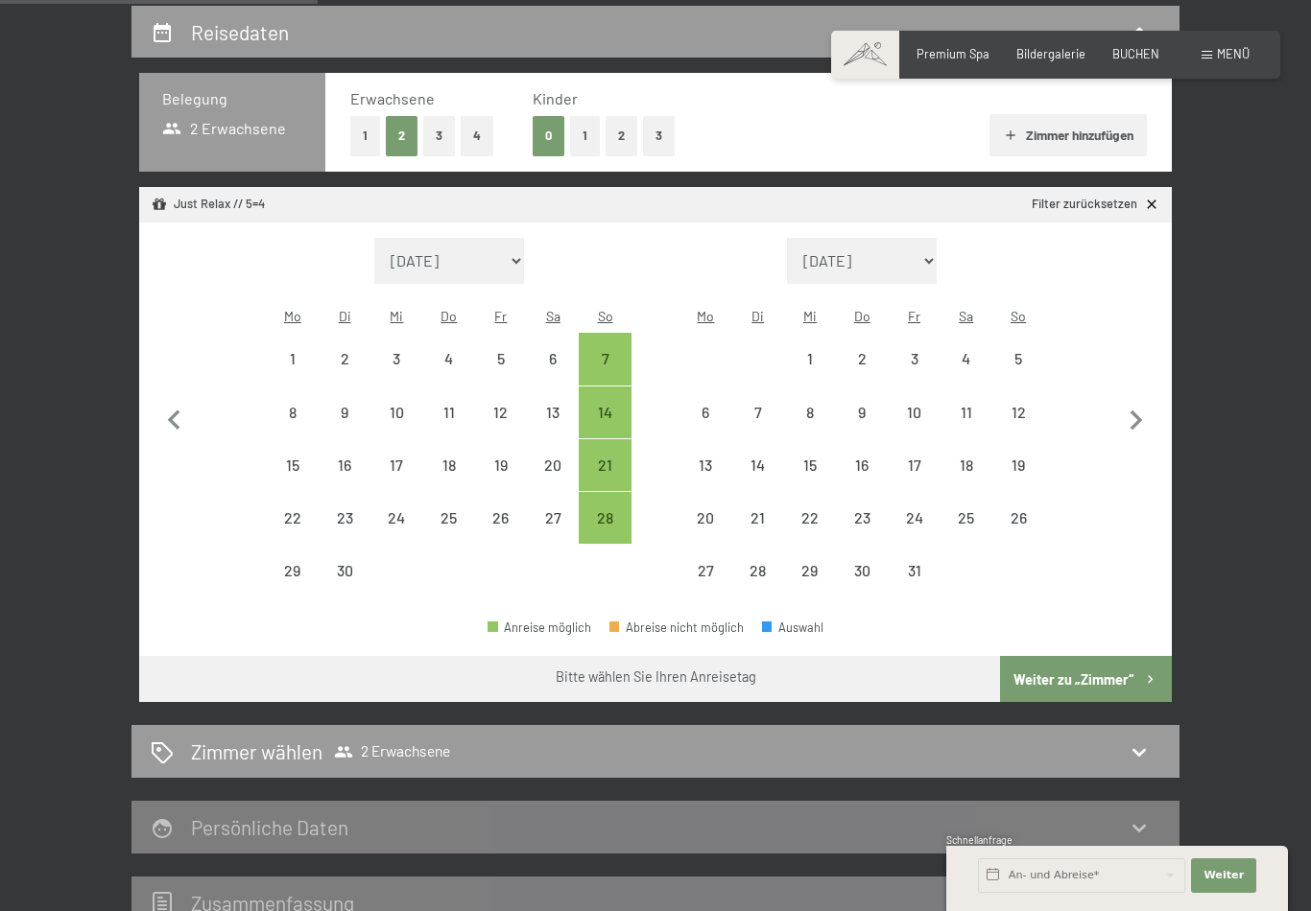
click at [608, 510] on div "28" at bounding box center [604, 534] width 48 height 48
select select "[DATE]"
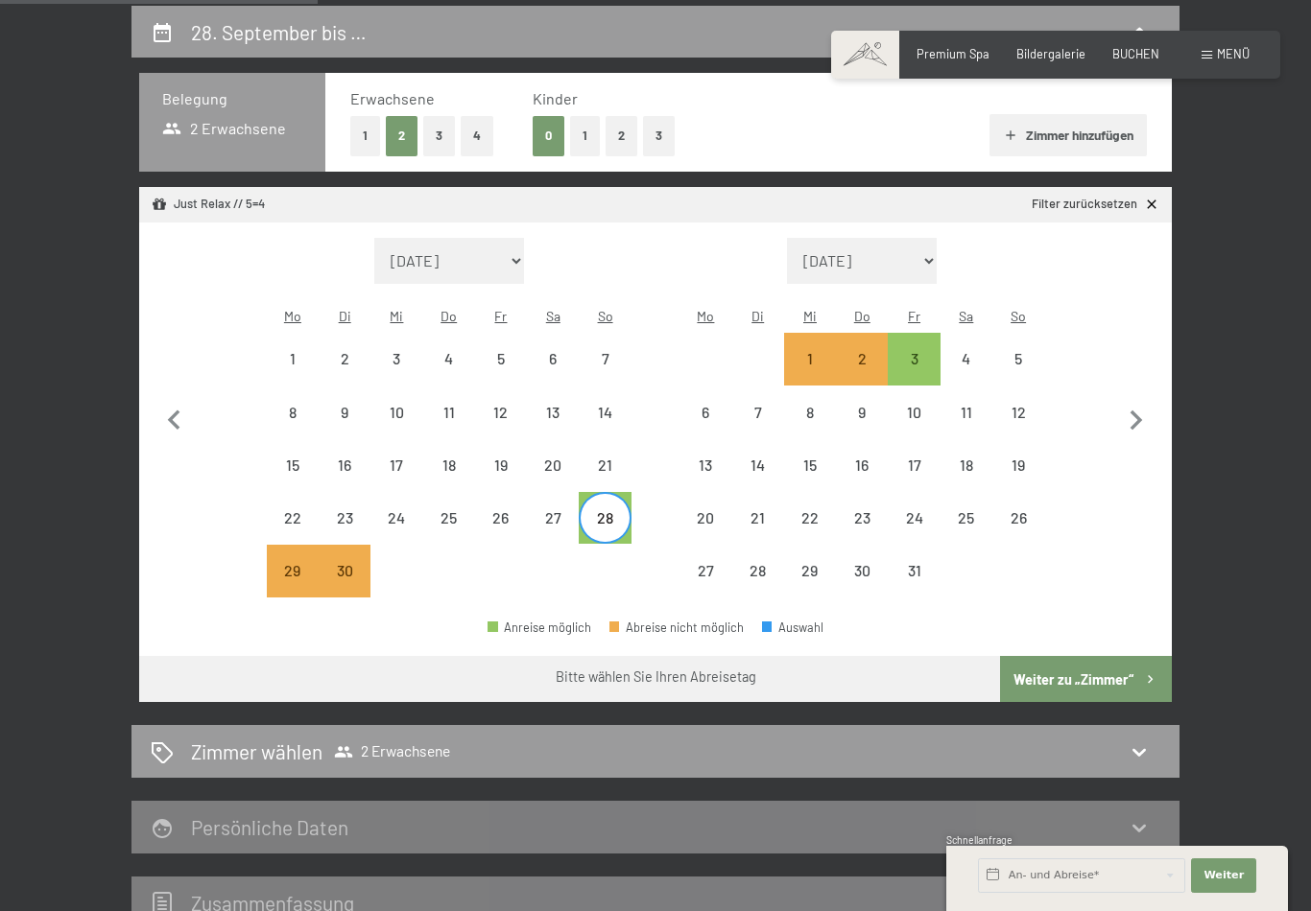
click at [968, 351] on div "4" at bounding box center [966, 375] width 48 height 48
select select "[DATE]"
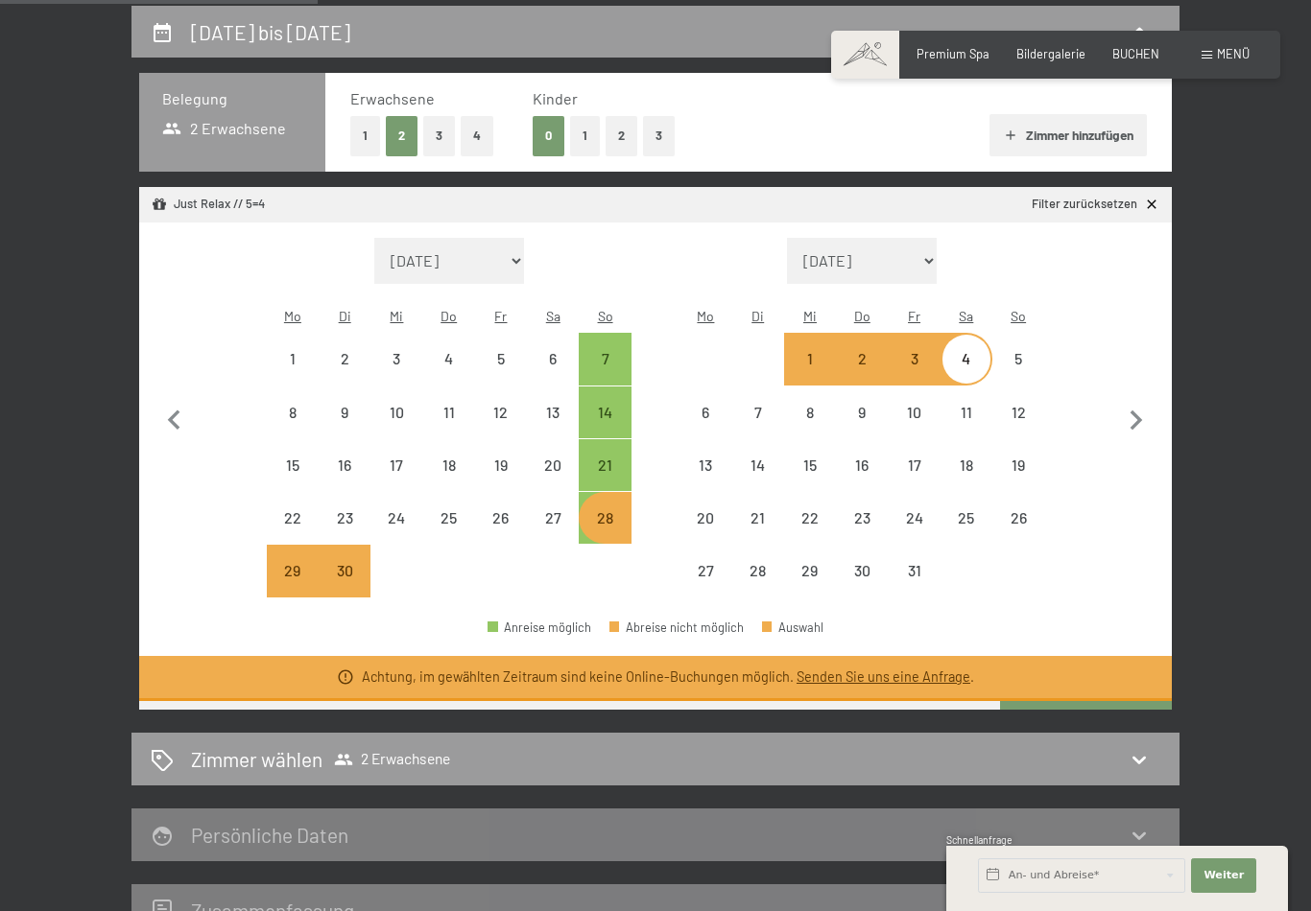
select select "[DATE]"
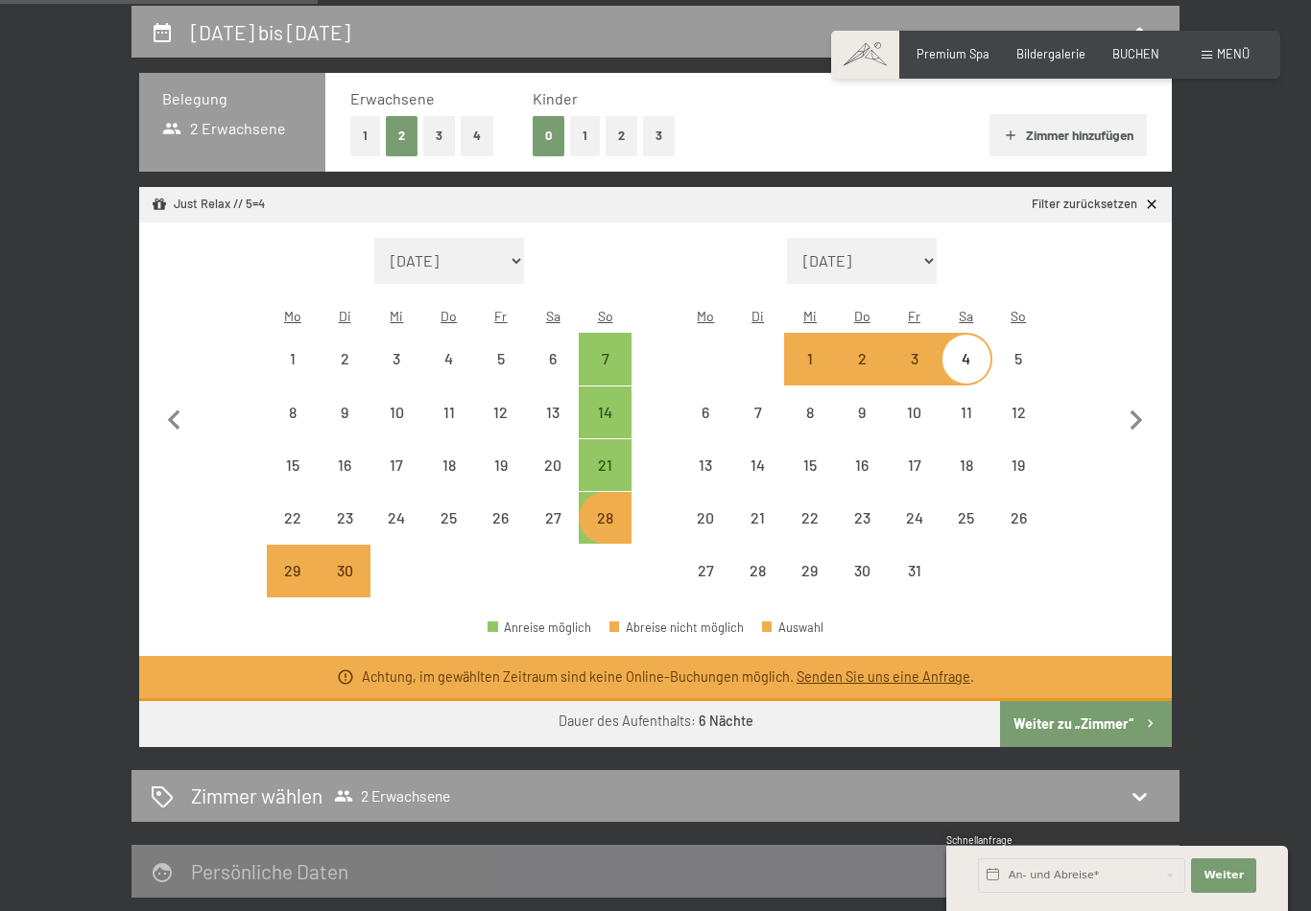
click at [602, 510] on div "28" at bounding box center [604, 534] width 48 height 48
select select "[DATE]"
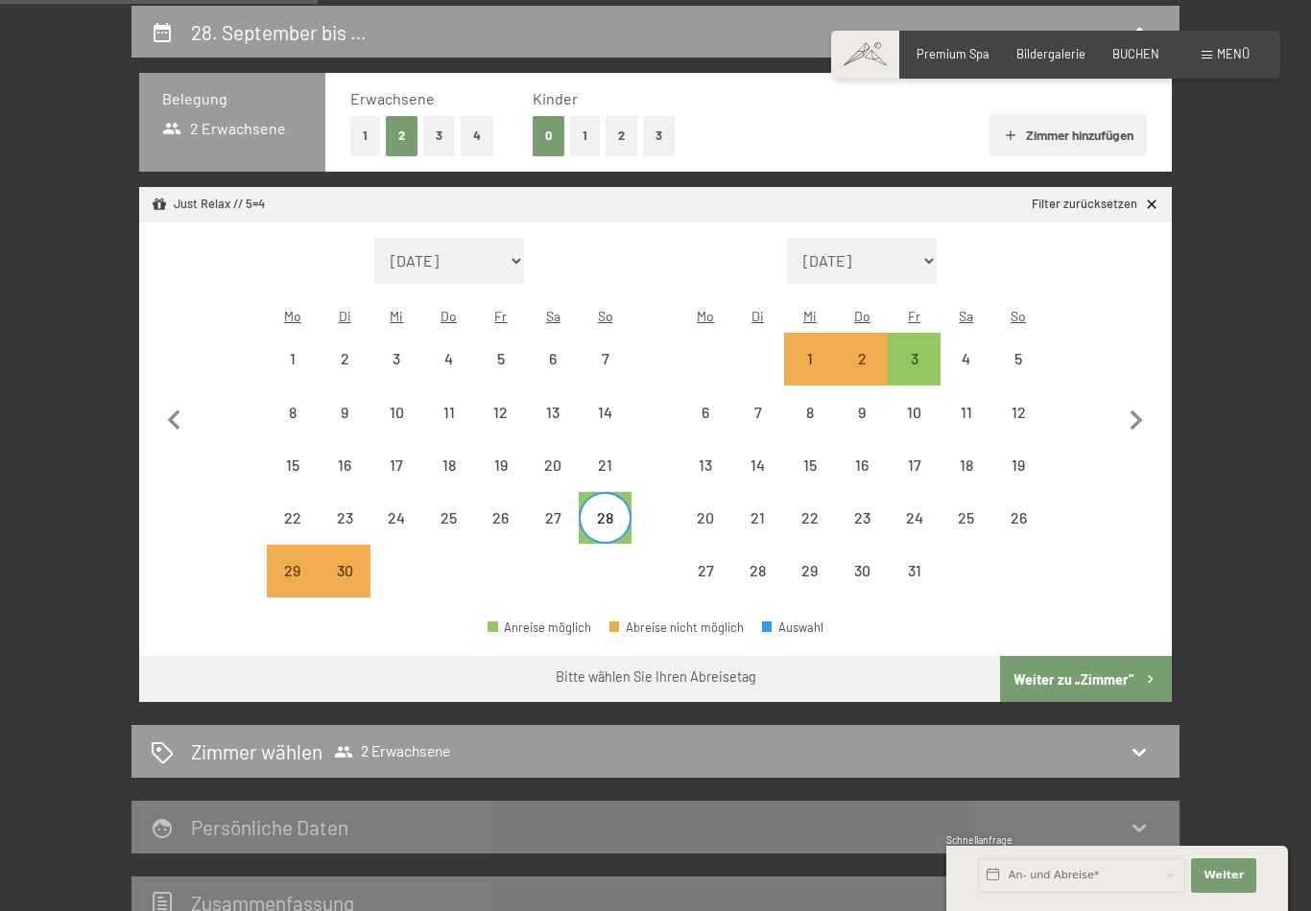
click at [921, 351] on div "3" at bounding box center [913, 375] width 48 height 48
select select "[DATE]"
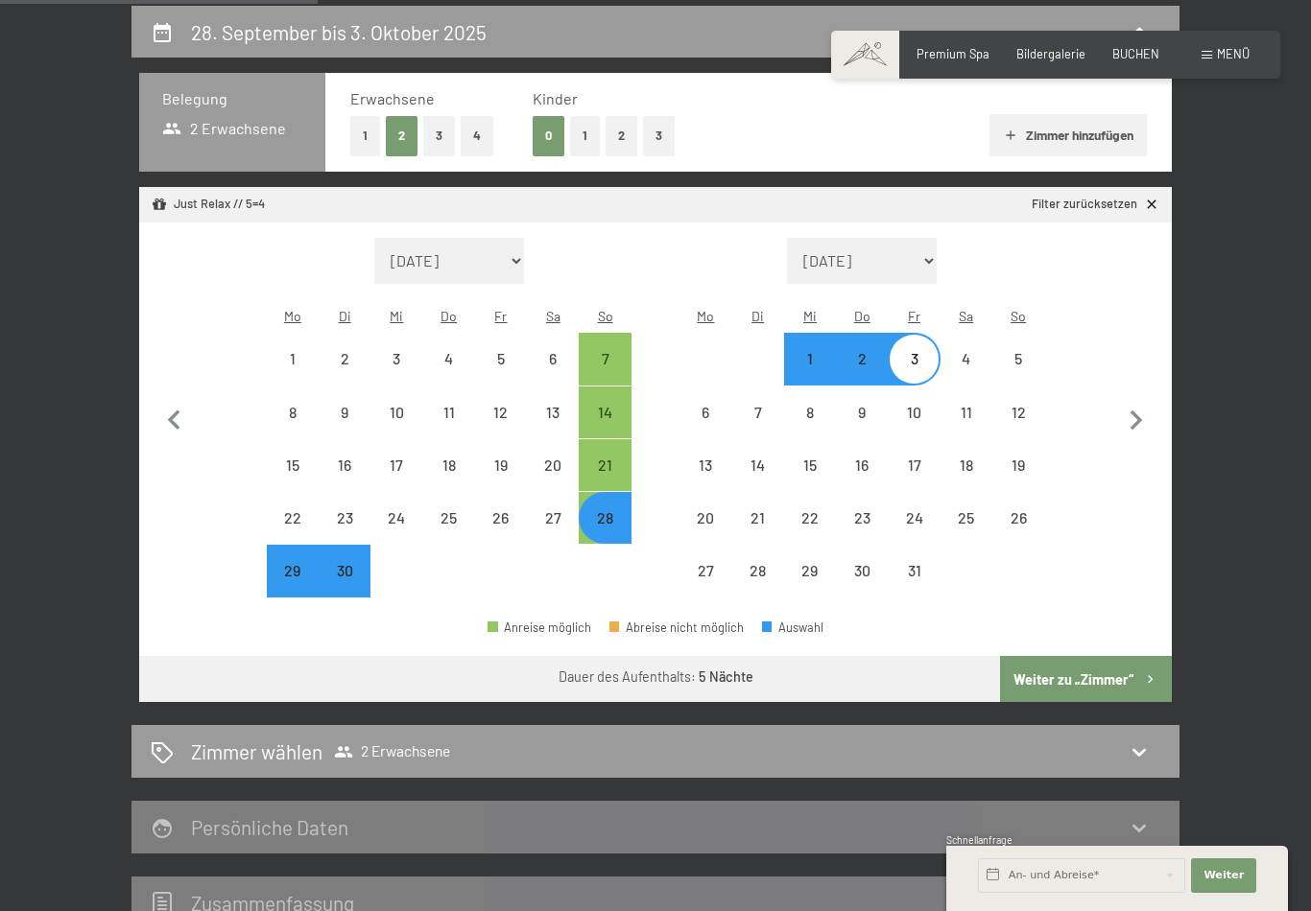
select select "[DATE]"
click at [1098, 656] on button "Weiter zu „Zimmer“" at bounding box center [1086, 679] width 172 height 46
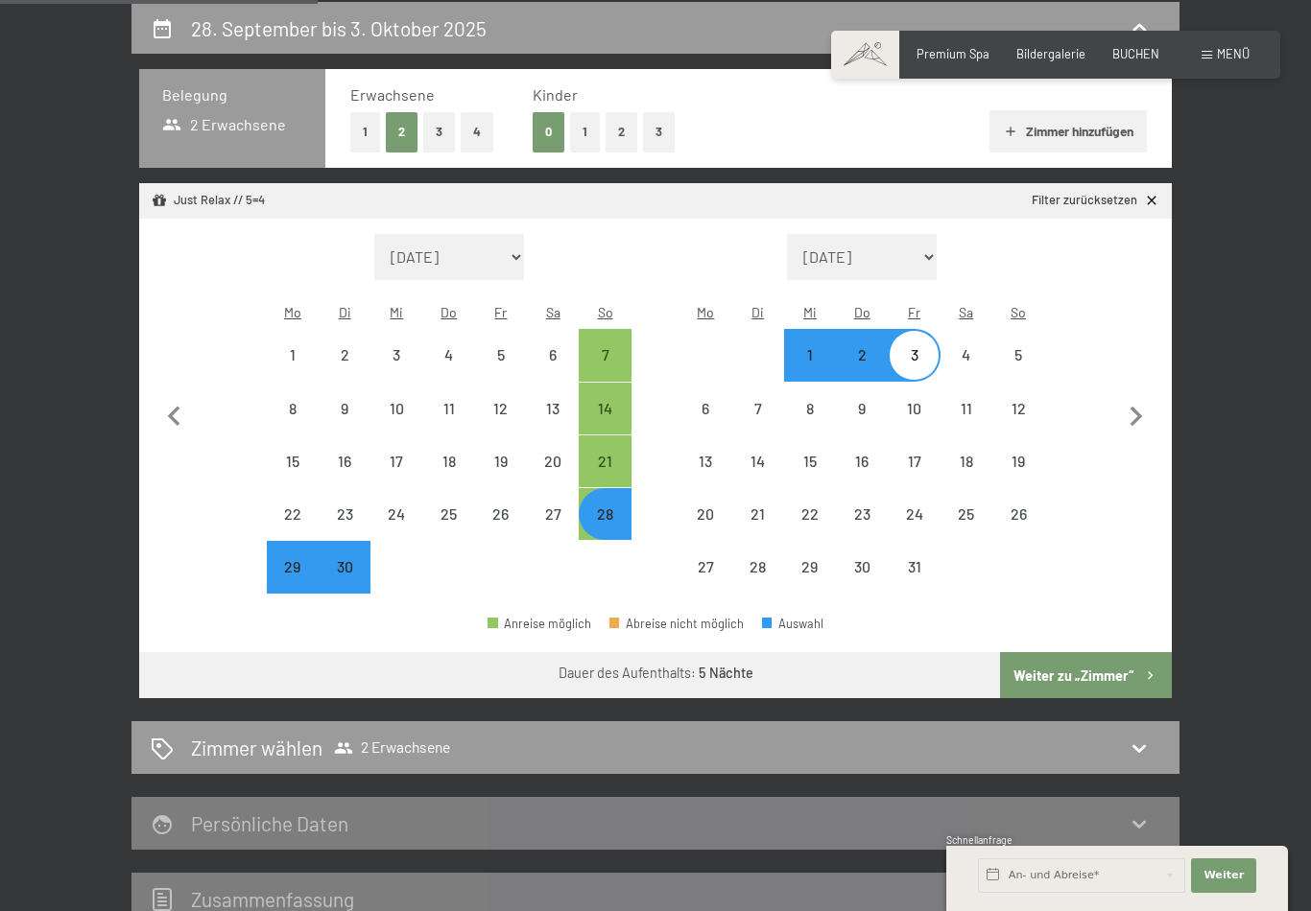
select select "[DATE]"
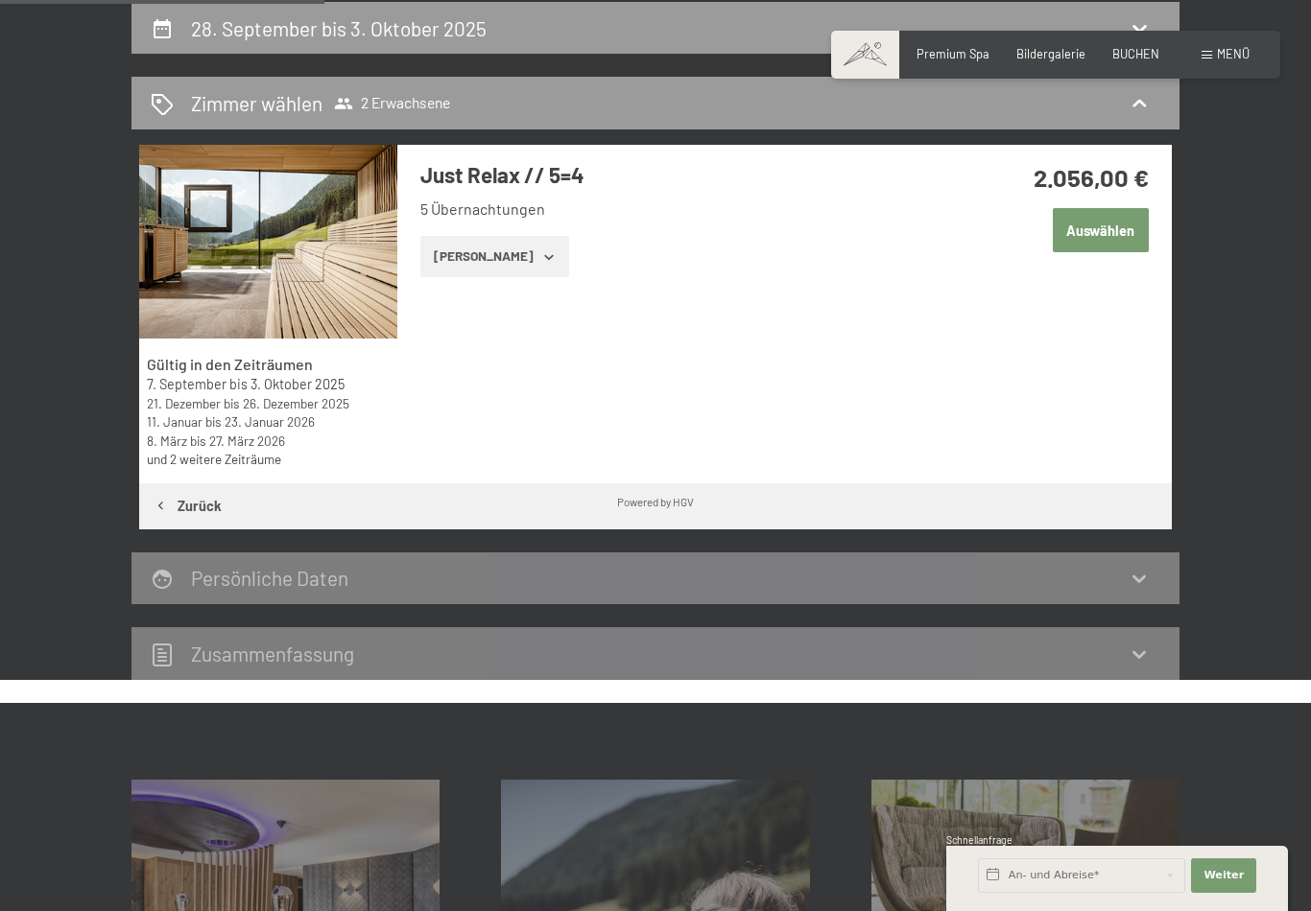
click at [1115, 235] on button "Auswählen" at bounding box center [1100, 230] width 96 height 44
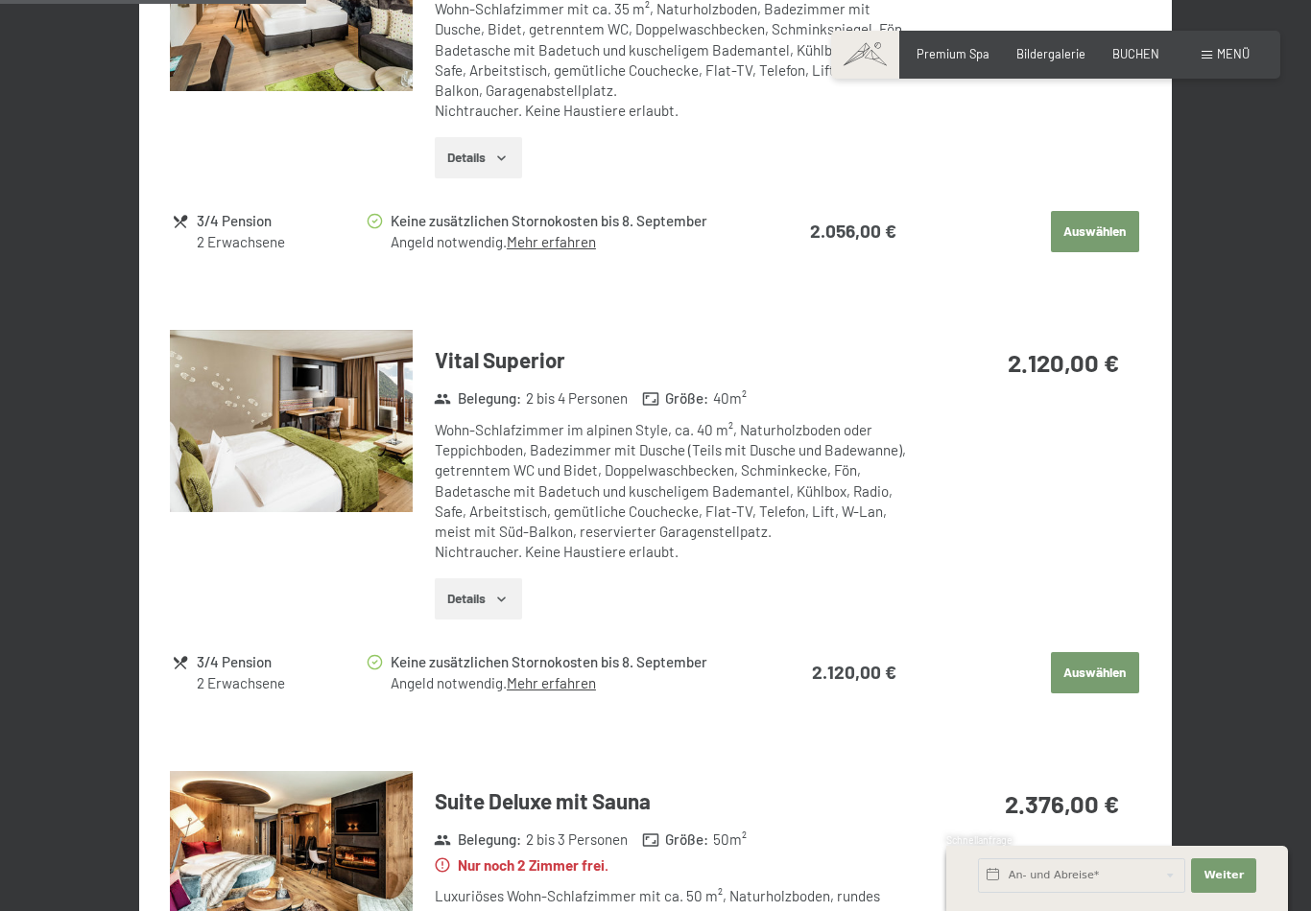
scroll to position [1078, 0]
click at [583, 675] on link "Mehr erfahren" at bounding box center [551, 683] width 89 height 17
click at [585, 674] on link "Mehr erfahren" at bounding box center [551, 682] width 89 height 17
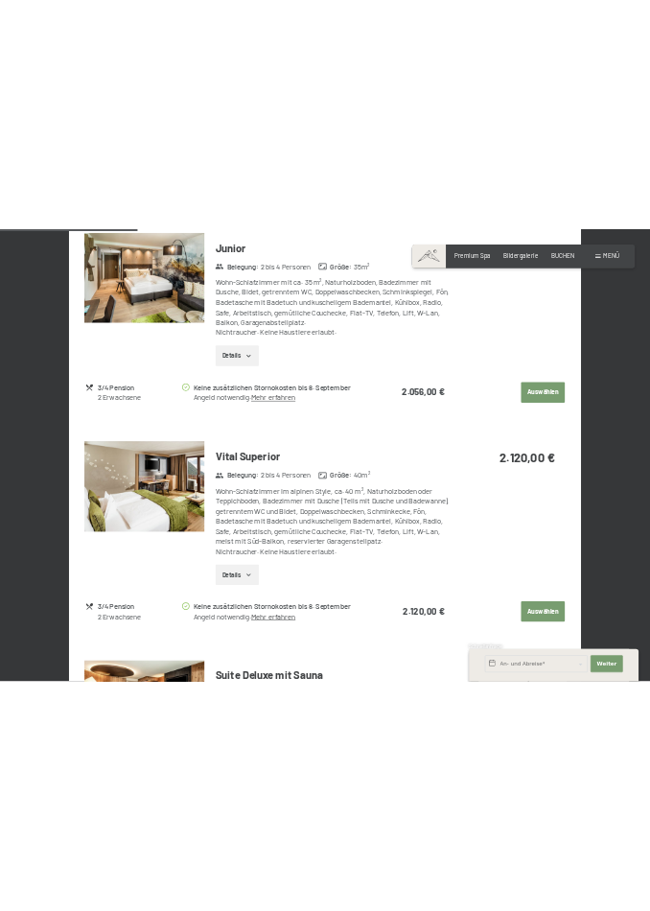
scroll to position [1076, 0]
